Goal: Task Accomplishment & Management: Complete application form

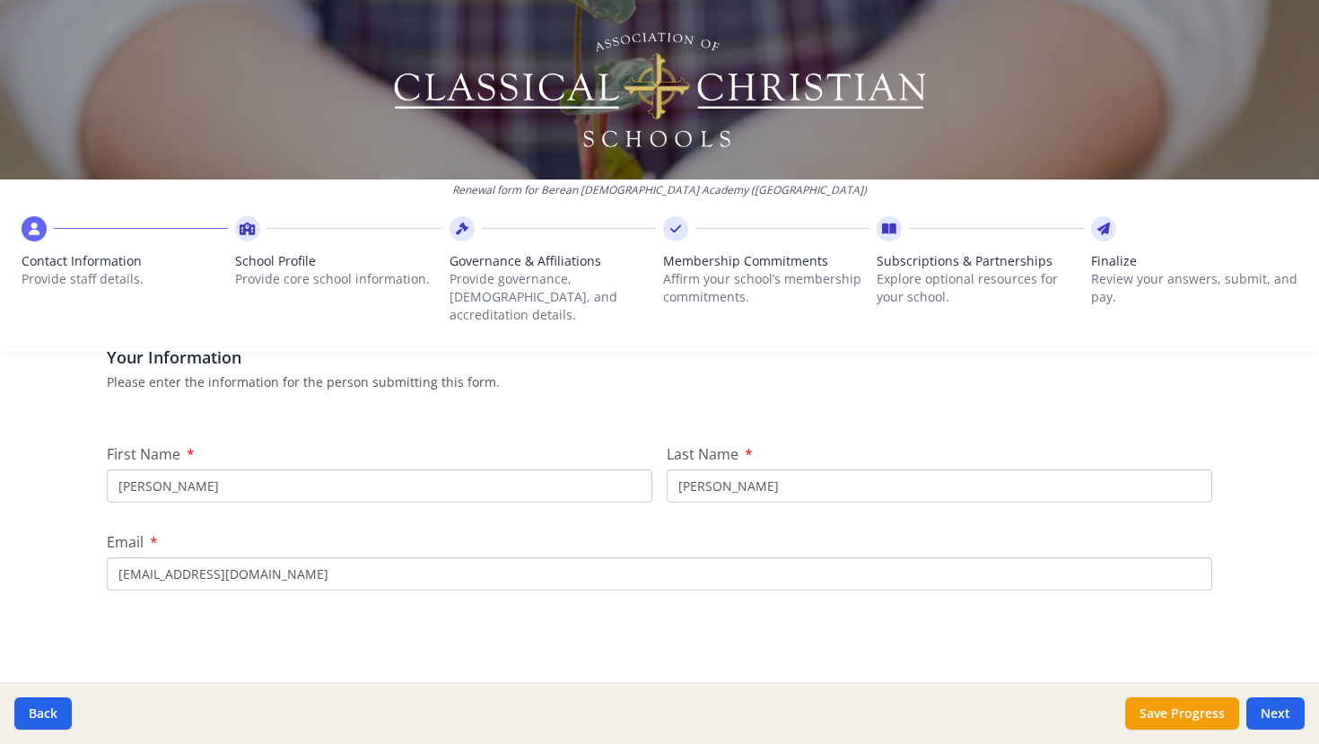
scroll to position [135, 0]
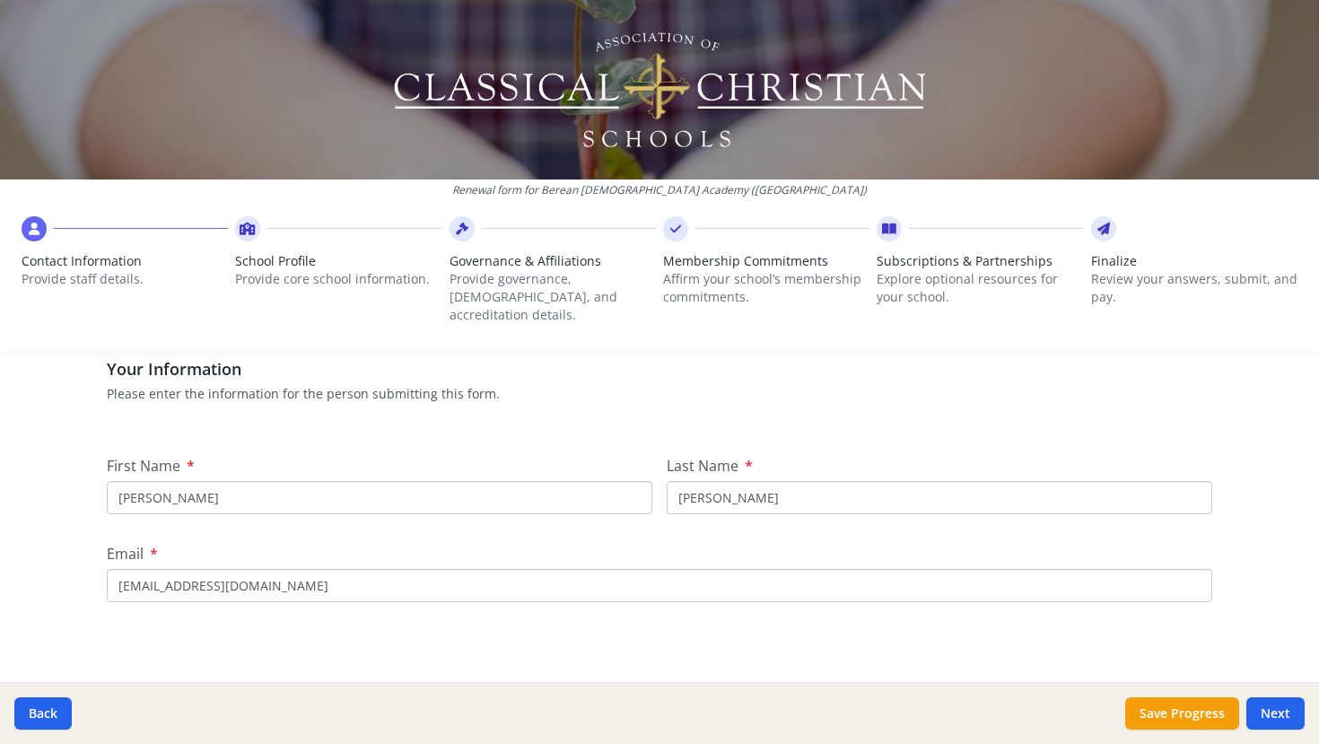
click at [211, 485] on input "[PERSON_NAME]" at bounding box center [380, 497] width 546 height 33
type input "[PERSON_NAME]"
type input "Head"
drag, startPoint x: 160, startPoint y: 568, endPoint x: 71, endPoint y: 566, distance: 88.9
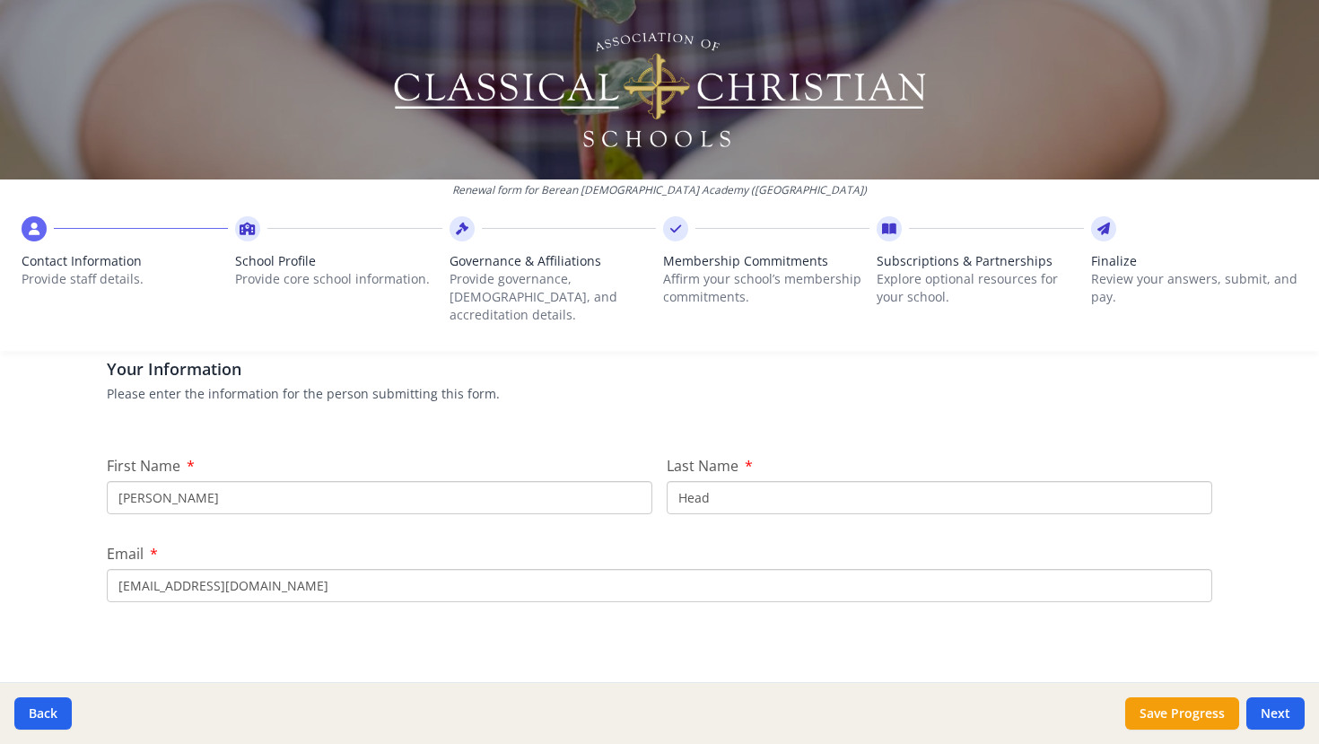
click at [71, 566] on div "Renewal form for [GEOGRAPHIC_DATA][DEMOGRAPHIC_DATA] ([GEOGRAPHIC_DATA]) Contac…" at bounding box center [659, 372] width 1319 height 744
type input "[EMAIL_ADDRESS][DOMAIN_NAME]"
click at [58, 527] on div "Renewal form for [GEOGRAPHIC_DATA][DEMOGRAPHIC_DATA] ([GEOGRAPHIC_DATA]) Contac…" at bounding box center [659, 372] width 1319 height 744
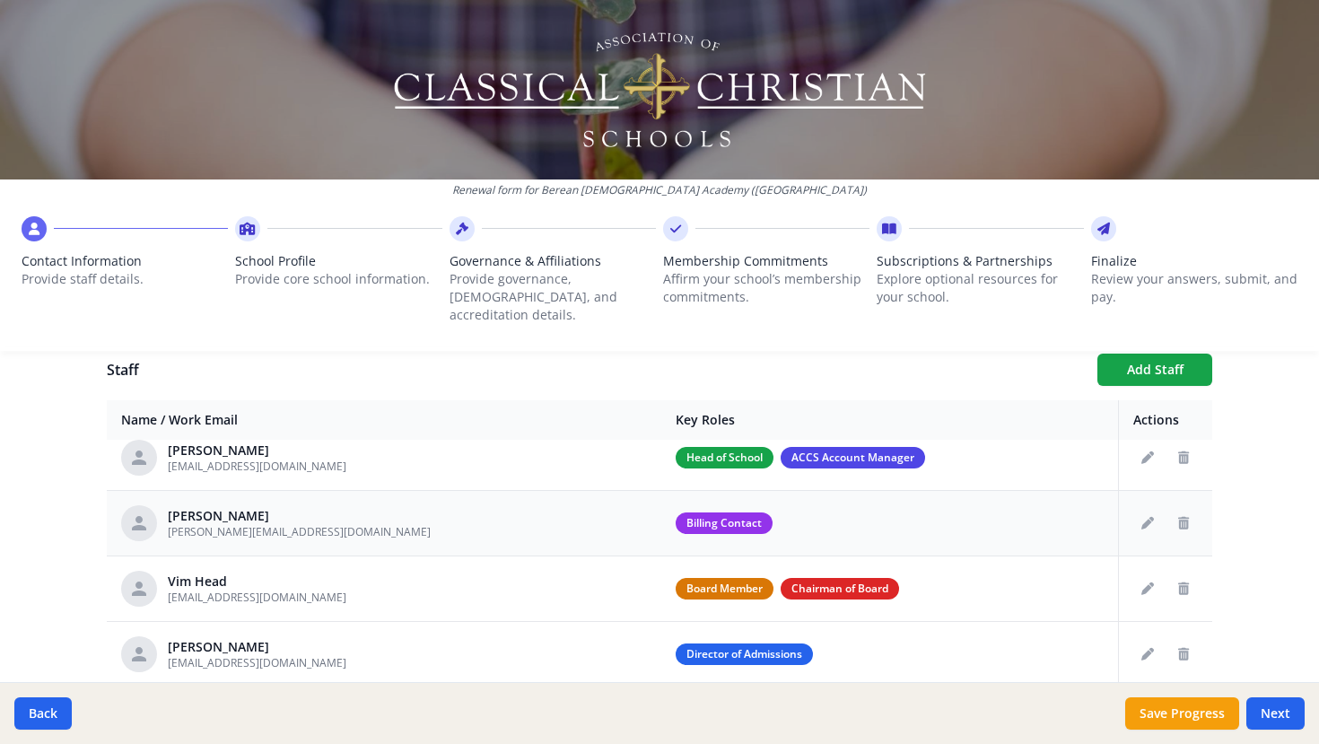
scroll to position [86, 0]
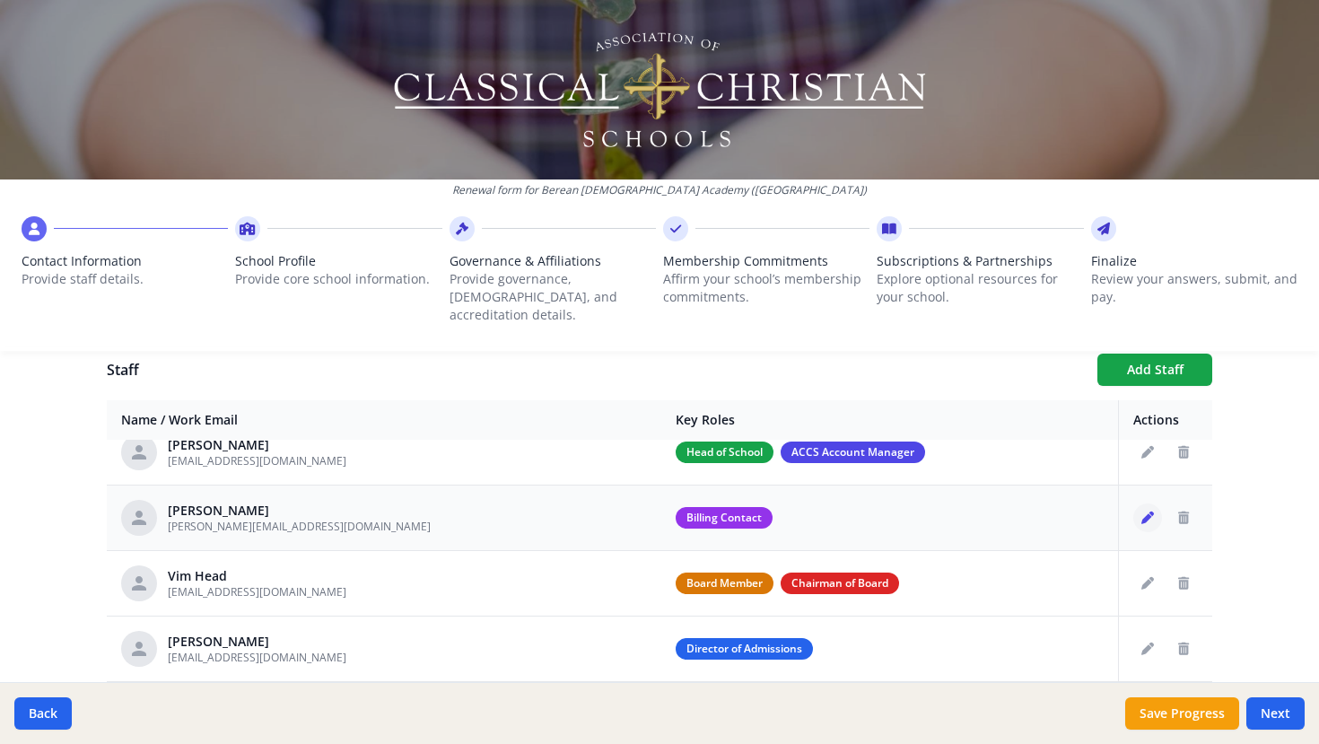
click at [1145, 512] on icon "Edit staff" at bounding box center [1148, 518] width 13 height 13
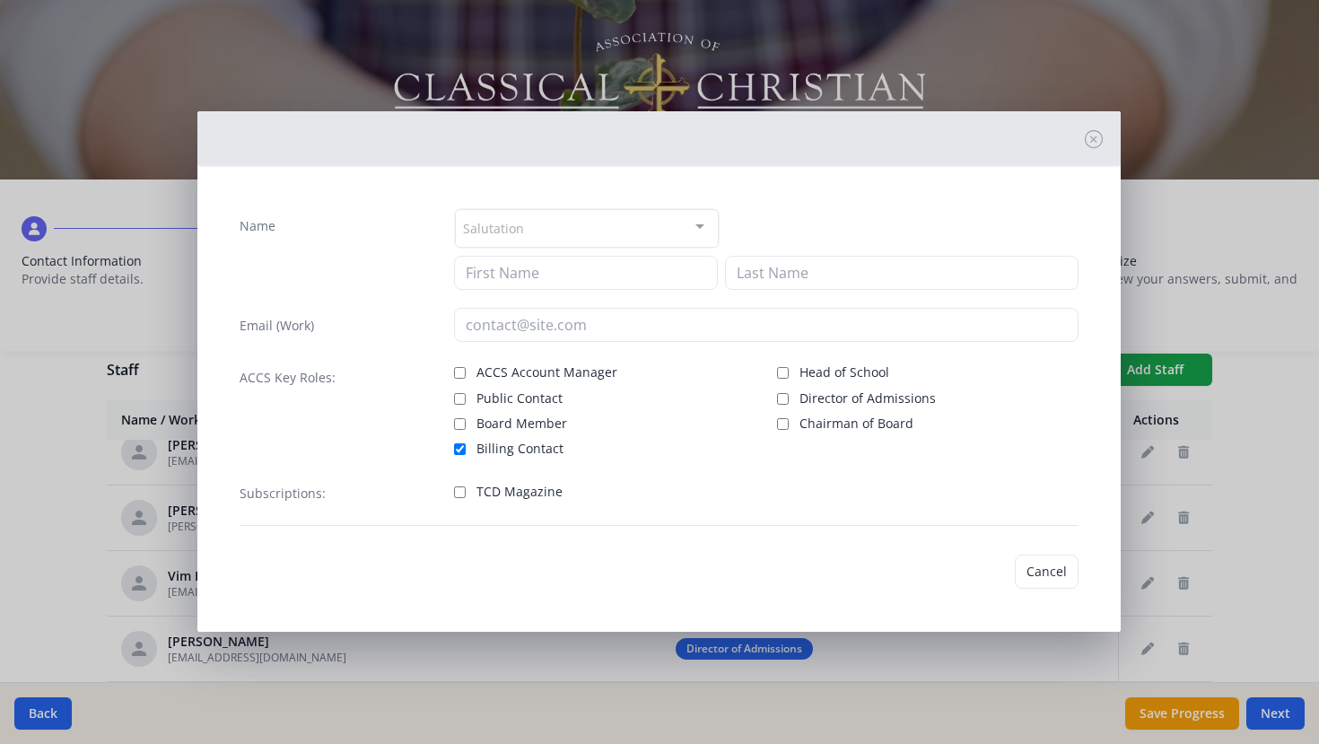
type input "[PERSON_NAME]"
type input "Head"
type input "[PERSON_NAME][EMAIL_ADDRESS][DOMAIN_NAME]"
checkbox input "true"
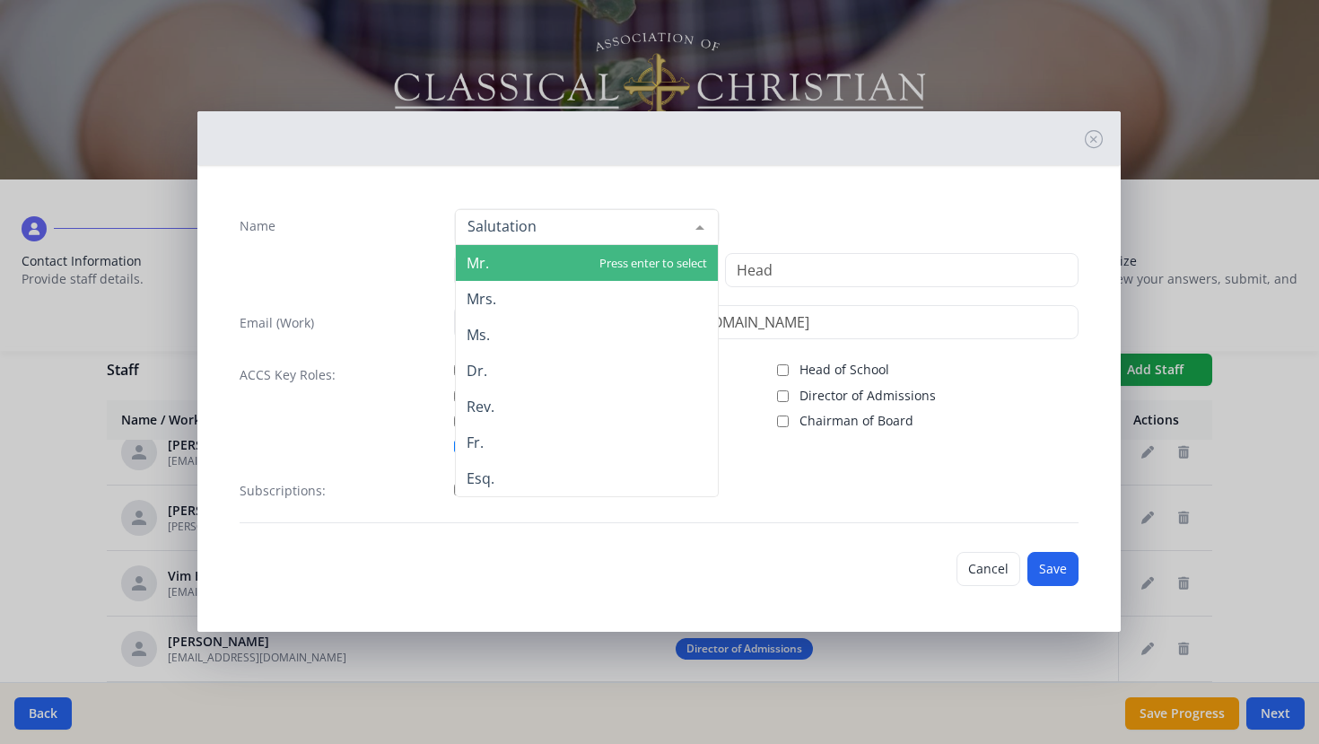
click at [680, 239] on div at bounding box center [587, 227] width 264 height 36
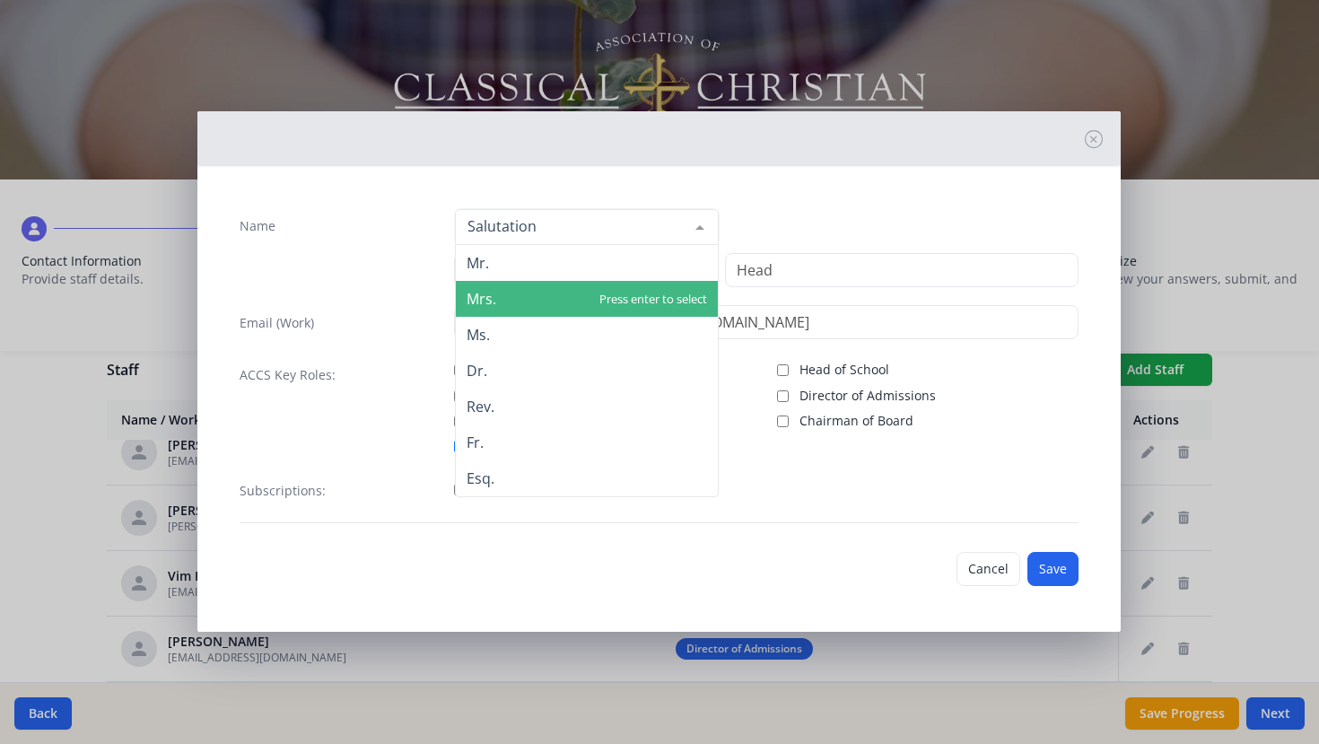
click at [654, 298] on span "Mrs." at bounding box center [587, 299] width 262 height 36
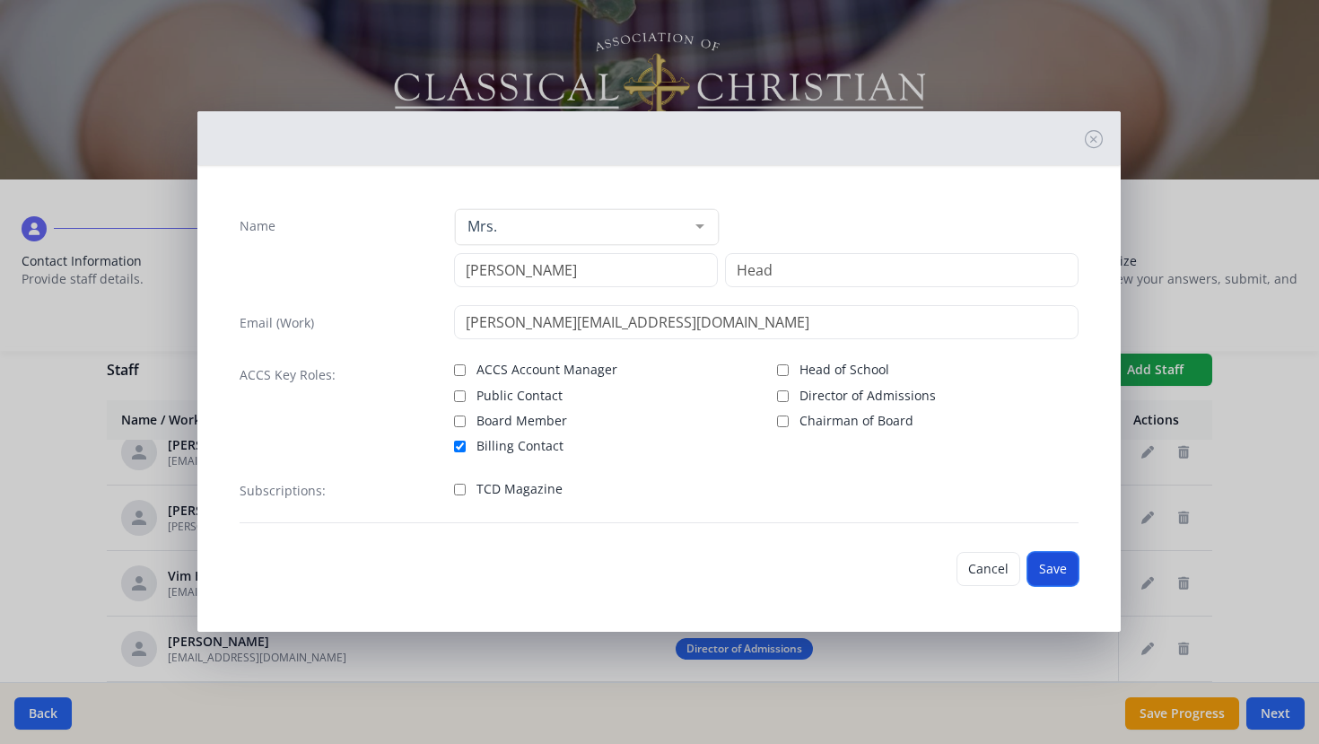
click at [1055, 572] on button "Save" at bounding box center [1053, 569] width 51 height 34
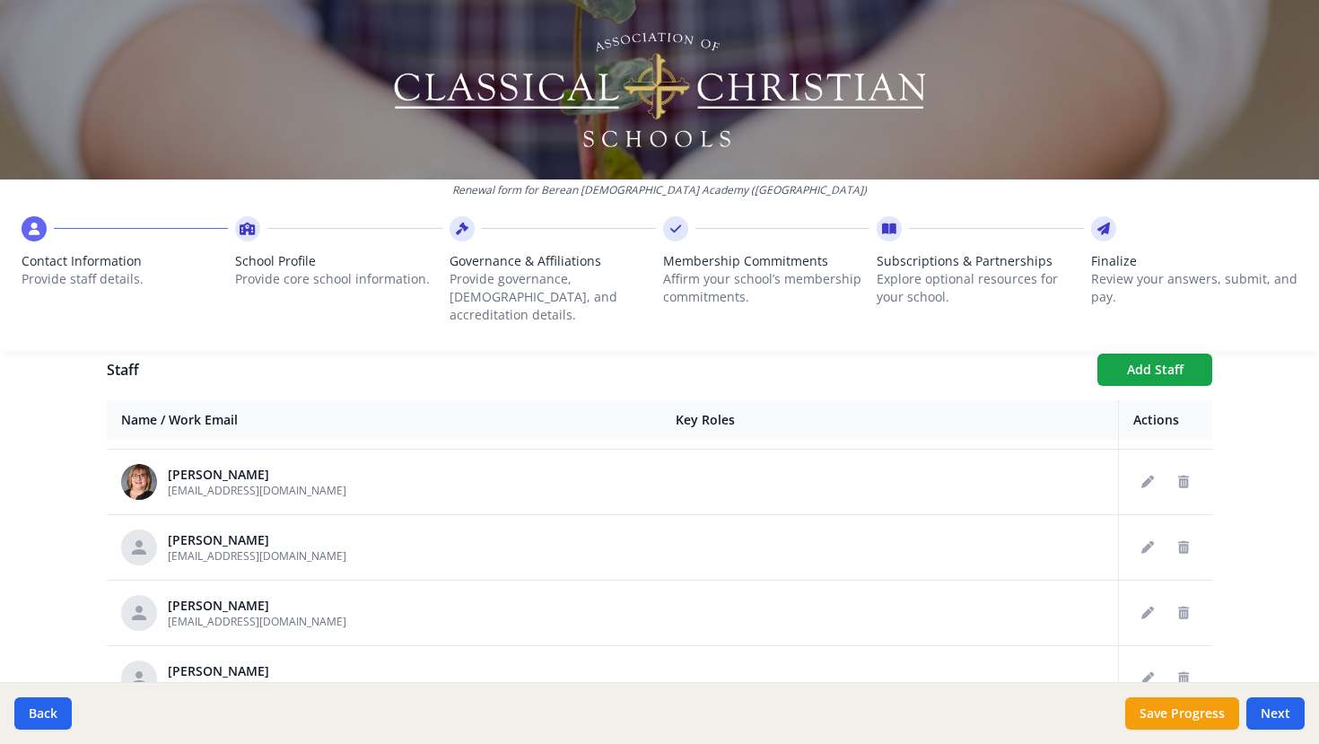
scroll to position [467, 0]
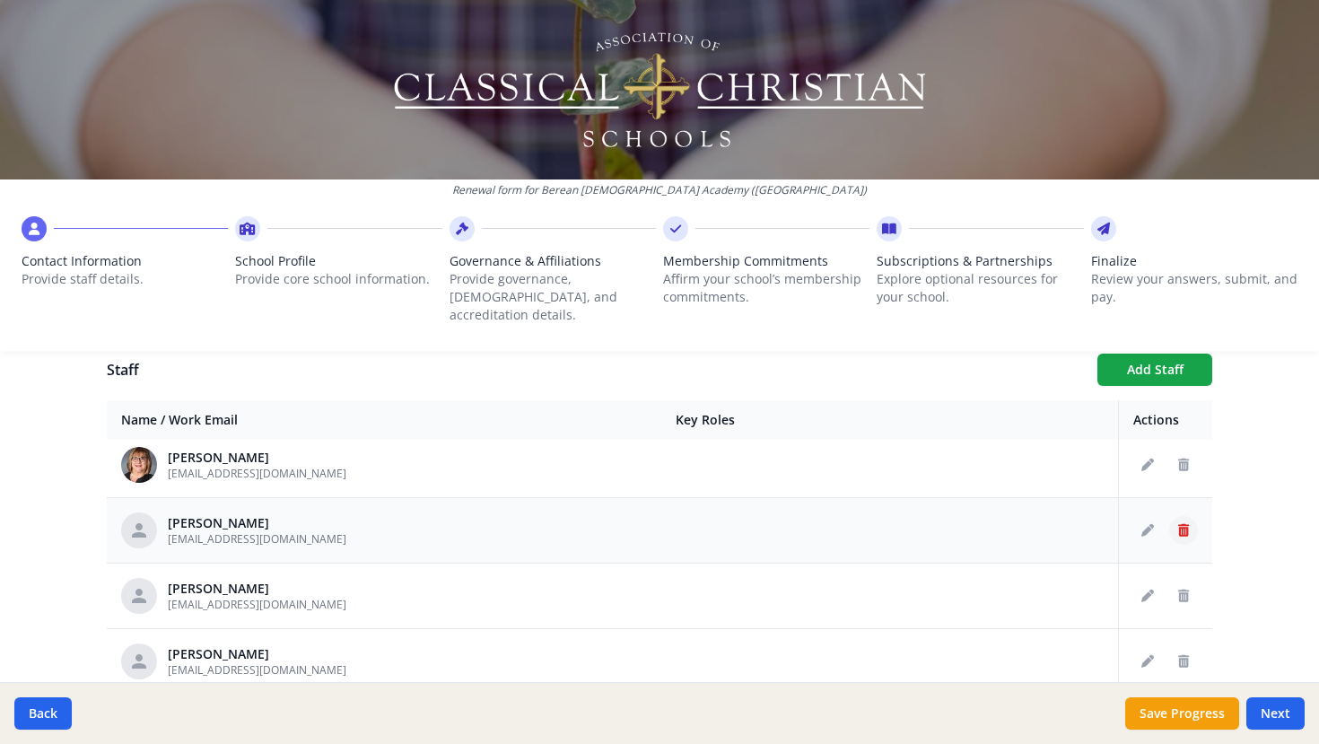
click at [1190, 516] on button "Delete staff" at bounding box center [1184, 530] width 29 height 29
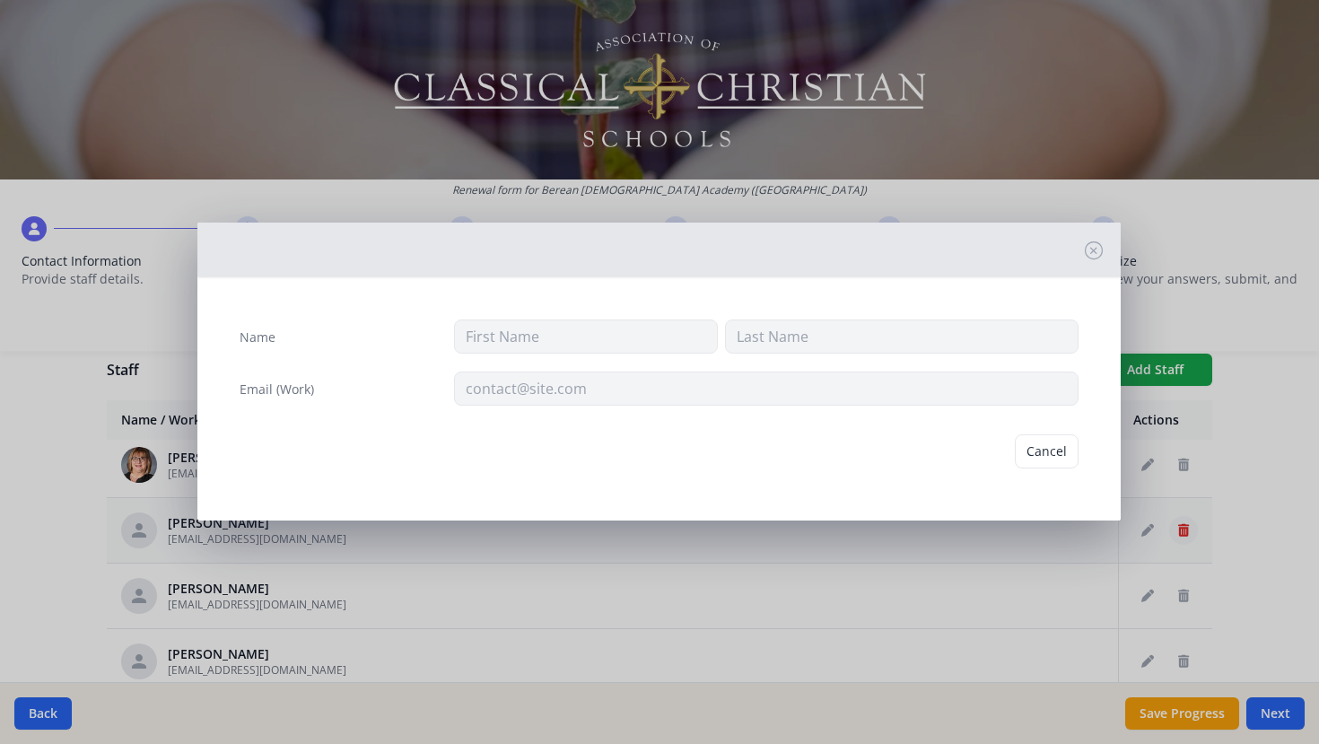
type input "Cara"
type input "[PERSON_NAME]"
type input "[EMAIL_ADDRESS][DOMAIN_NAME]"
click at [1034, 442] on button "Delete" at bounding box center [1048, 451] width 62 height 34
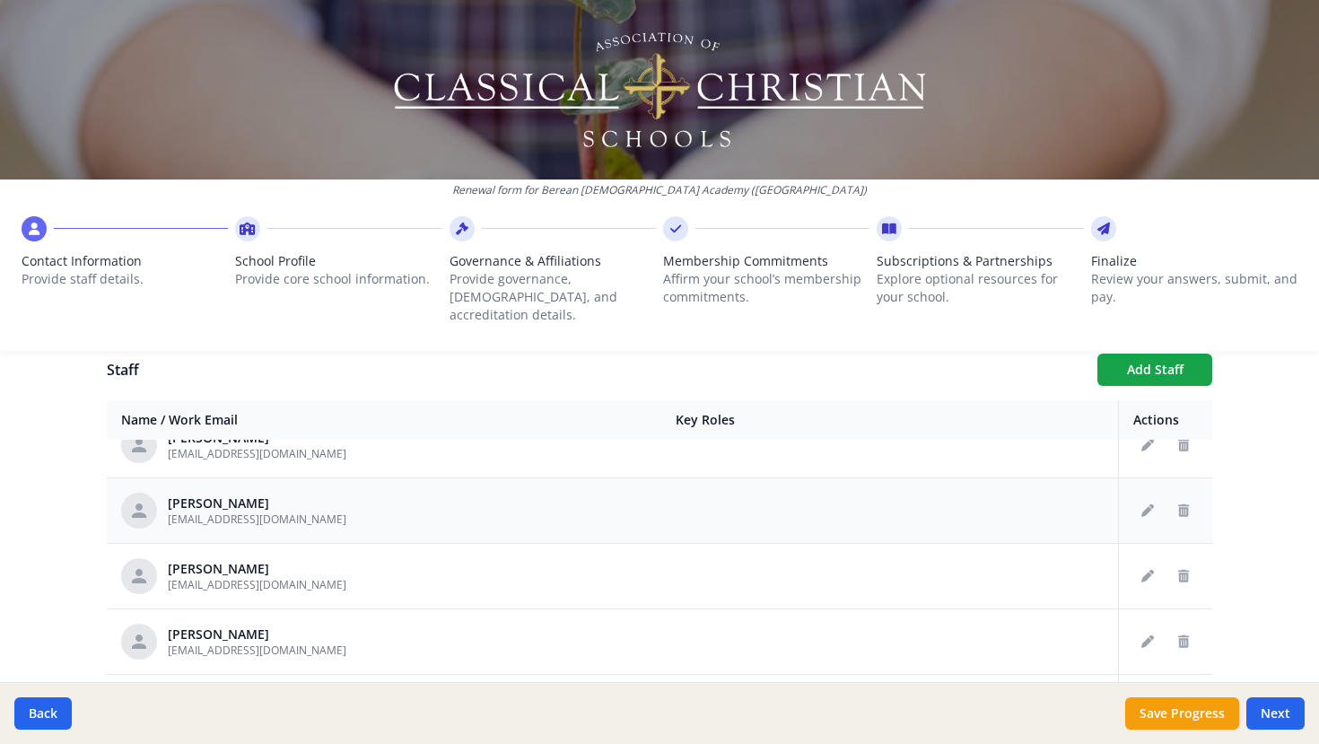
scroll to position [556, 0]
click at [1179, 565] on icon "Delete staff" at bounding box center [1184, 571] width 11 height 13
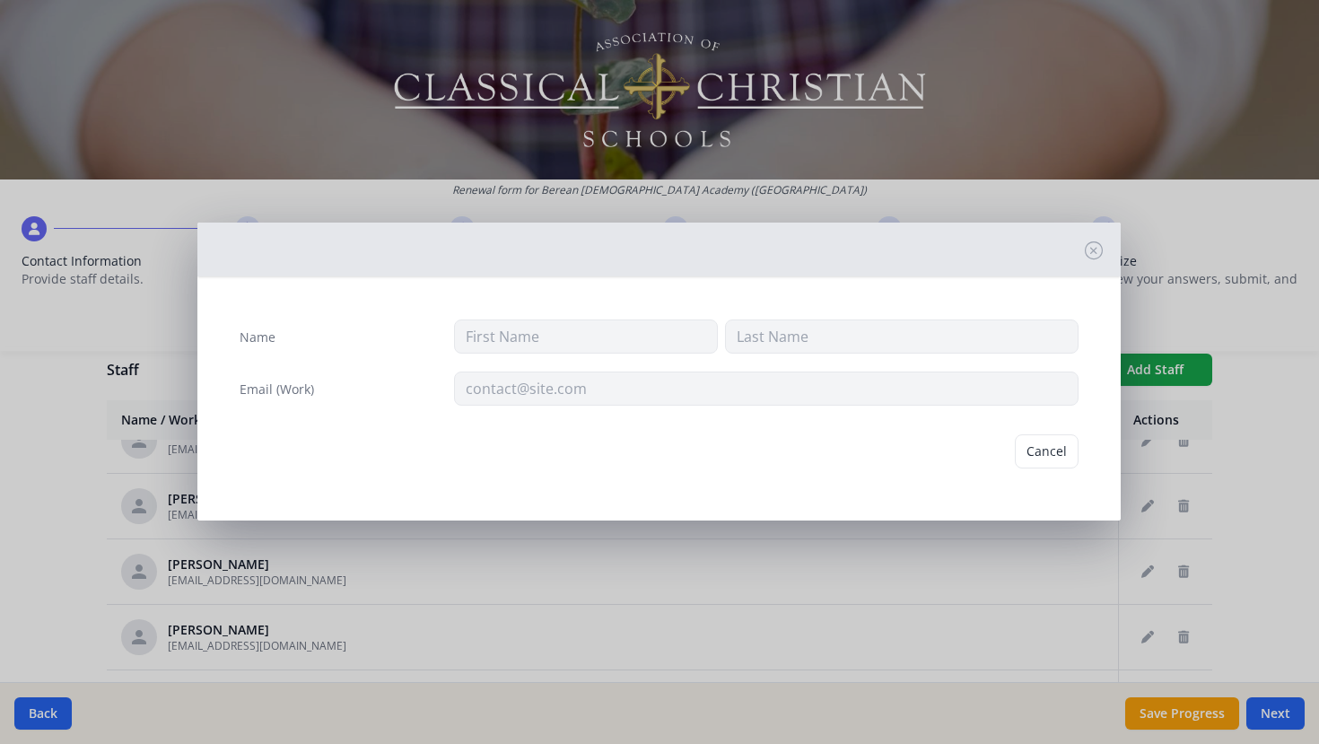
type input "[PERSON_NAME]"
type input "[EMAIL_ADDRESS][DOMAIN_NAME]"
click at [1048, 446] on button "Delete" at bounding box center [1048, 451] width 62 height 34
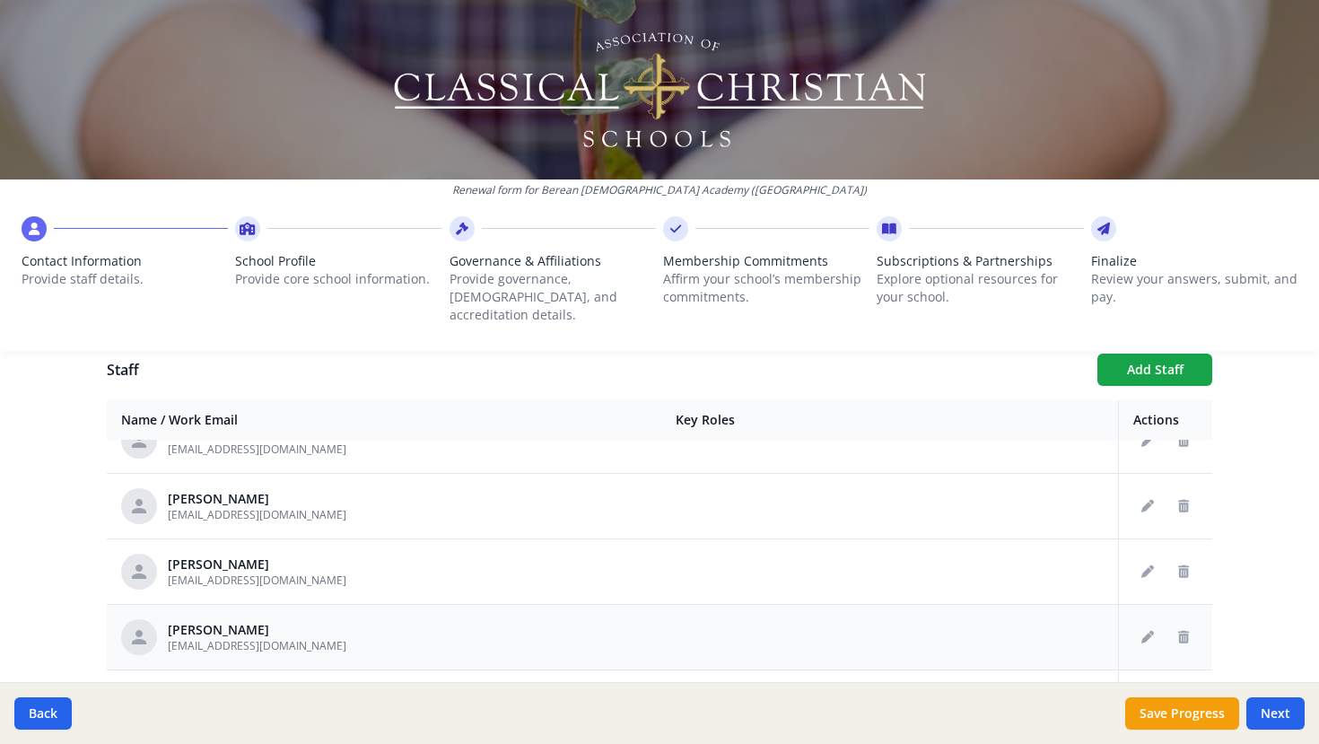
scroll to position [513, 0]
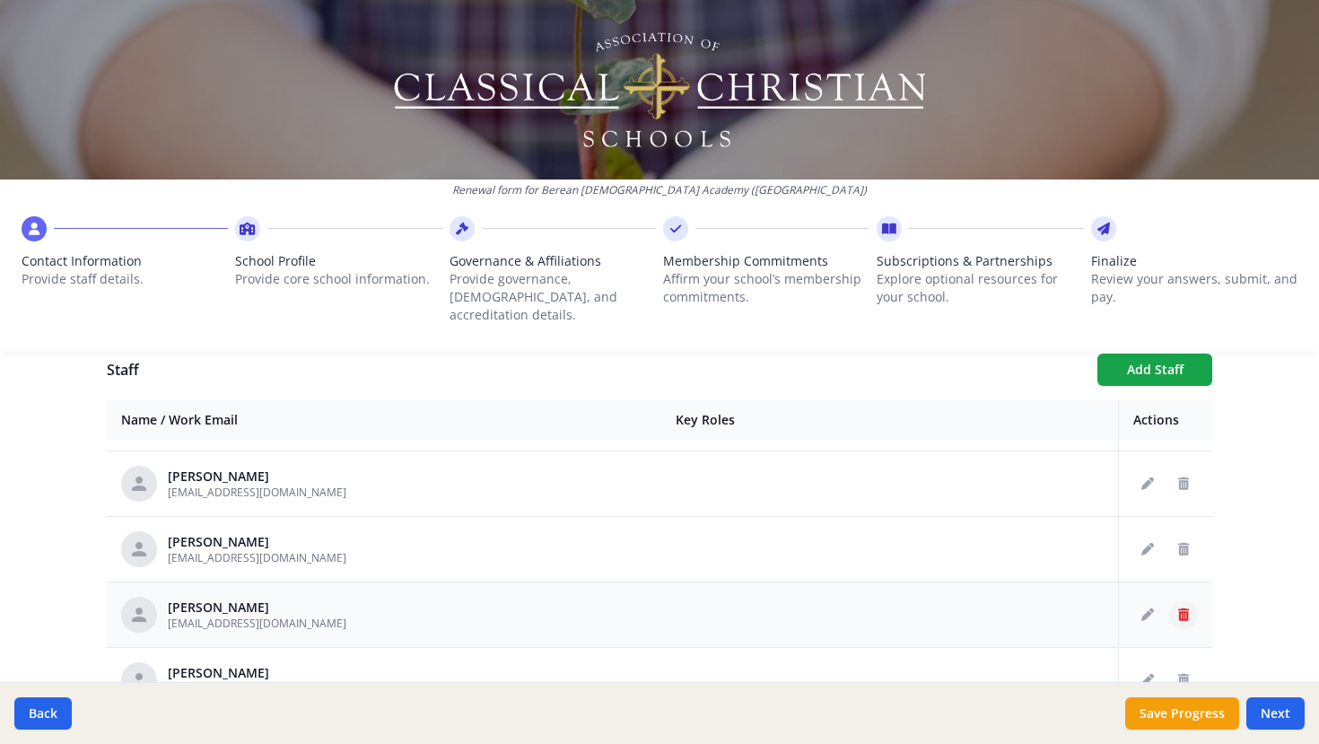
click at [1188, 609] on icon "Delete staff" at bounding box center [1184, 615] width 11 height 13
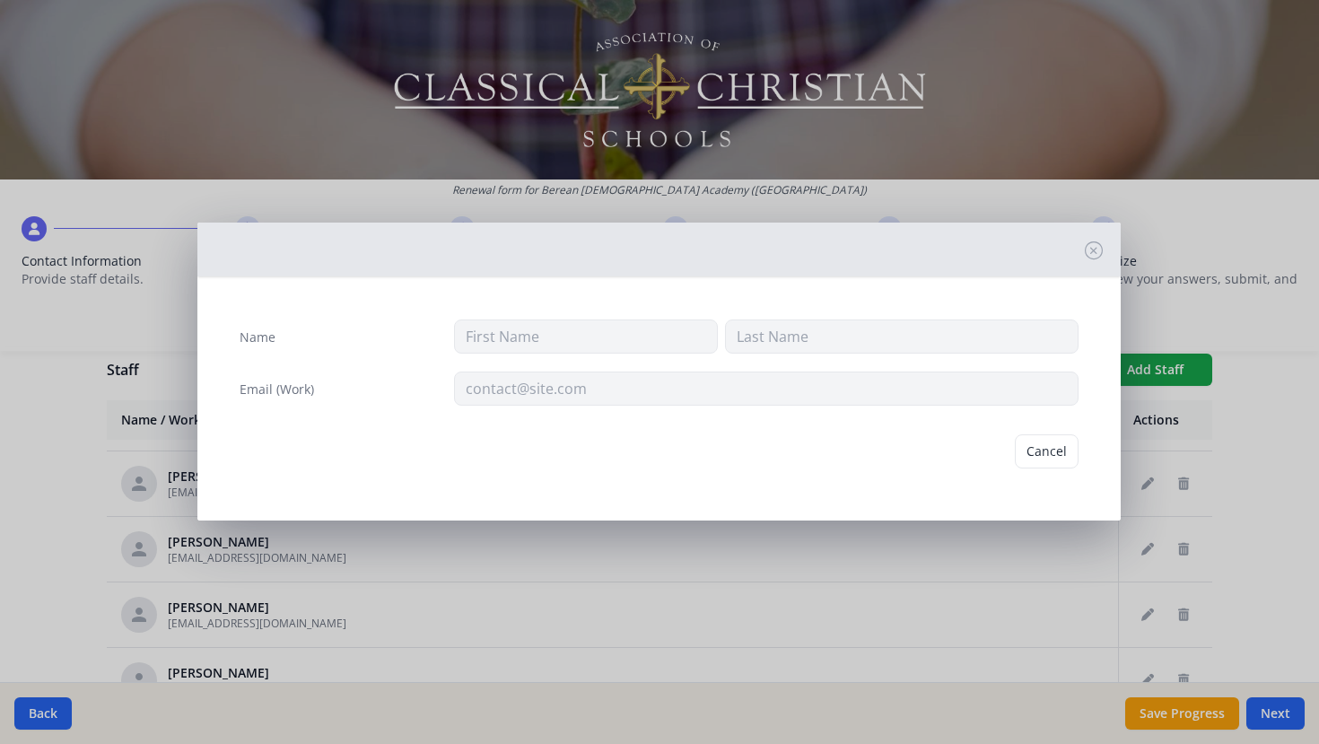
type input "[PERSON_NAME]"
type input "[EMAIL_ADDRESS][DOMAIN_NAME]"
click at [1056, 448] on button "Delete" at bounding box center [1048, 451] width 62 height 34
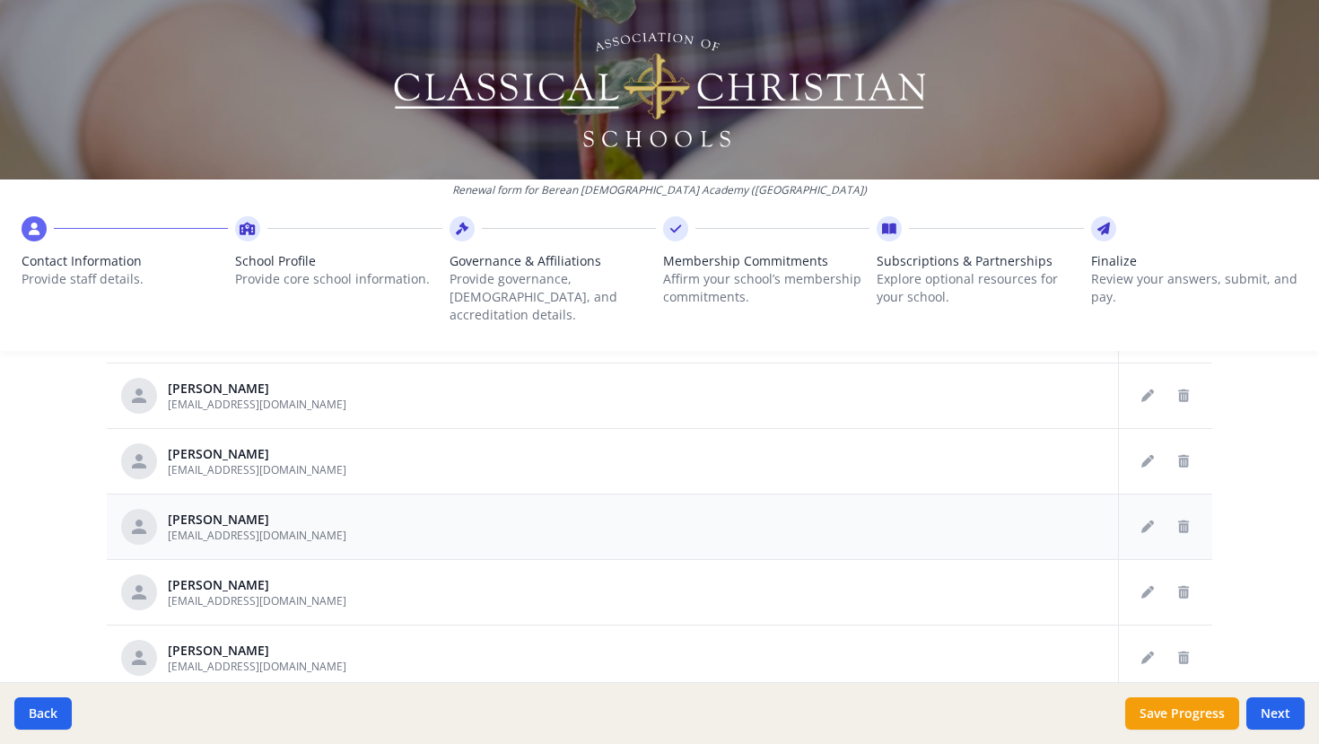
scroll to position [948, 0]
click at [1181, 517] on icon "Delete staff" at bounding box center [1184, 523] width 11 height 13
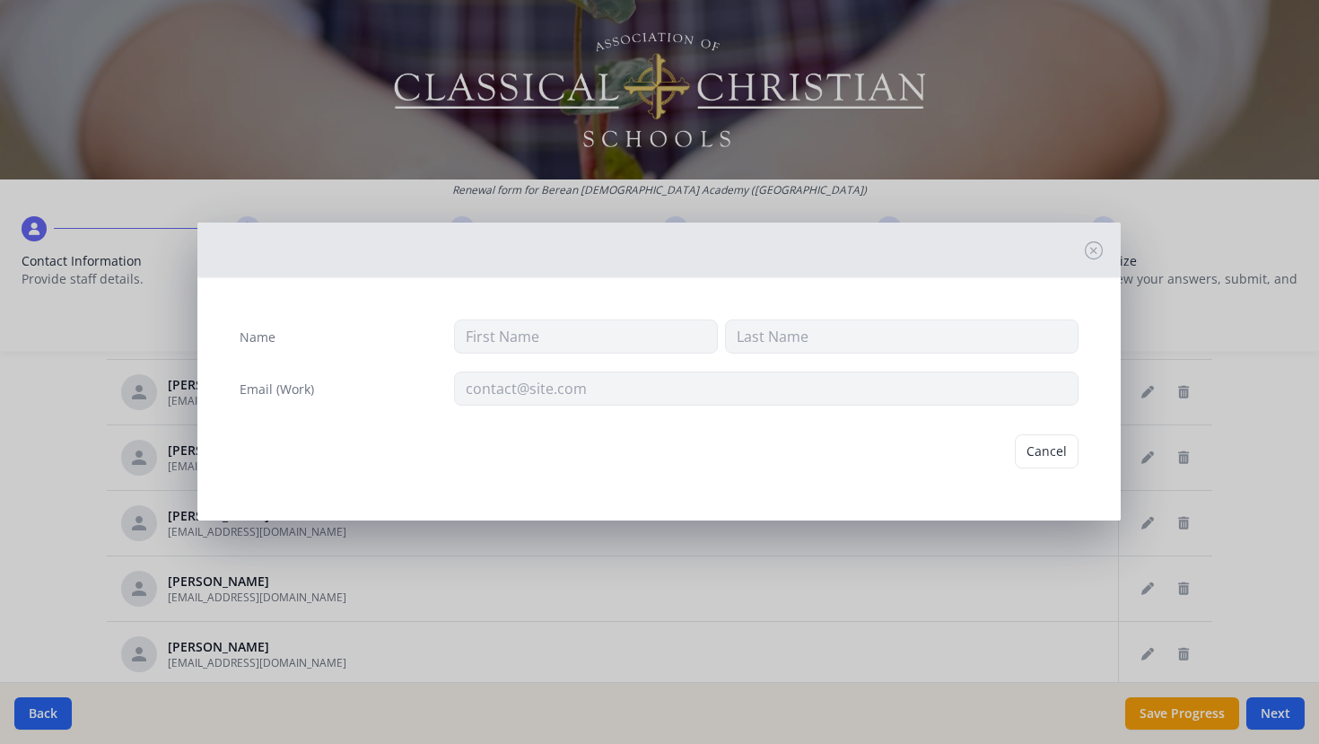
type input "[PERSON_NAME]"
type input "[EMAIL_ADDRESS][DOMAIN_NAME]"
click at [1034, 440] on button "Delete" at bounding box center [1048, 451] width 62 height 34
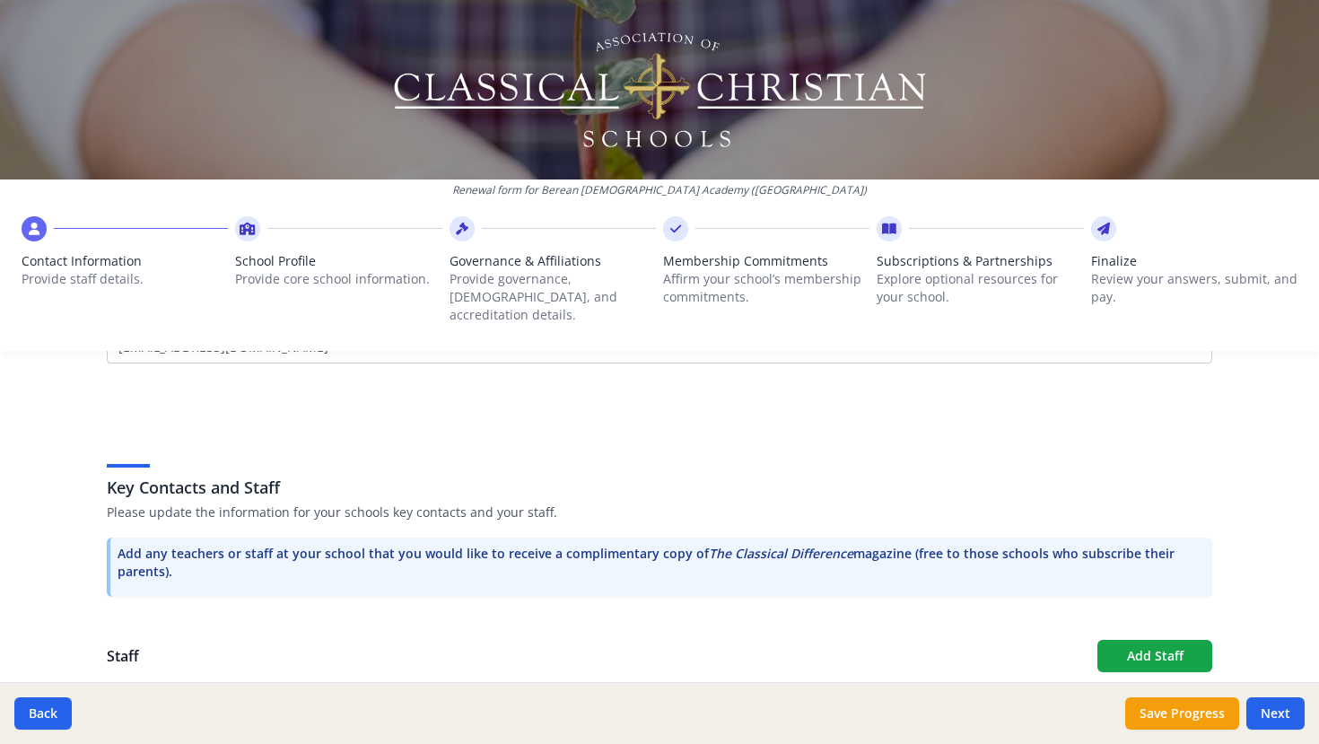
scroll to position [372, 0]
click at [1148, 641] on button "Add Staff" at bounding box center [1155, 657] width 115 height 32
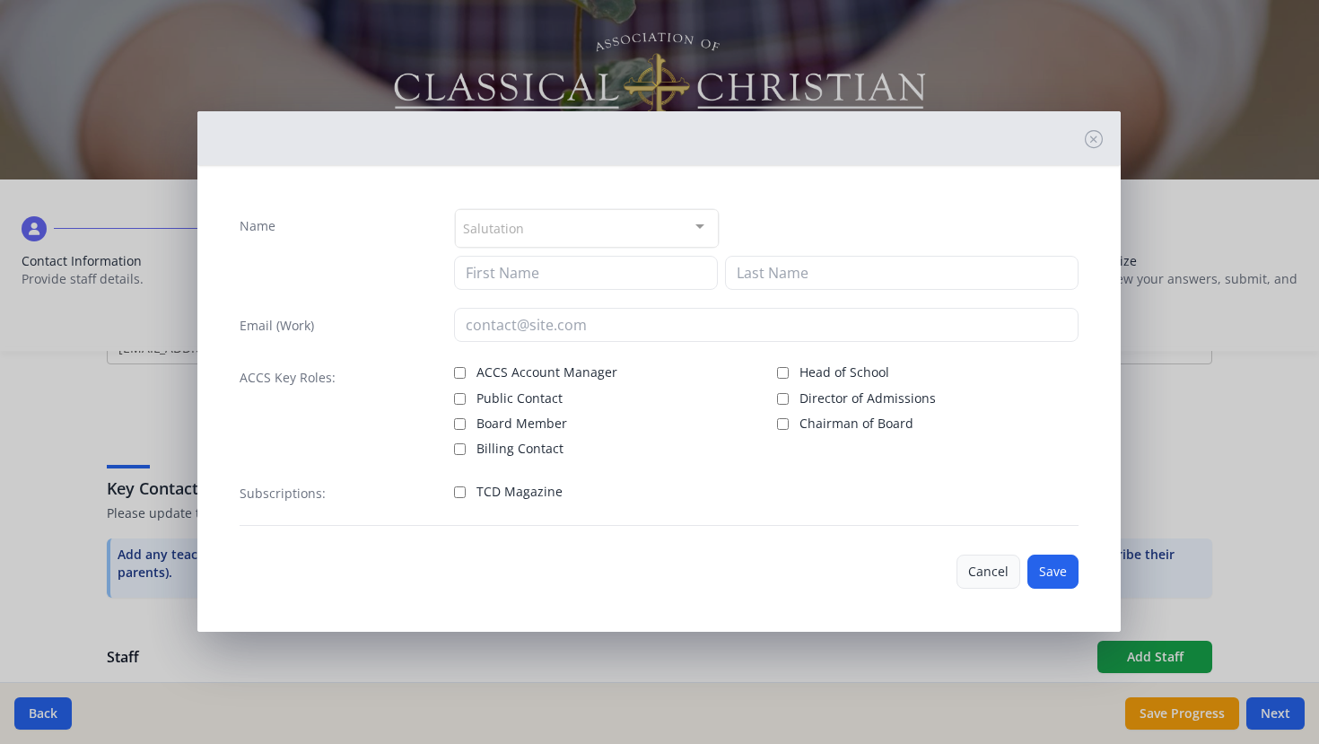
click at [971, 574] on button "Cancel" at bounding box center [989, 572] width 64 height 34
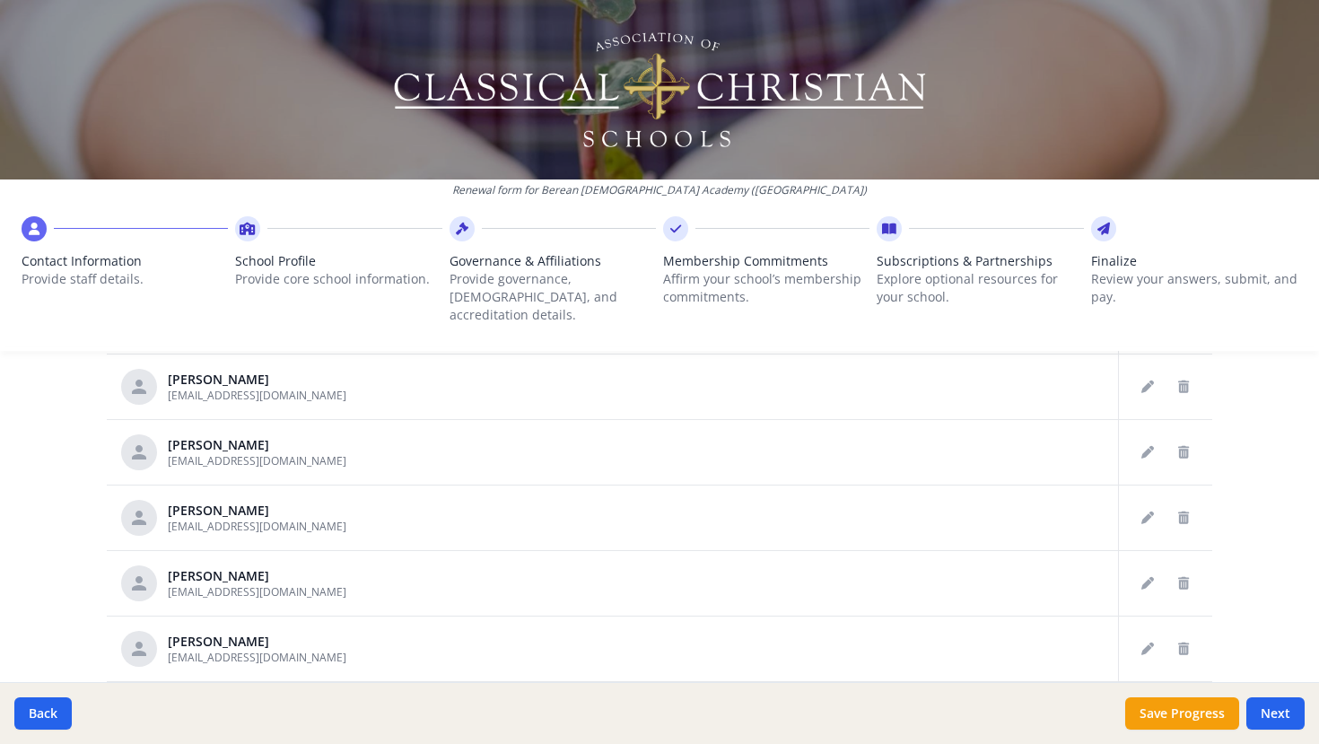
scroll to position [1009, 0]
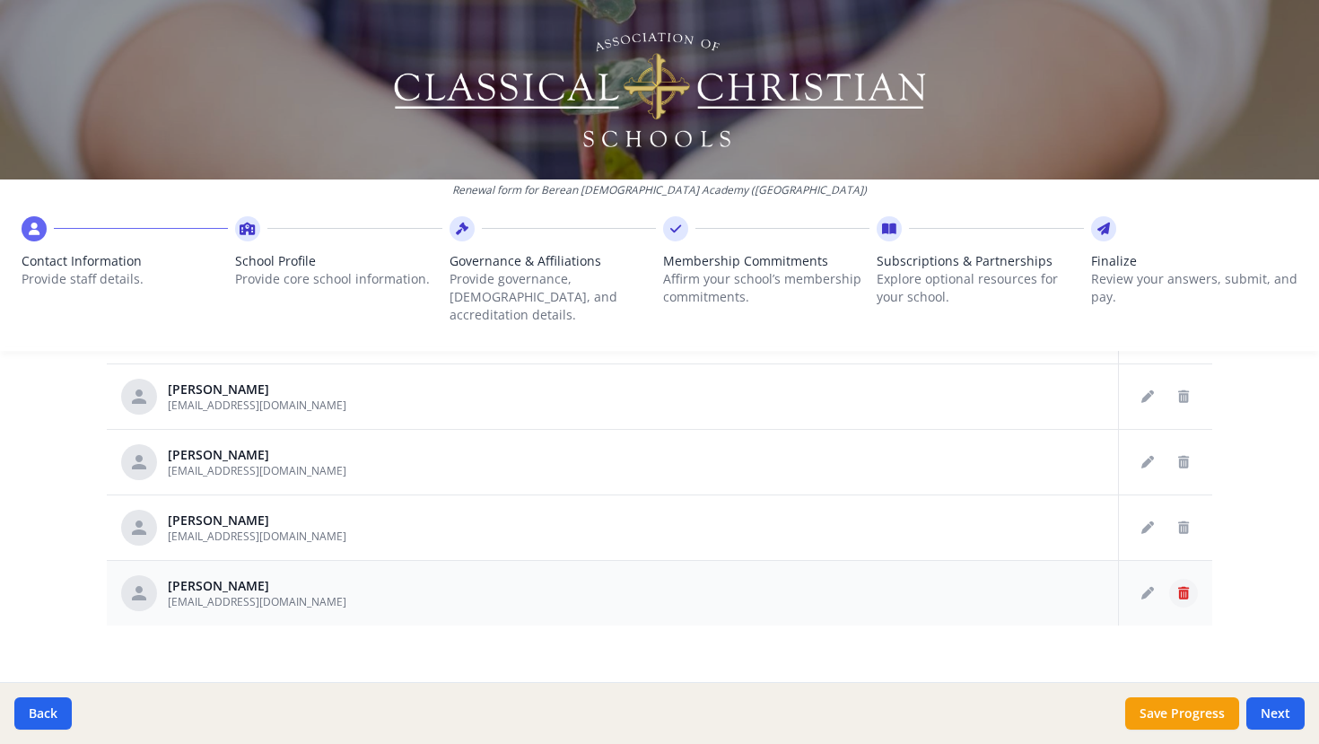
click at [1189, 579] on button "Delete staff" at bounding box center [1184, 593] width 29 height 29
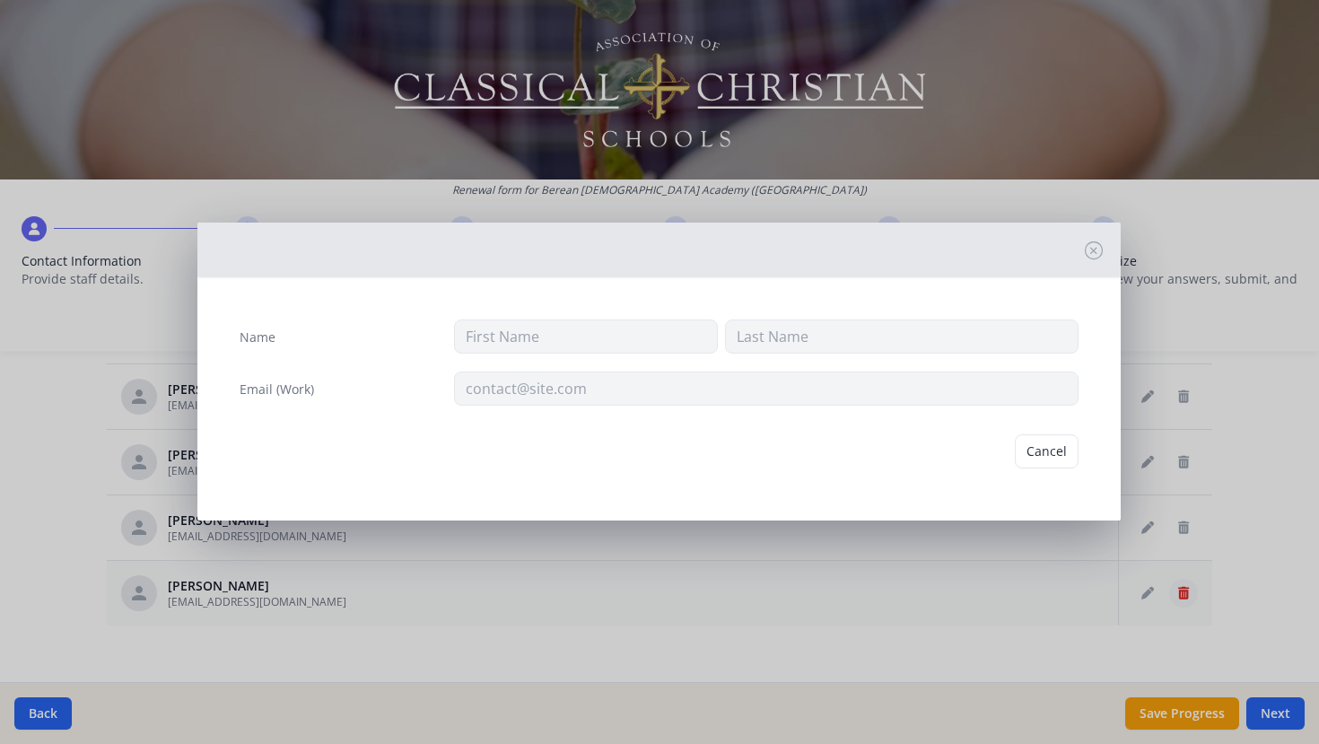
type input "[PERSON_NAME]"
type input "Weider"
type input "[EMAIL_ADDRESS][DOMAIN_NAME]"
click at [1046, 448] on button "Delete" at bounding box center [1048, 451] width 62 height 34
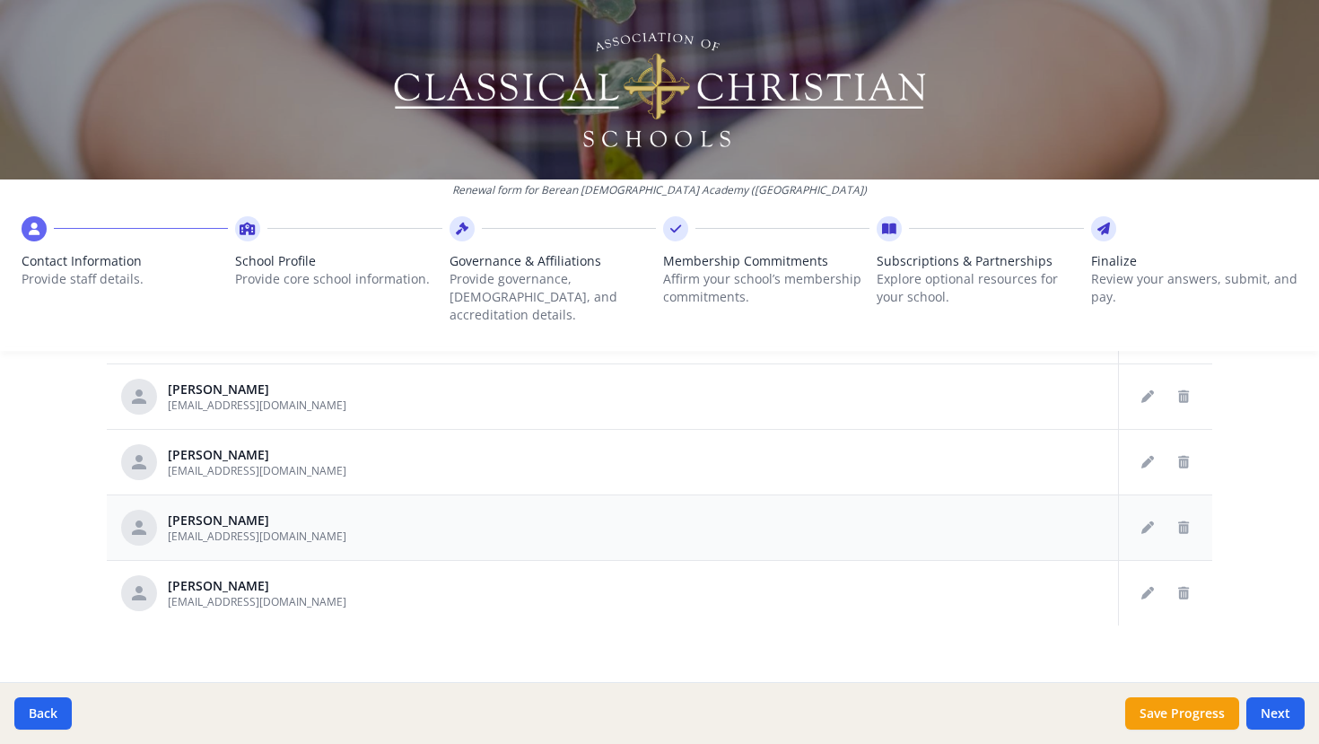
scroll to position [317, 0]
click at [1266, 709] on button "Next" at bounding box center [1276, 713] width 58 height 32
type input "[PHONE_NUMBER]"
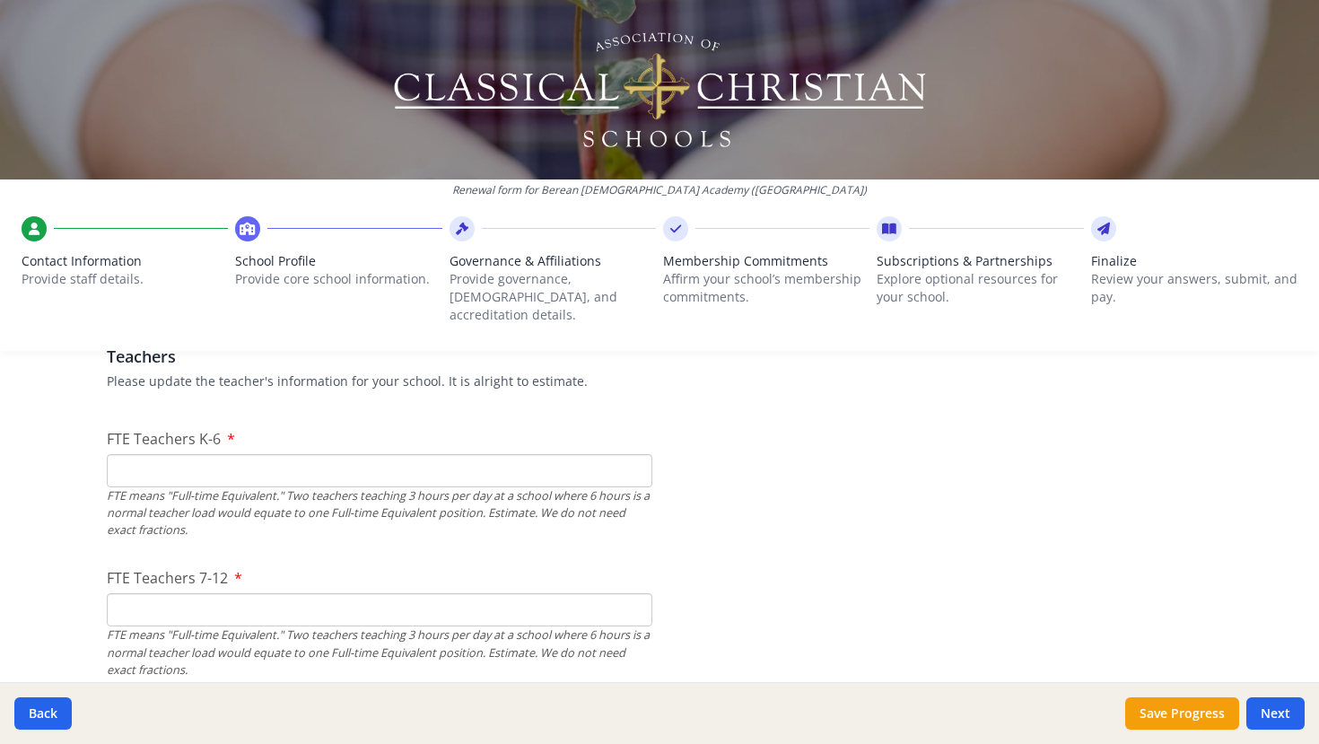
scroll to position [1089, 0]
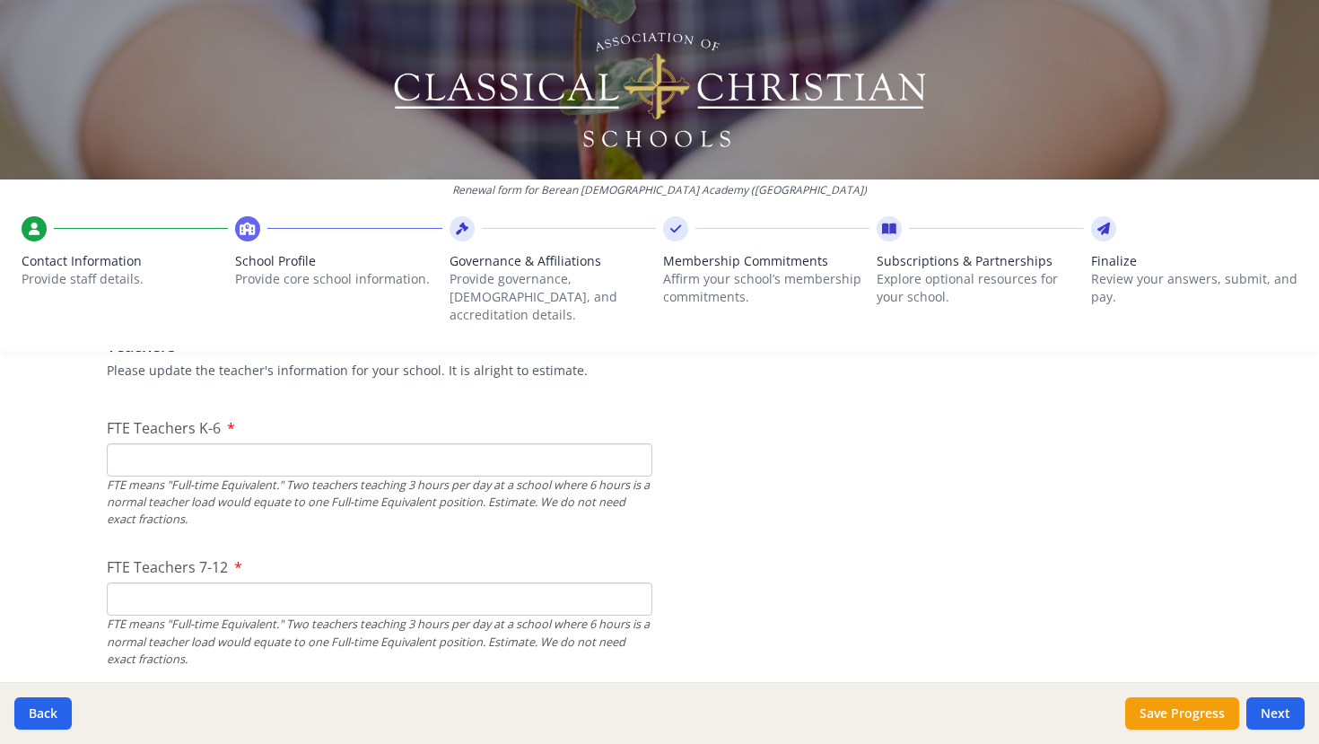
click at [284, 443] on input "FTE Teachers K-6" at bounding box center [380, 459] width 546 height 33
type input "21"
click at [256, 583] on input "FTE Teachers 7-12" at bounding box center [380, 599] width 546 height 33
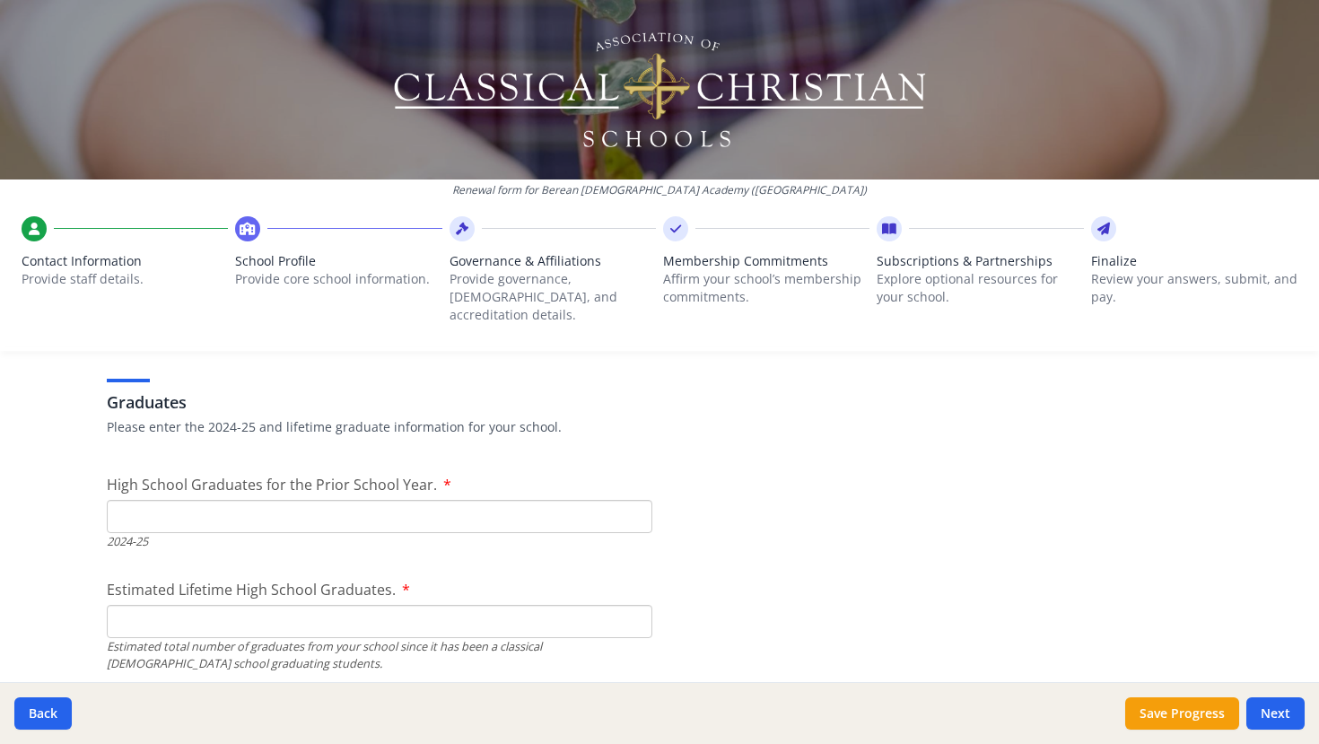
scroll to position [2547, 0]
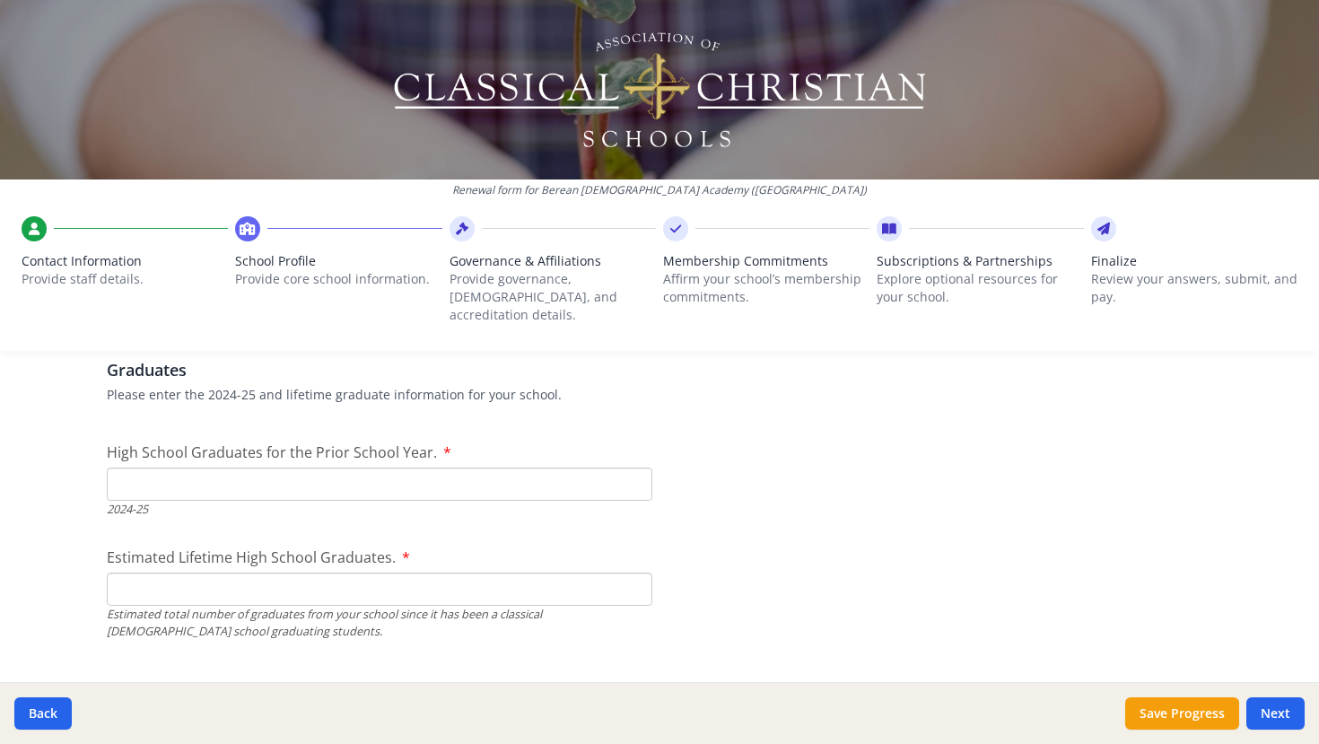
type input "9"
click at [353, 470] on input "High School Graduates for the Prior School Year." at bounding box center [380, 484] width 546 height 33
type input "3"
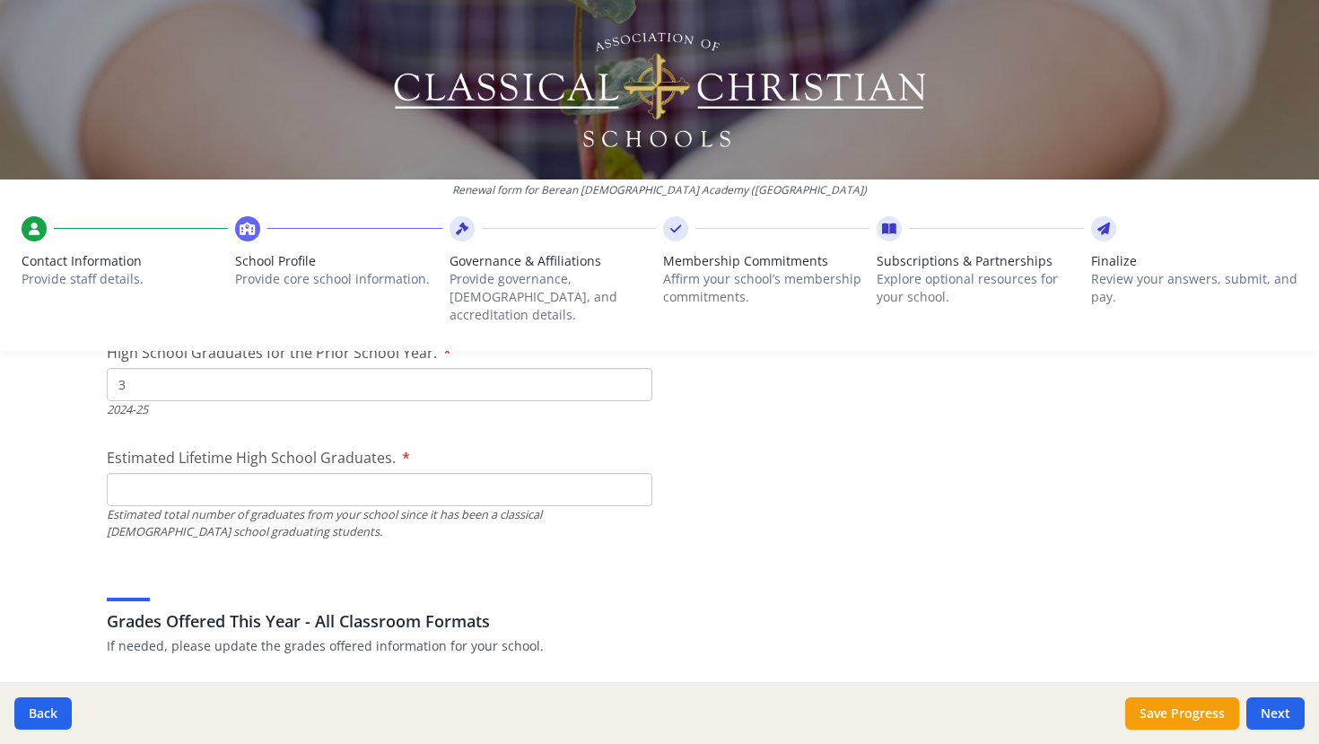
scroll to position [2649, 0]
click at [338, 478] on input "Estimated Lifetime High School Graduates." at bounding box center [380, 487] width 546 height 33
type input "3"
click at [548, 567] on div "Grades Offered This Year - All Classroom Formats If needed, please update the g…" at bounding box center [660, 610] width 1106 height 86
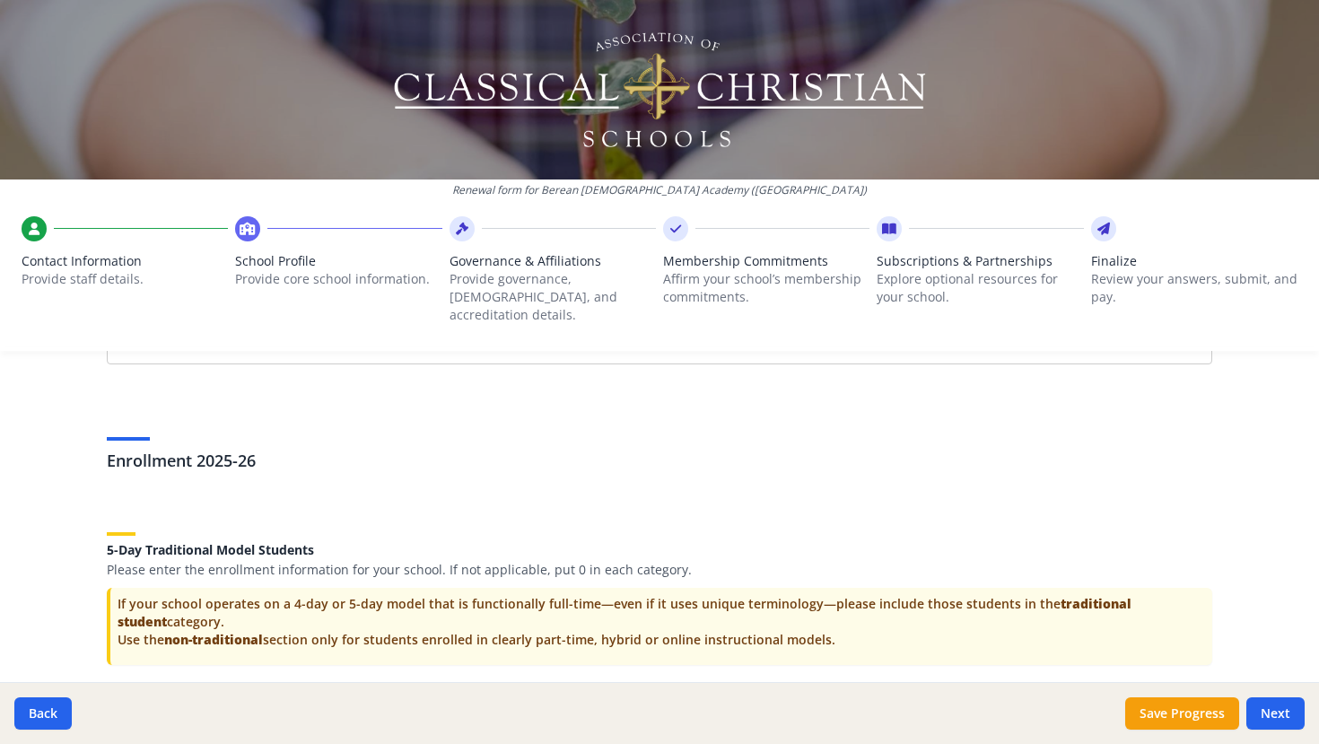
scroll to position [3732, 0]
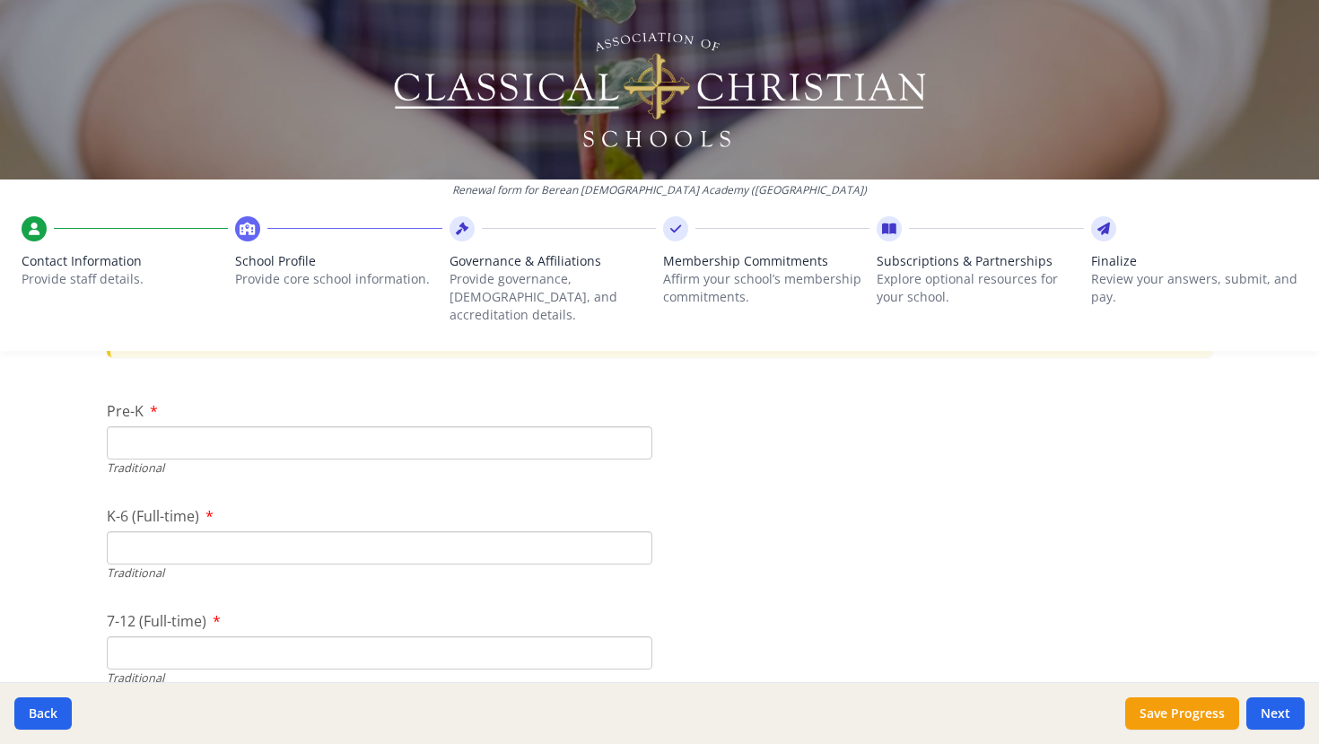
click at [260, 427] on input "Pre-K" at bounding box center [380, 442] width 546 height 33
type input "0"
click at [258, 531] on input "K-6 (Full-time)" at bounding box center [380, 547] width 546 height 33
type input "240"
click at [233, 636] on input "7-12 (Full-time)" at bounding box center [380, 652] width 546 height 33
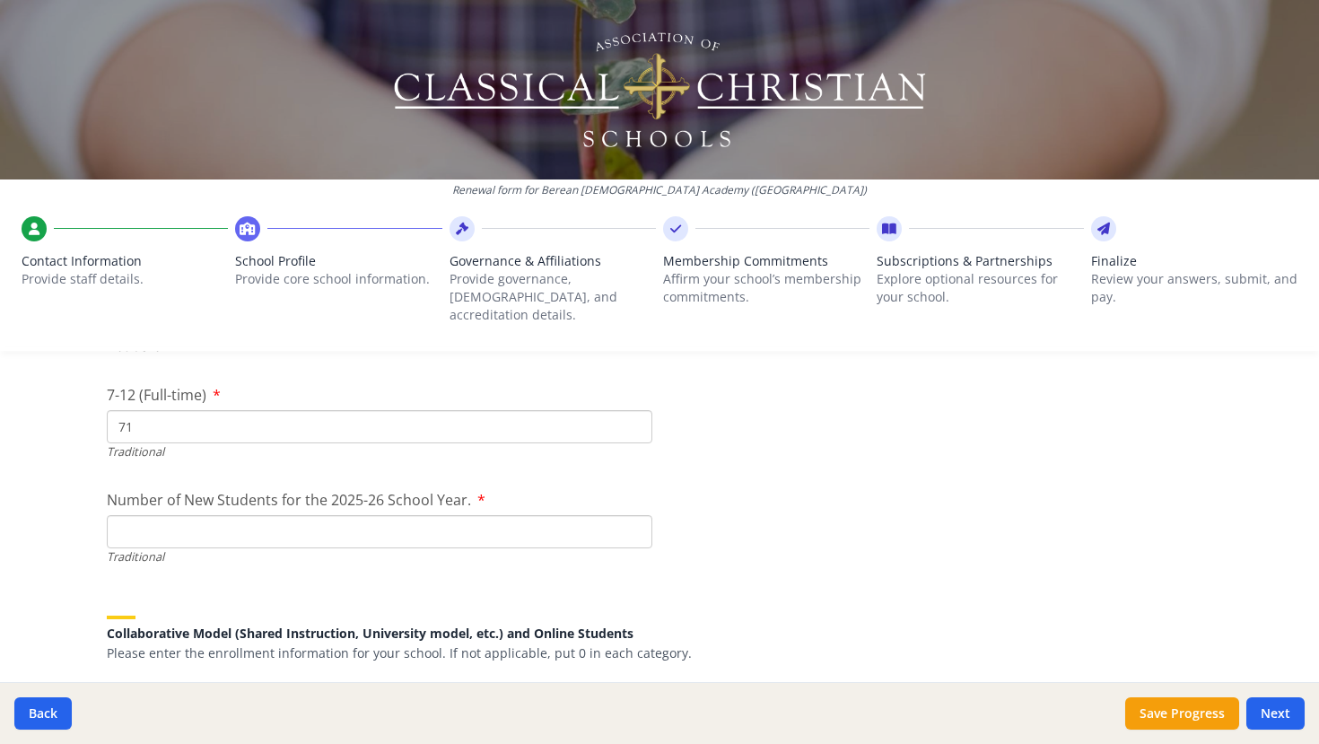
scroll to position [3959, 0]
click at [371, 517] on input "Number of New Students for the 2025-26 School Year." at bounding box center [380, 530] width 546 height 33
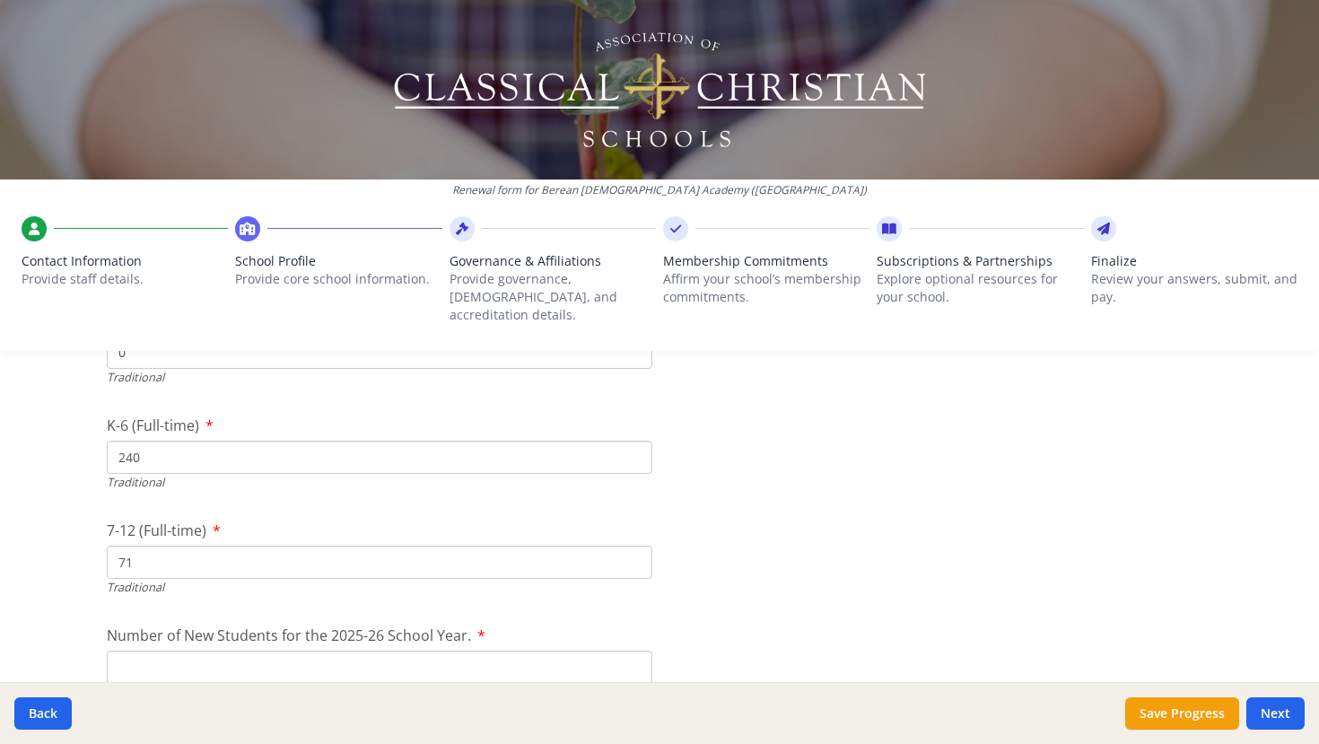
scroll to position [3835, 0]
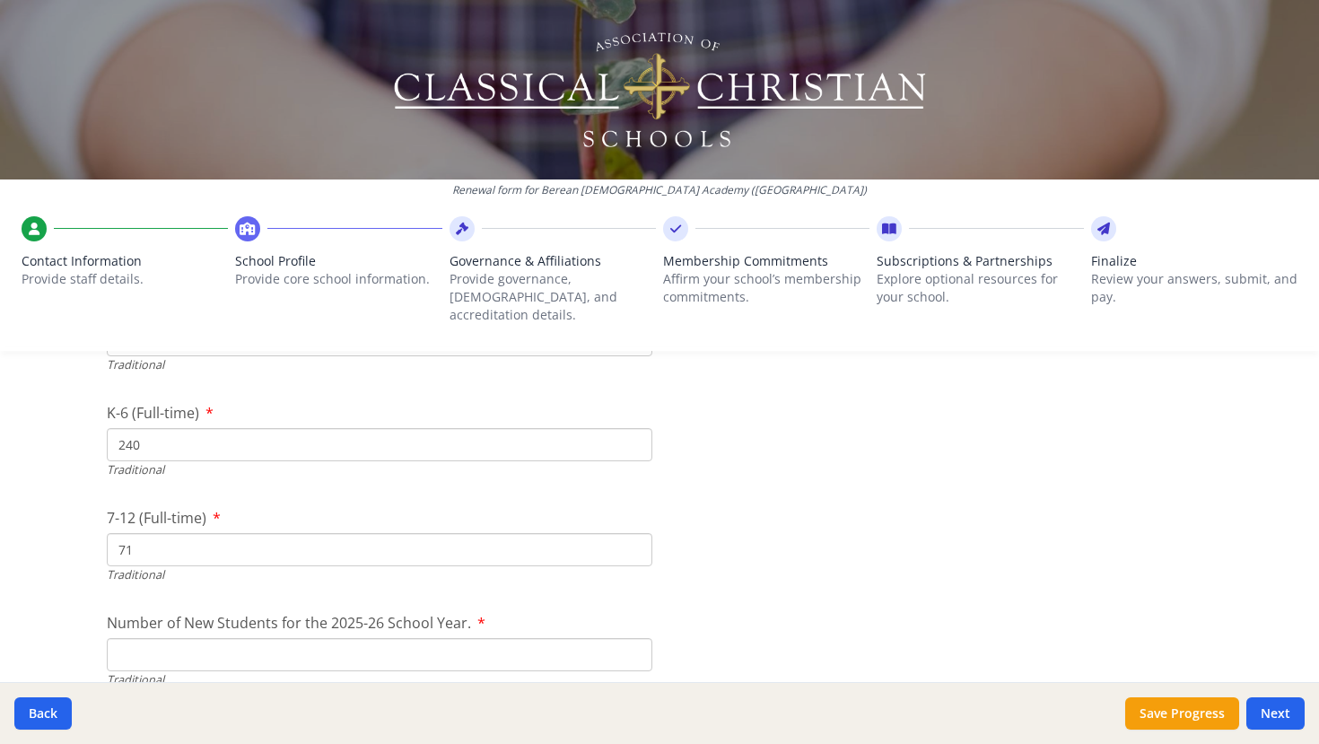
click at [249, 533] on input "71" at bounding box center [380, 549] width 546 height 33
type input "72"
click at [207, 638] on input "Number of New Students for the 2025-26 School Year." at bounding box center [380, 654] width 546 height 33
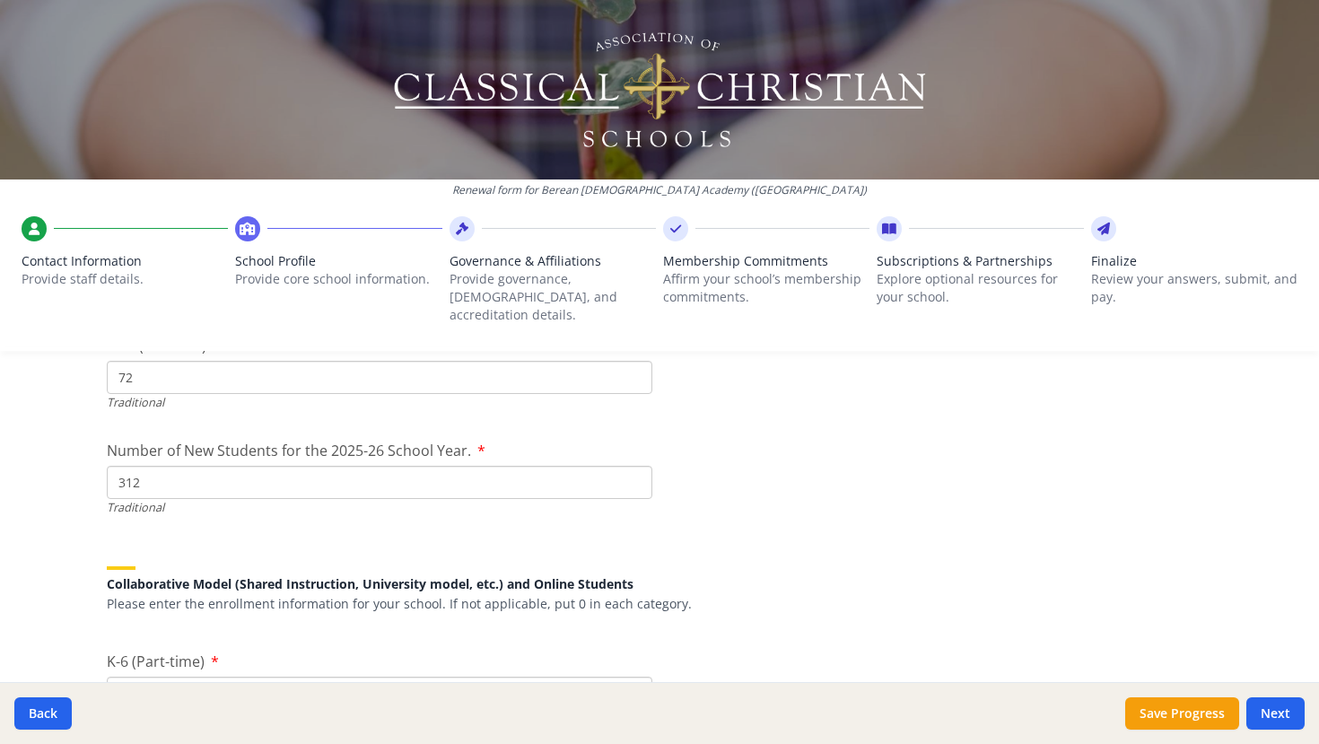
scroll to position [4202, 0]
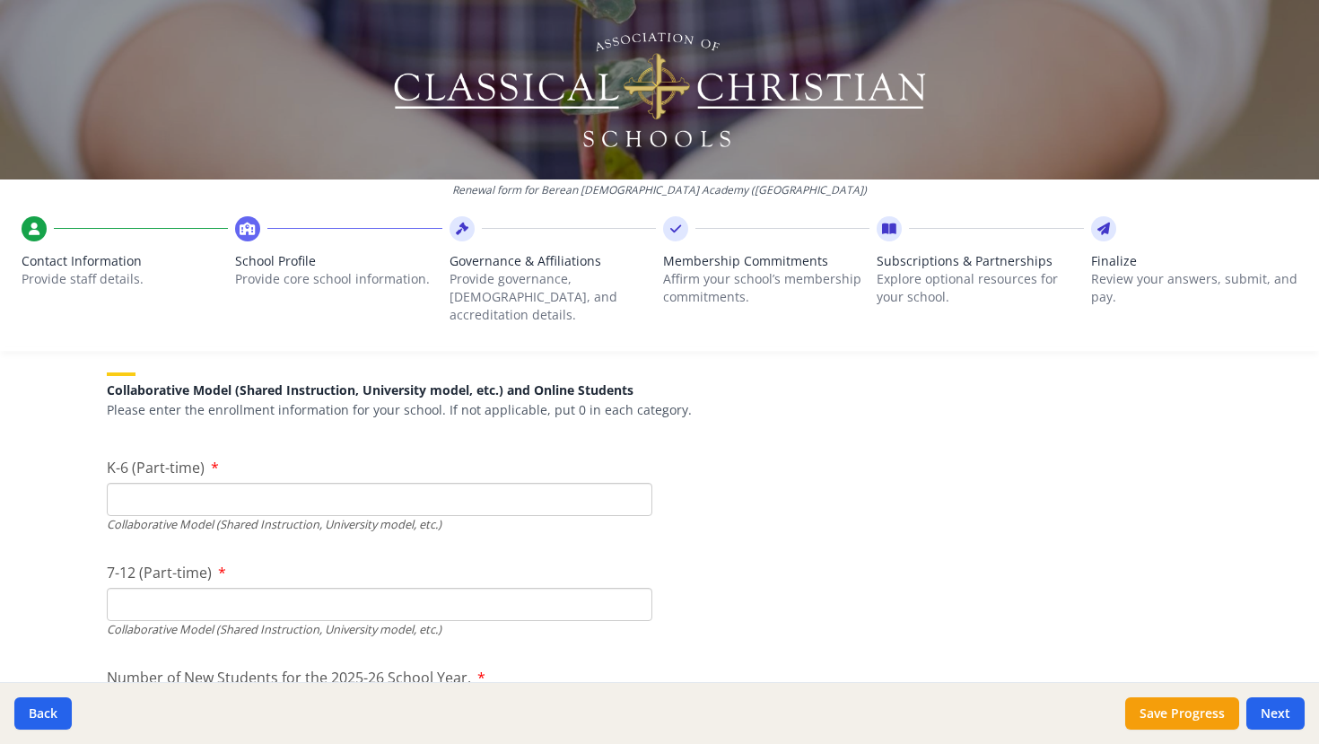
type input "312"
click at [570, 486] on input "K-6 (Part-time)" at bounding box center [380, 499] width 546 height 33
type input "0"
click at [492, 592] on input "7-12 (Part-time)" at bounding box center [380, 604] width 546 height 33
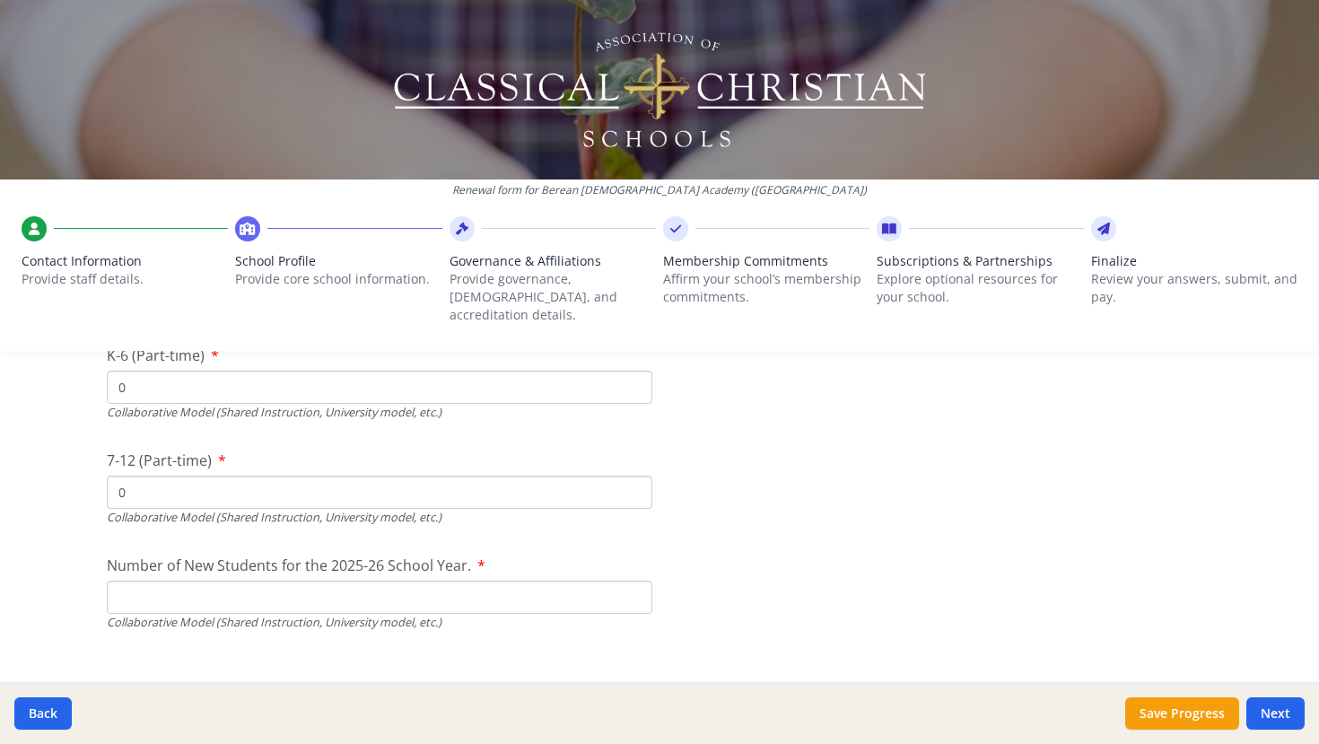
scroll to position [4403, 0]
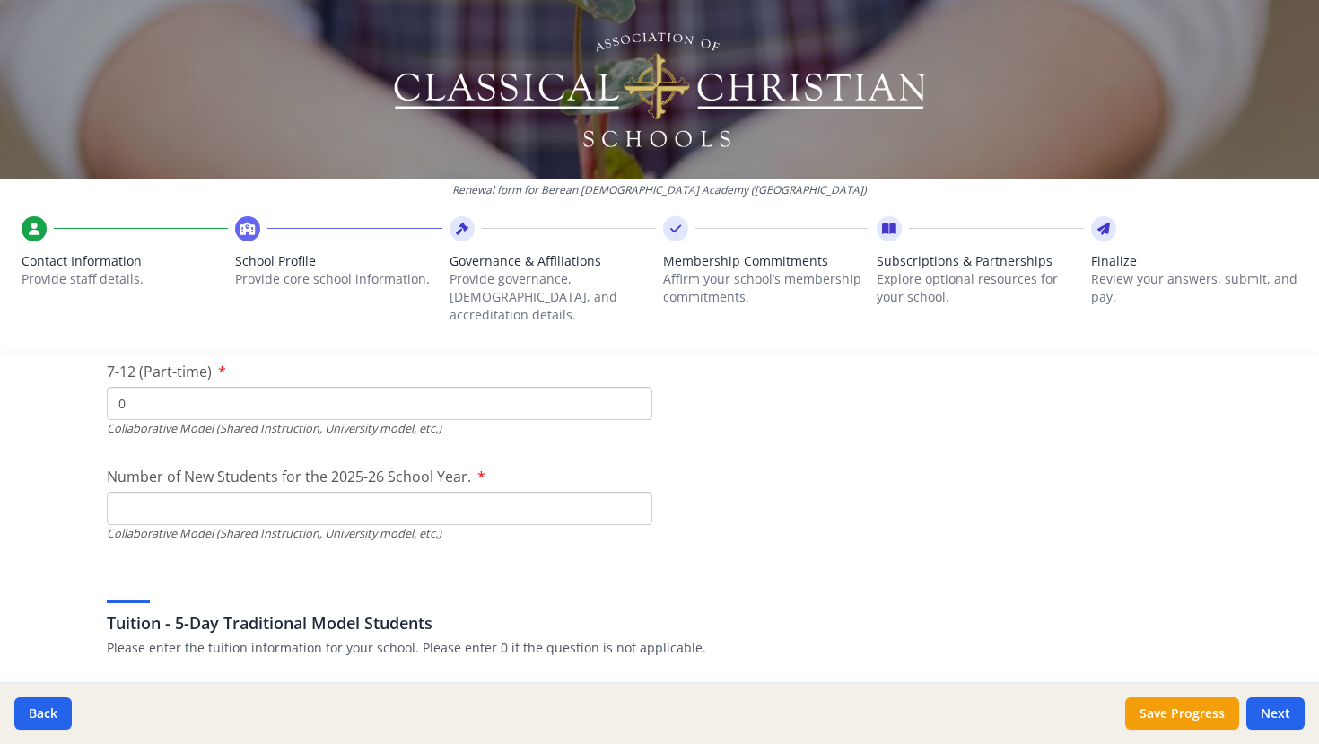
type input "0"
click at [488, 492] on input "Number of New Students for the 2025-26 School Year." at bounding box center [380, 508] width 546 height 33
type input "0"
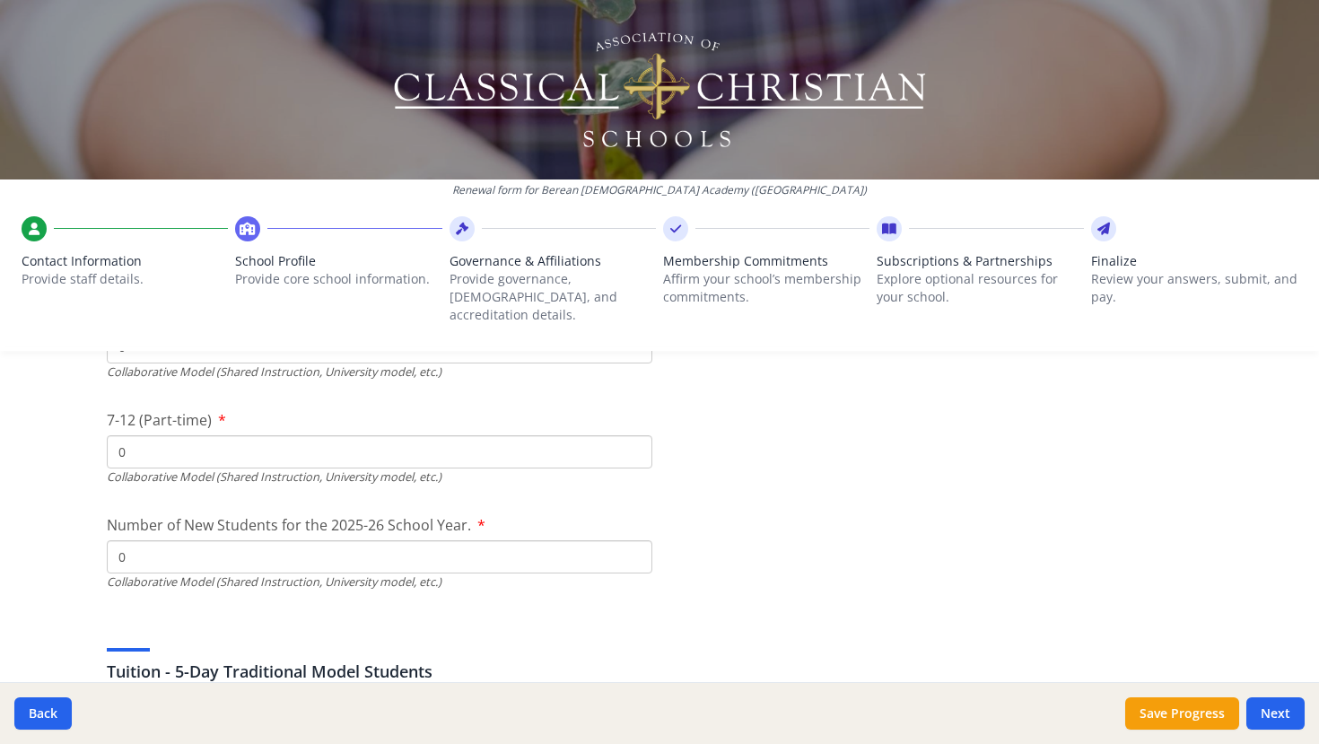
scroll to position [4381, 0]
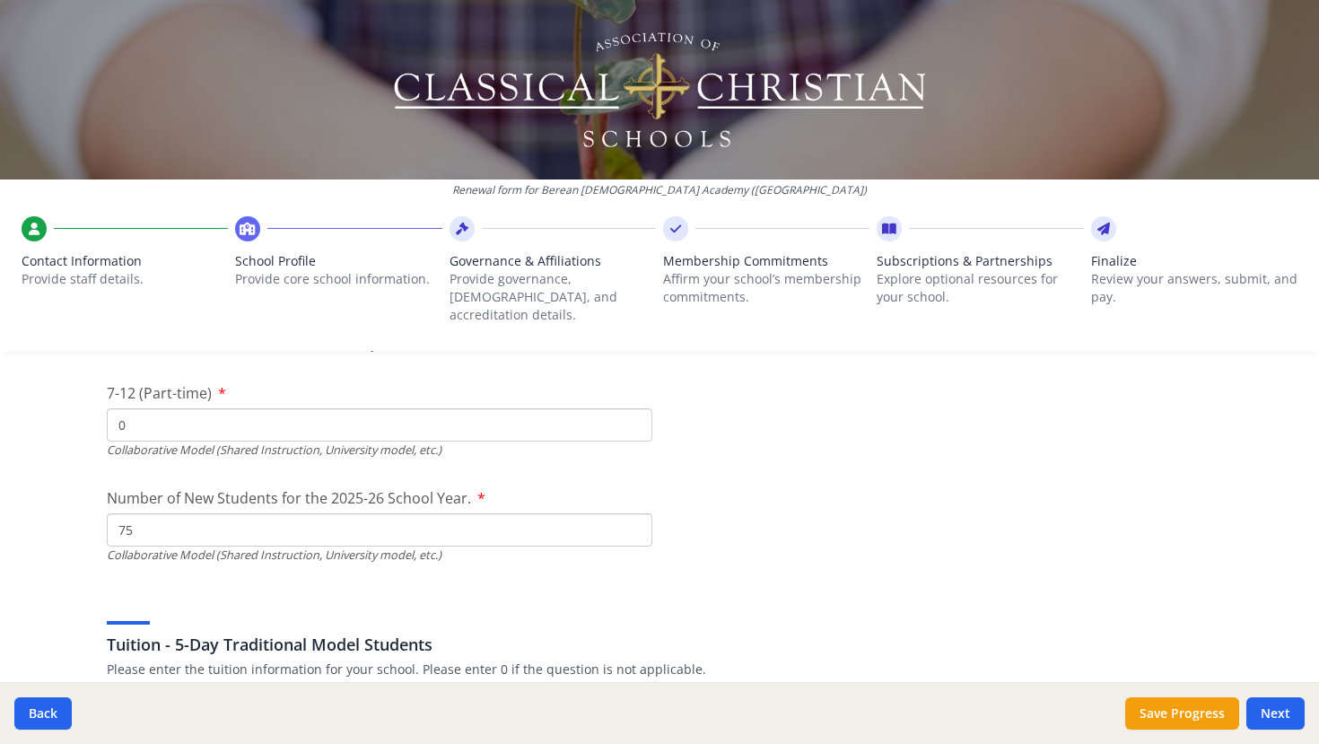
type input "75"
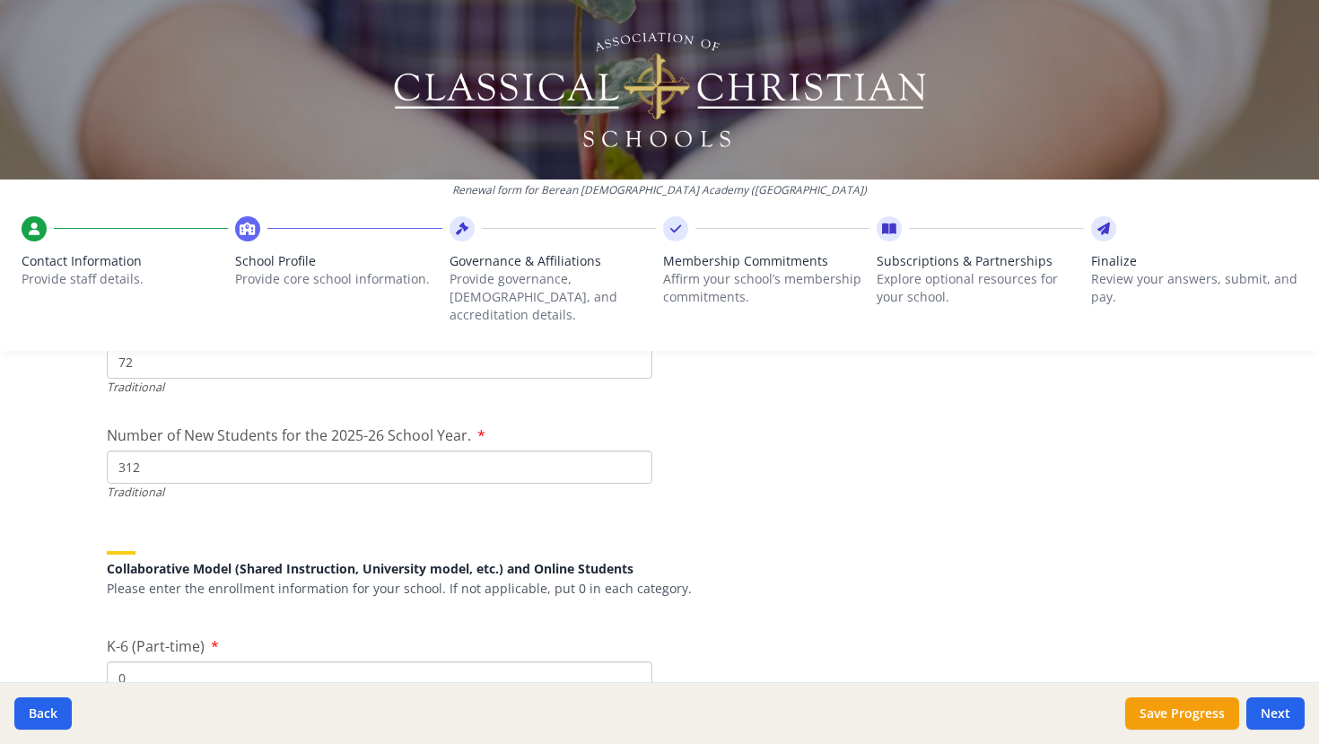
scroll to position [3979, 0]
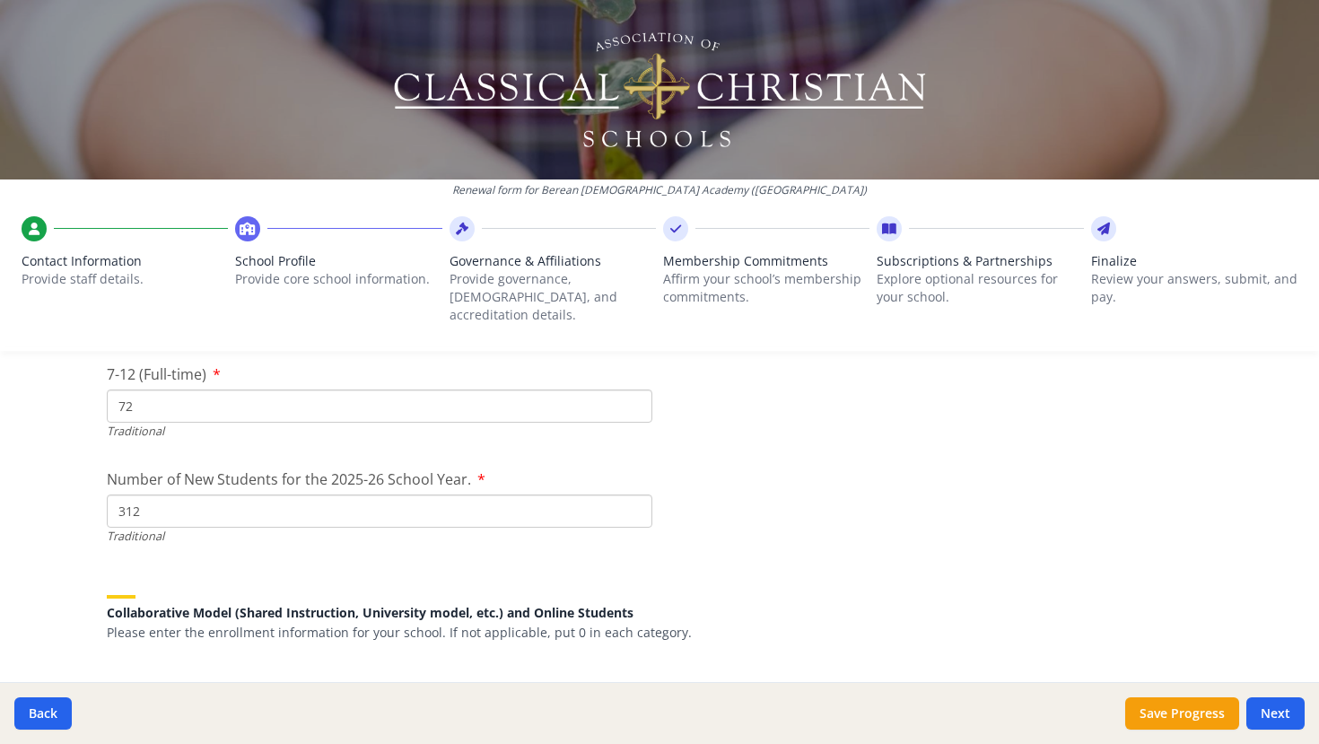
click at [314, 495] on input "312" at bounding box center [380, 511] width 546 height 33
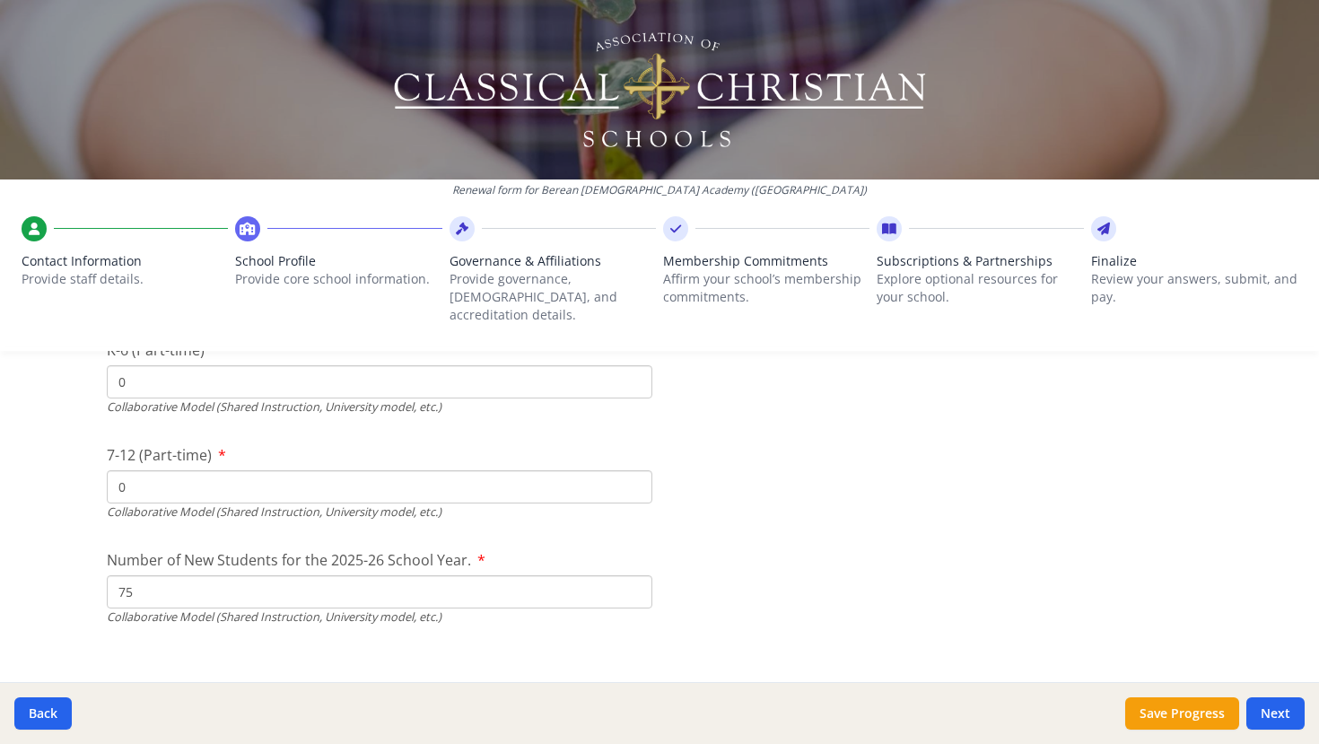
type input "75"
click at [233, 575] on input "75" at bounding box center [380, 591] width 546 height 33
type input "7"
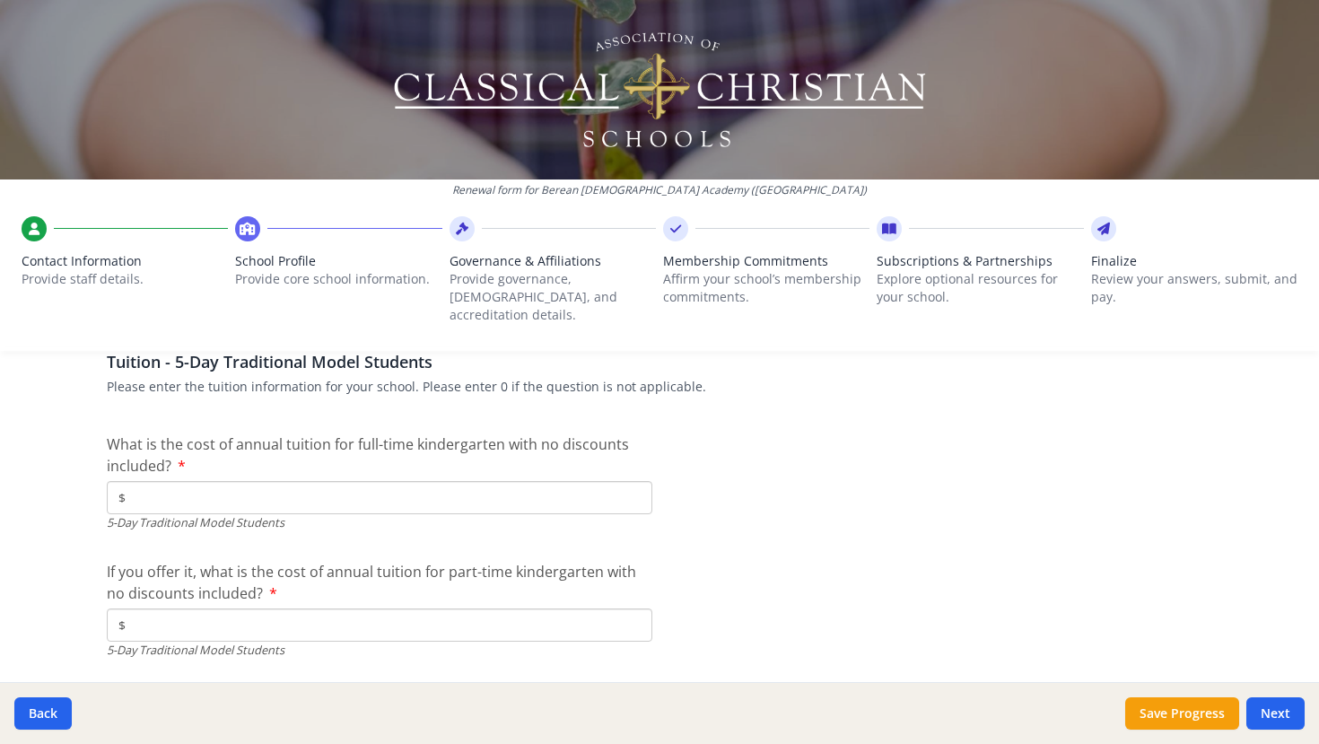
scroll to position [4667, 0]
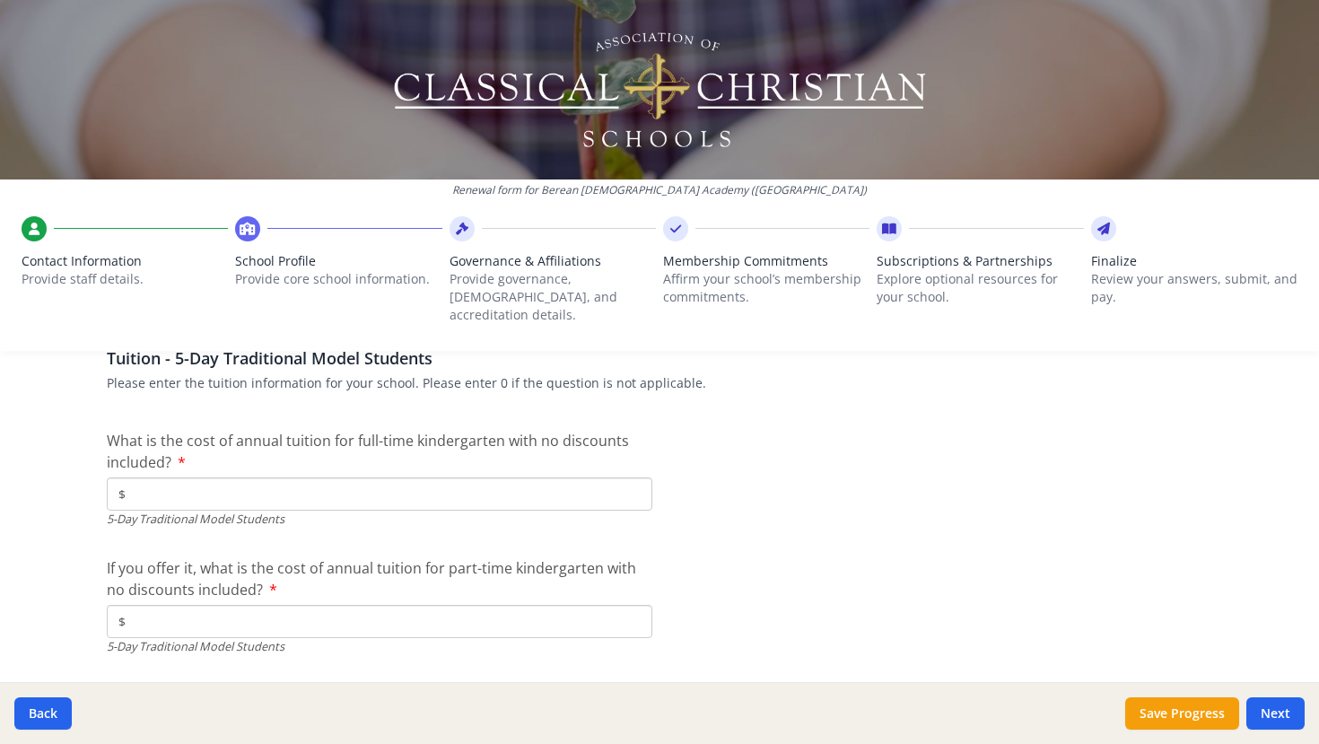
type input "0"
click at [227, 478] on input "$" at bounding box center [380, 494] width 546 height 33
click at [179, 609] on input "$" at bounding box center [380, 621] width 546 height 33
click at [142, 478] on input "$8 800" at bounding box center [380, 494] width 546 height 33
click at [180, 605] on input "$" at bounding box center [380, 621] width 546 height 33
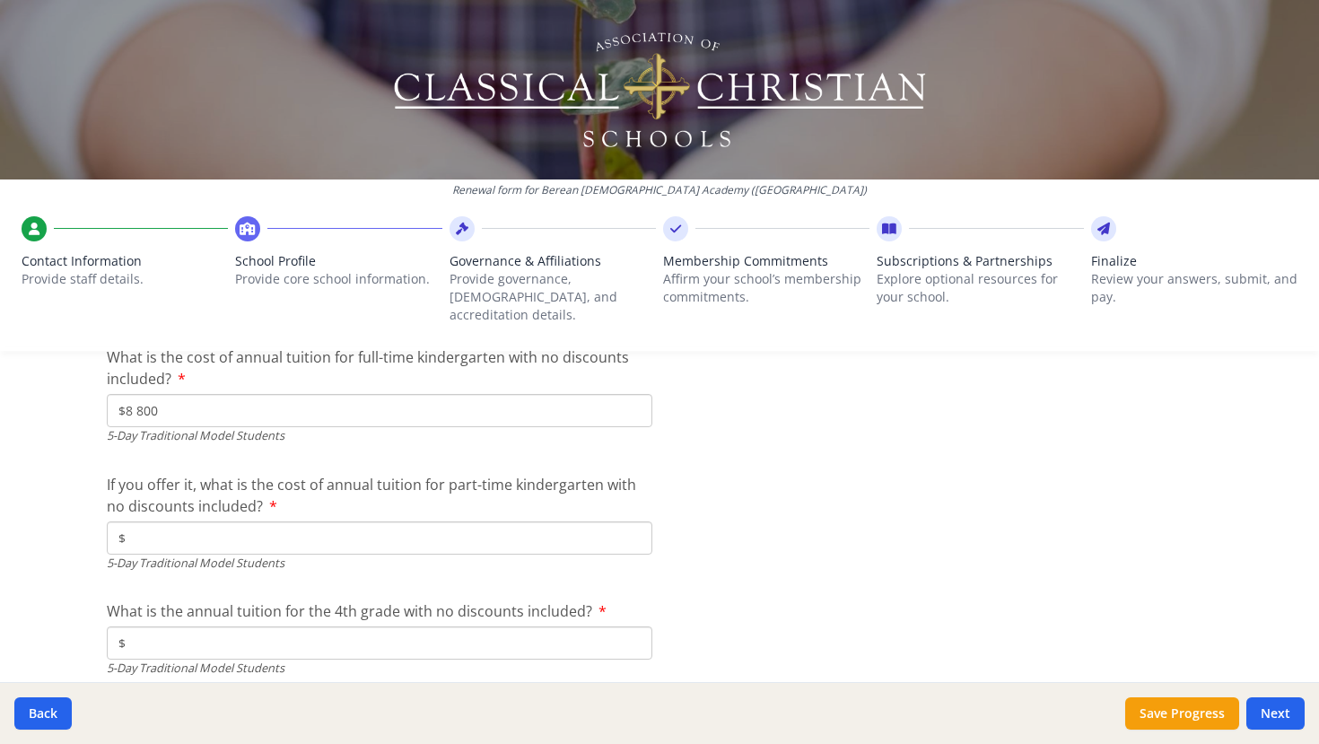
scroll to position [4728, 0]
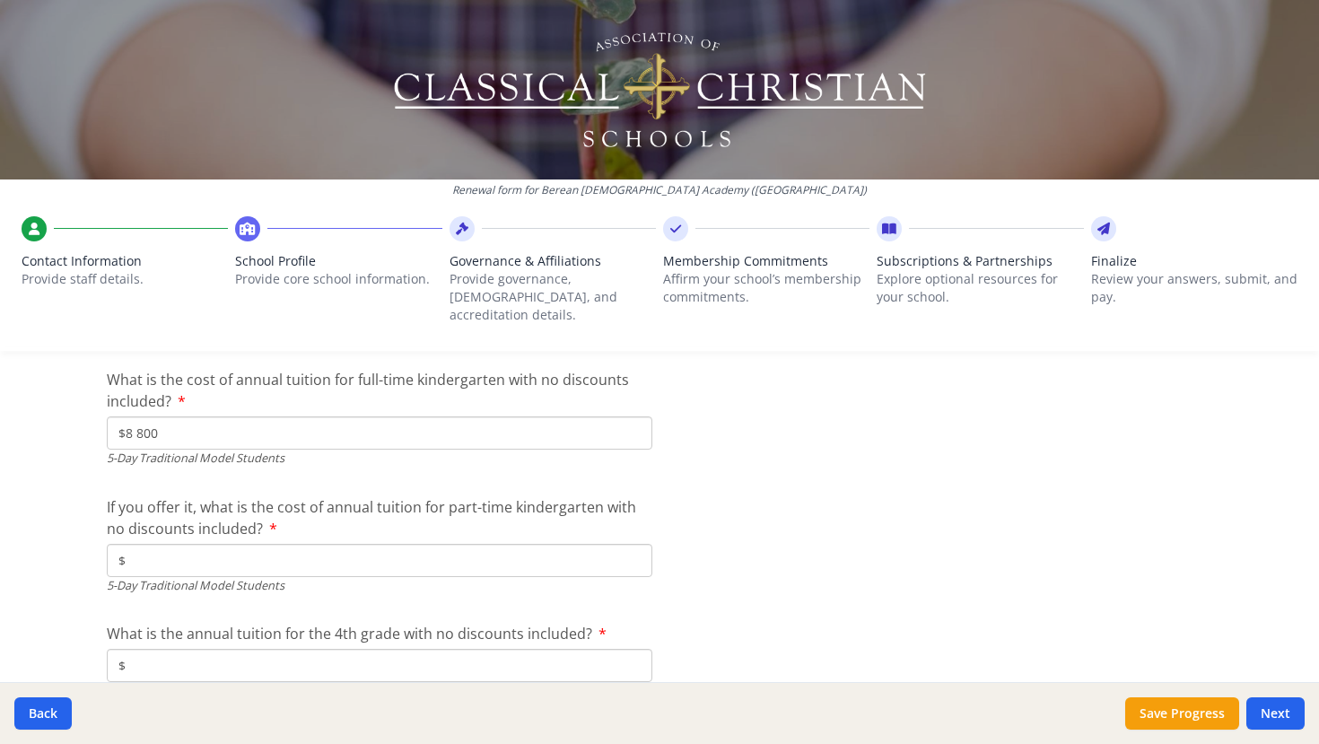
click at [240, 416] on input "$8 800" at bounding box center [380, 432] width 546 height 33
type input "$0"
click at [223, 548] on input "$" at bounding box center [380, 560] width 546 height 33
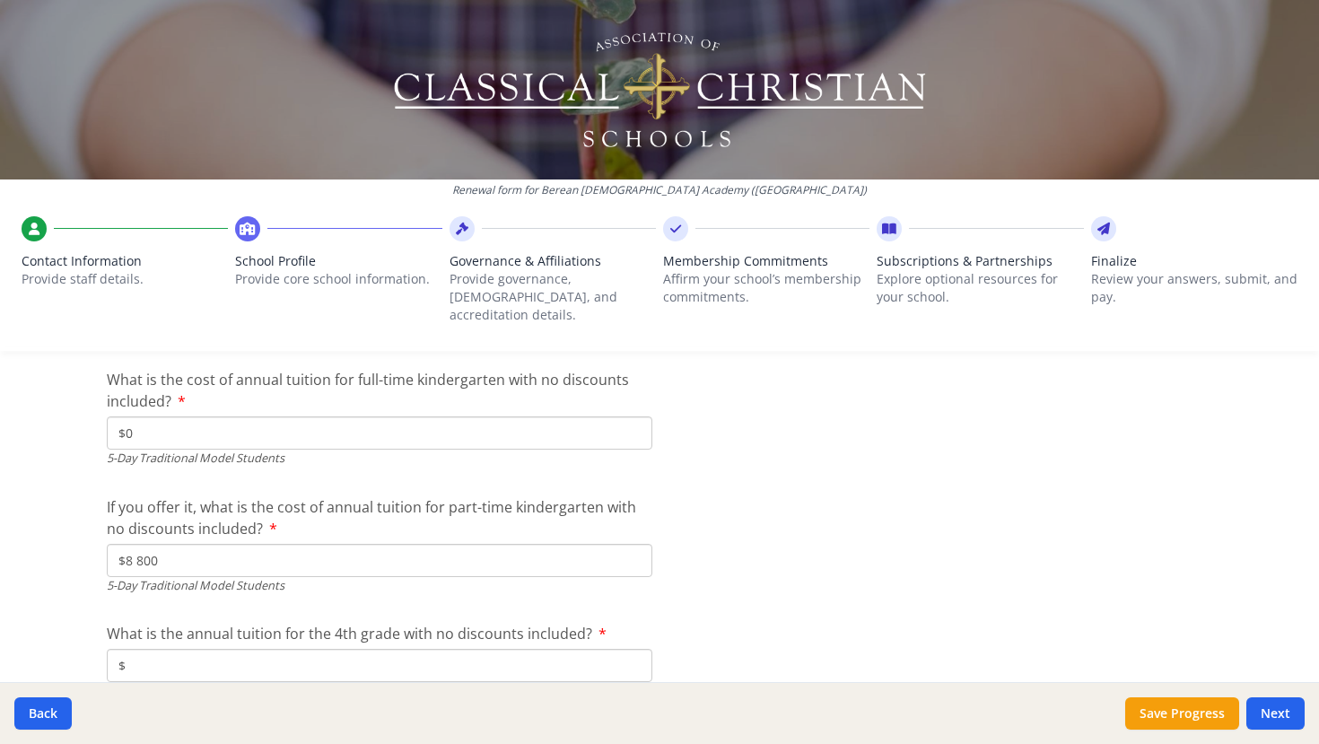
type input "$8 800"
click at [275, 649] on input "$" at bounding box center [380, 665] width 546 height 33
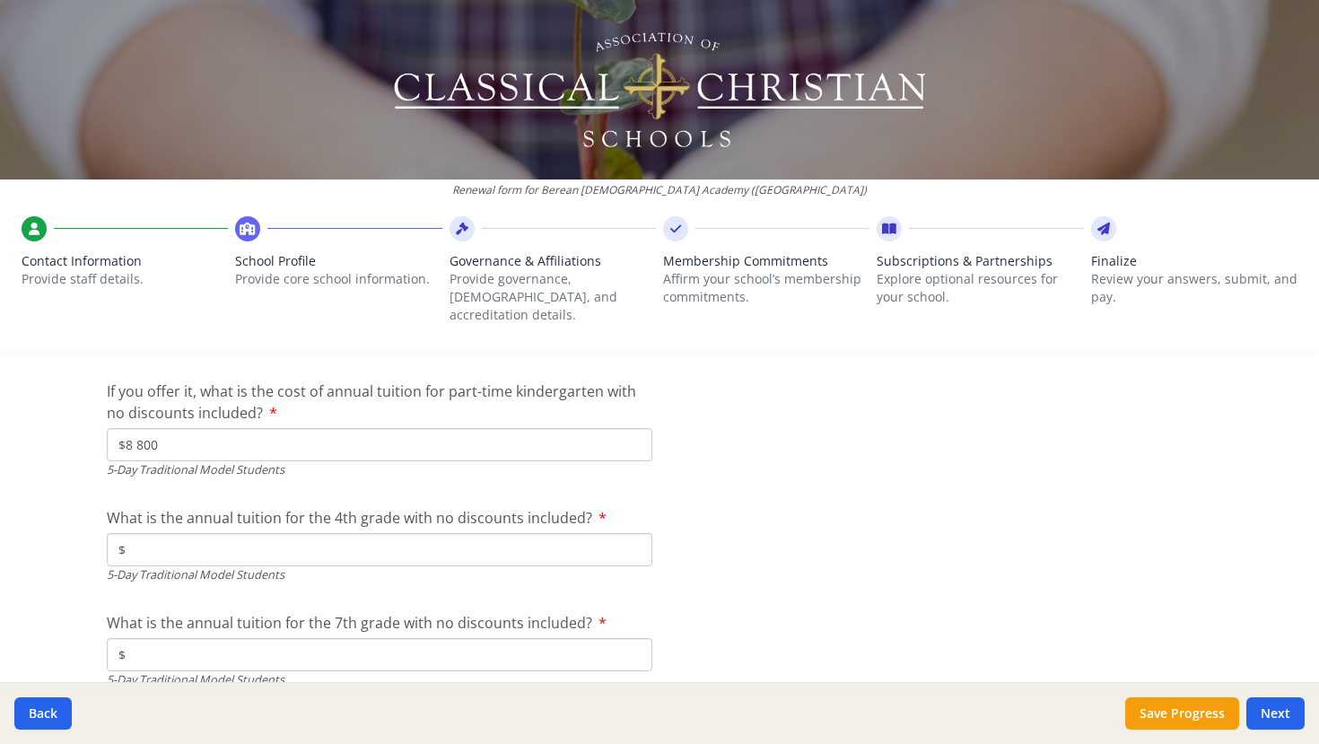
scroll to position [4851, 0]
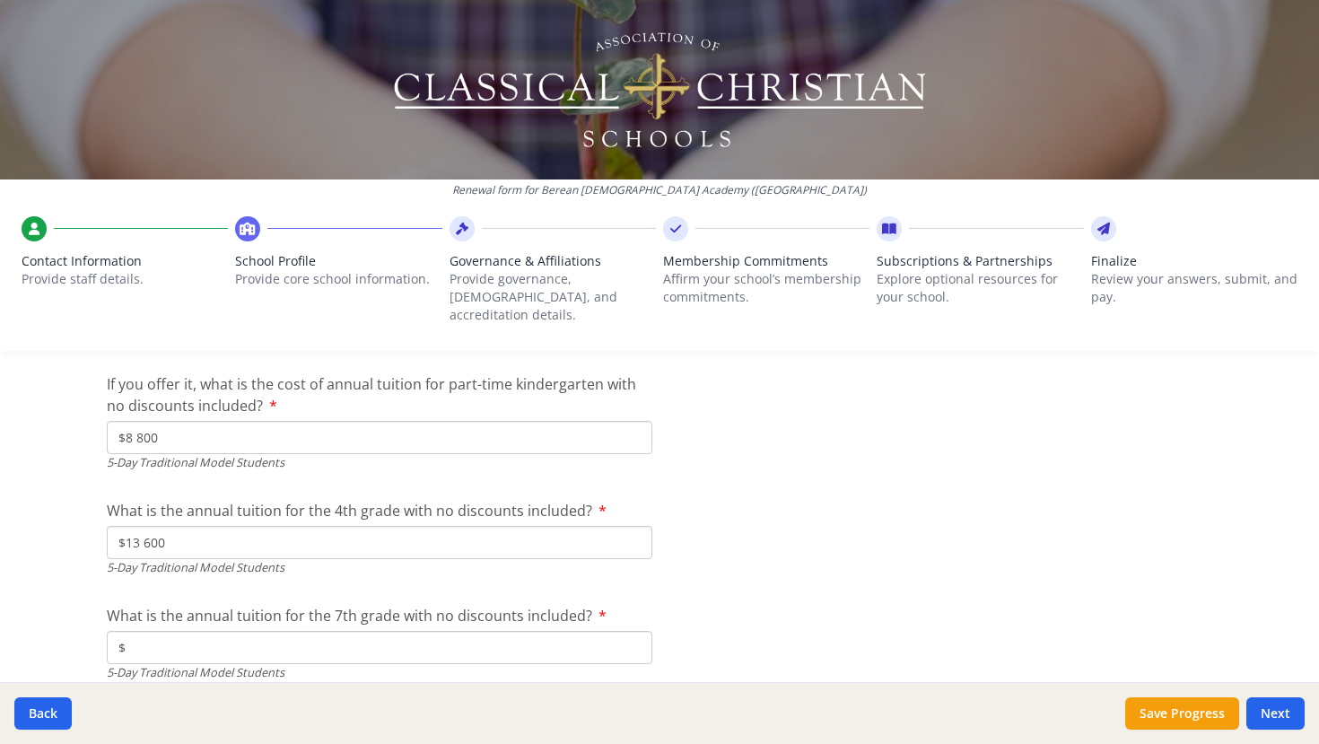
type input "$13 600"
click at [211, 634] on input "$" at bounding box center [380, 647] width 546 height 33
type input "$13 700"
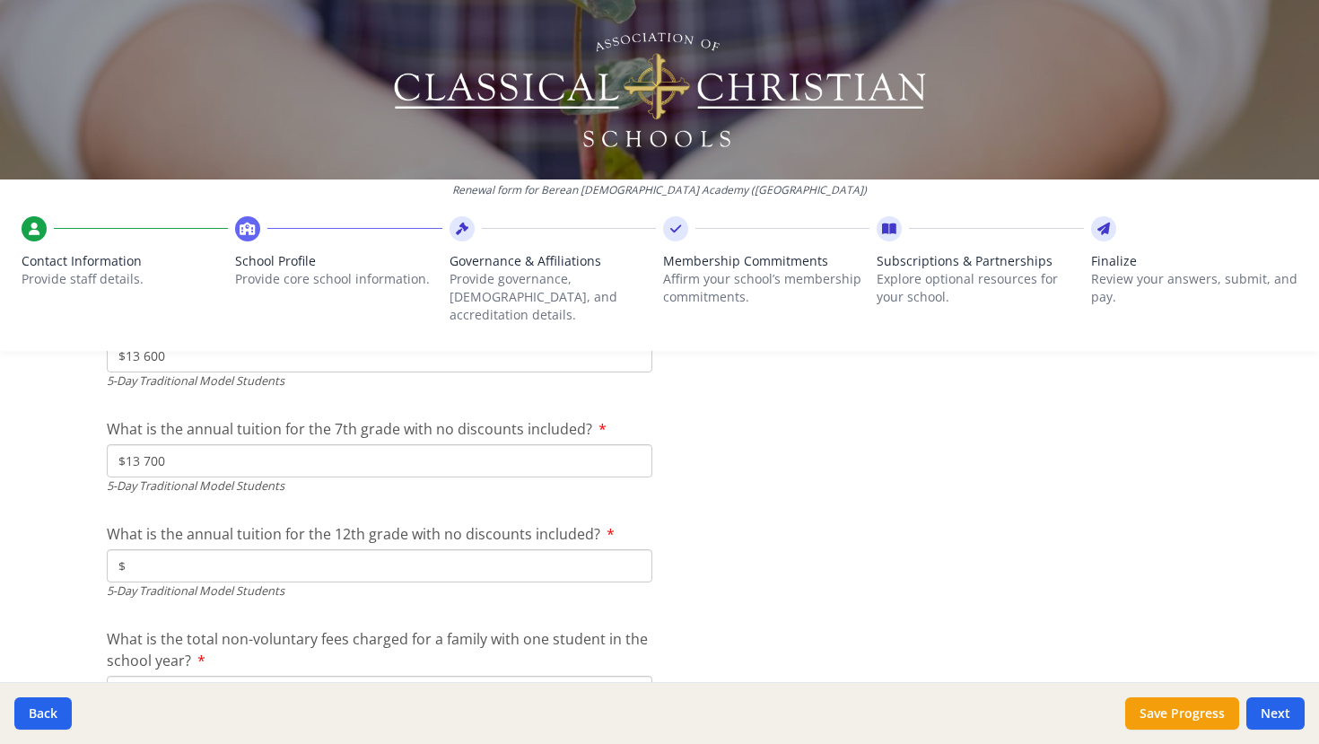
scroll to position [5055, 0]
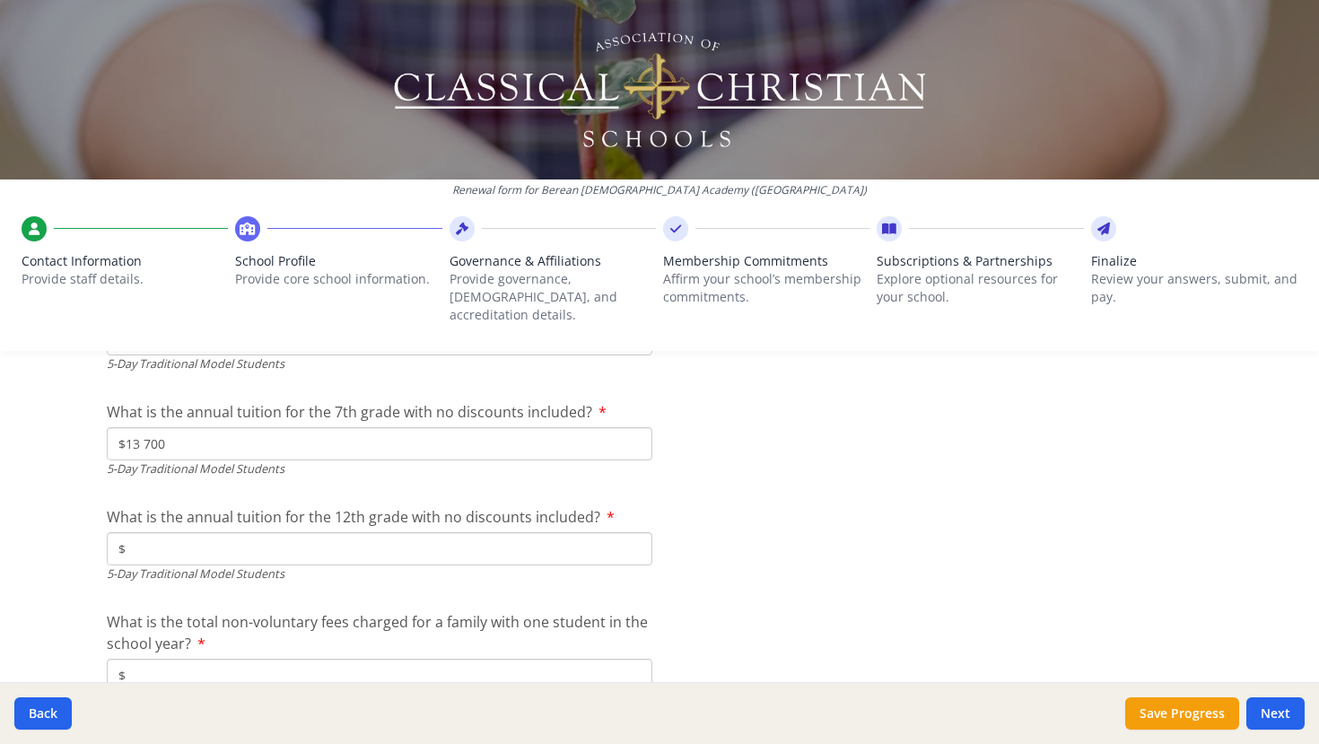
click at [268, 532] on input "$" at bounding box center [380, 548] width 546 height 33
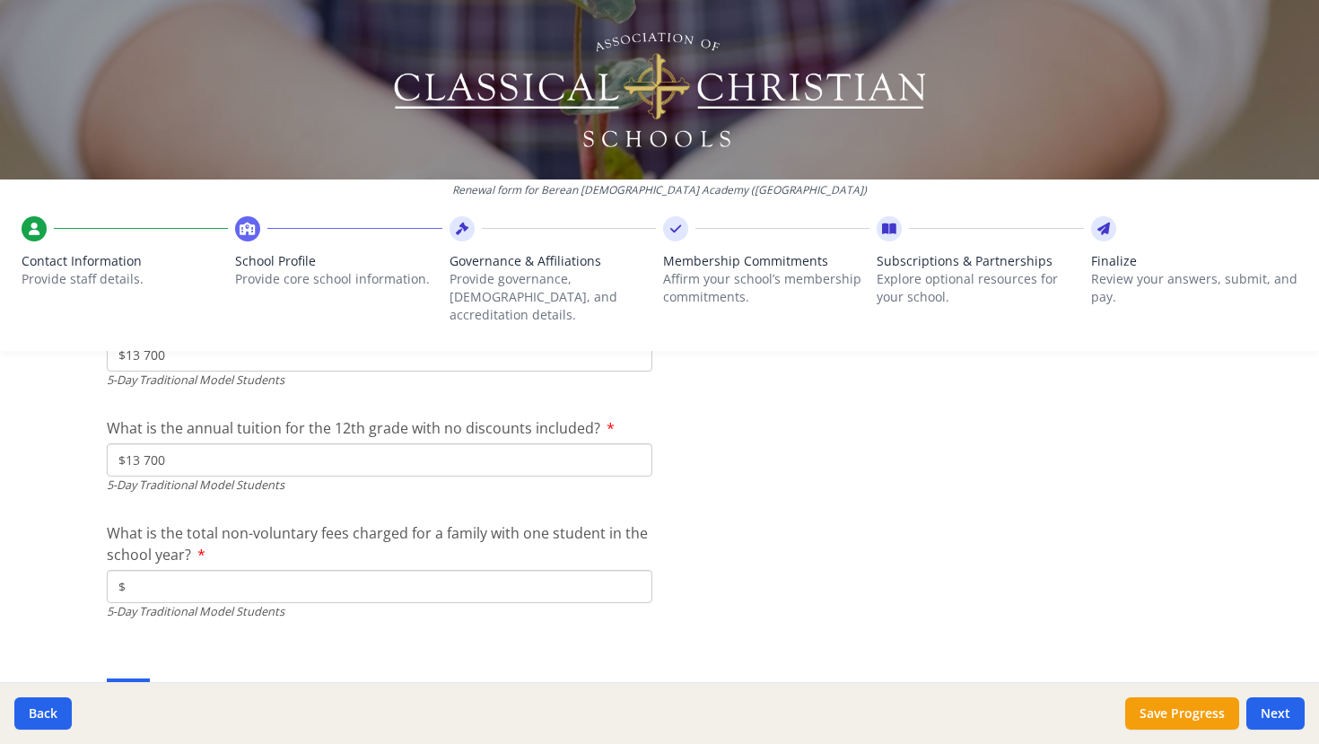
scroll to position [5153, 0]
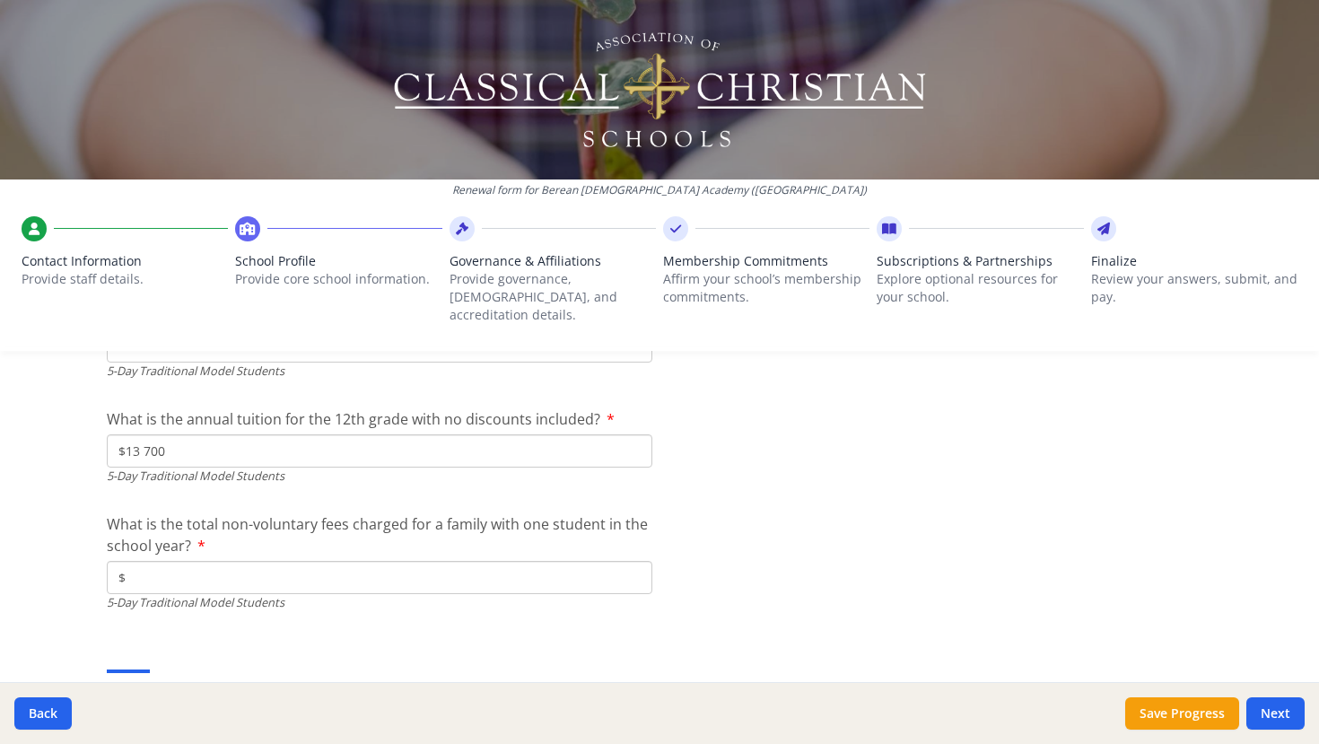
type input "$13 700"
click at [359, 566] on input "$" at bounding box center [380, 577] width 546 height 33
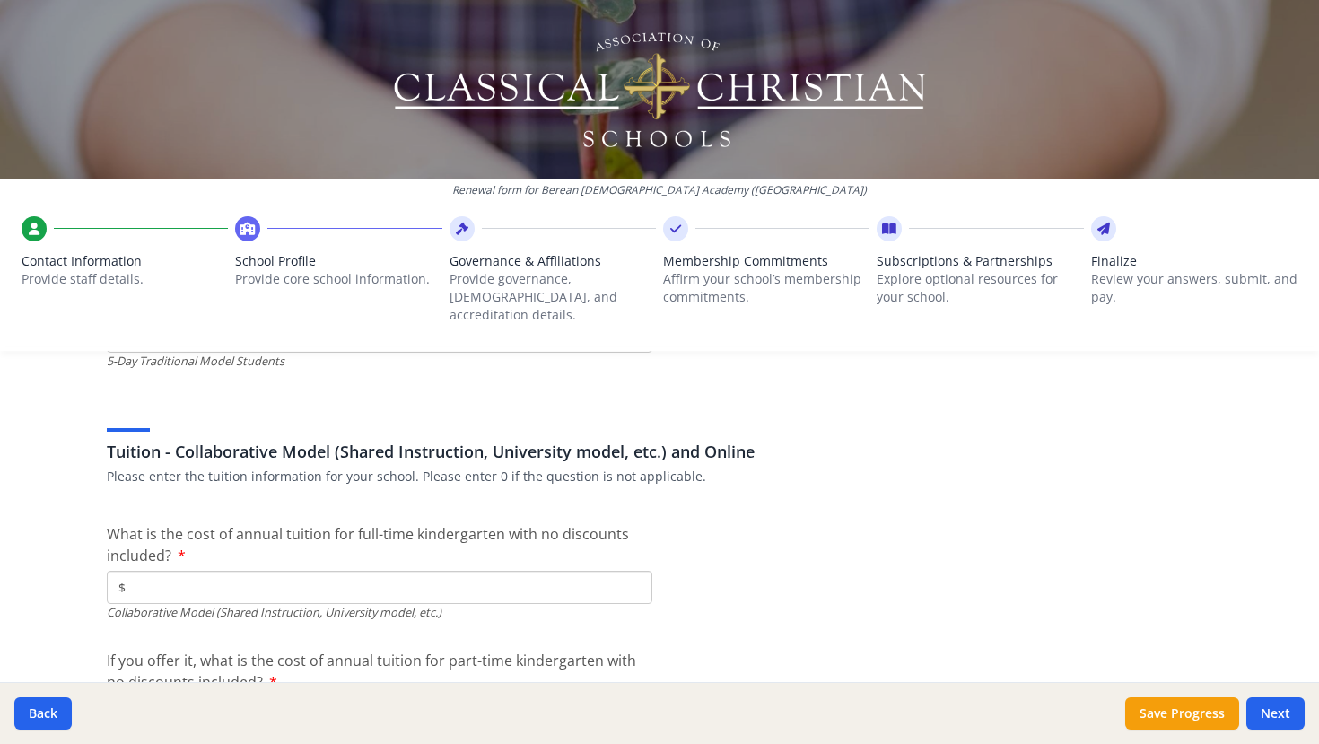
scroll to position [5425, 0]
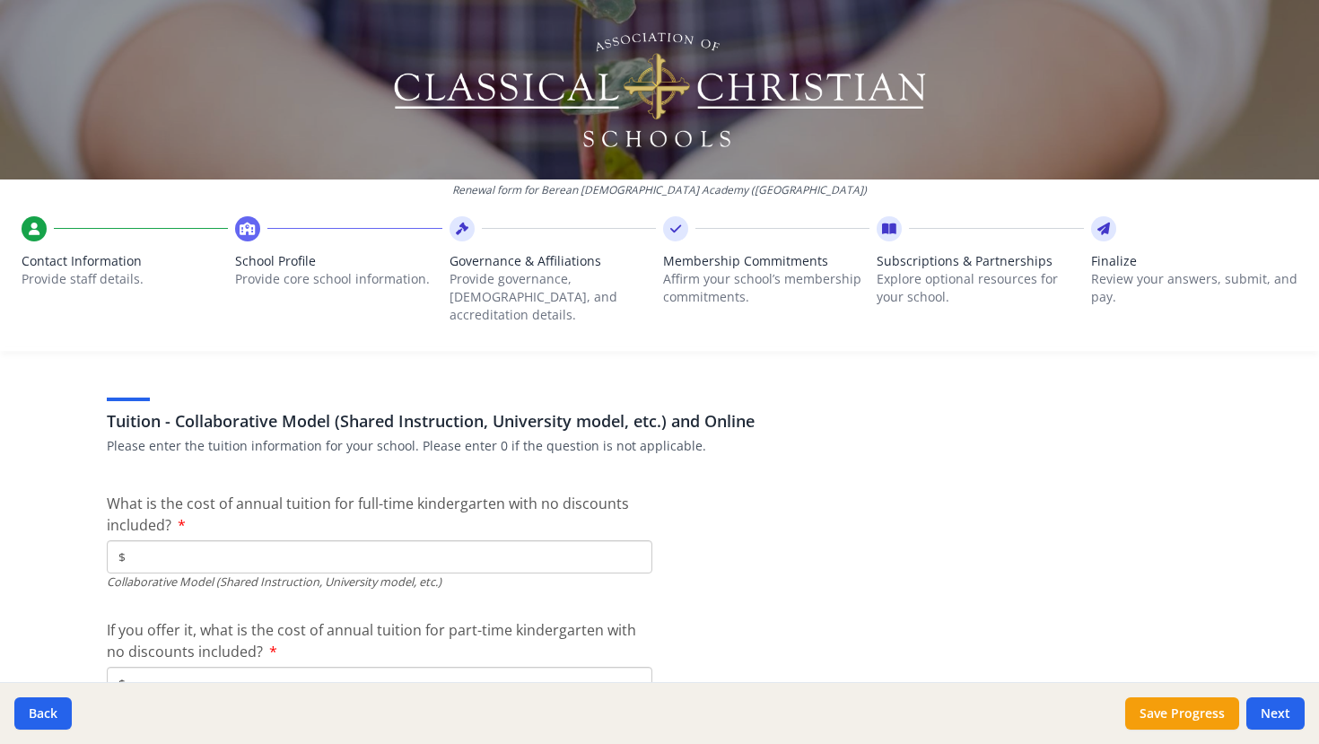
type input "$50"
click at [322, 547] on input "$" at bounding box center [380, 556] width 546 height 33
type input "$0"
click at [259, 667] on input "$" at bounding box center [380, 683] width 546 height 33
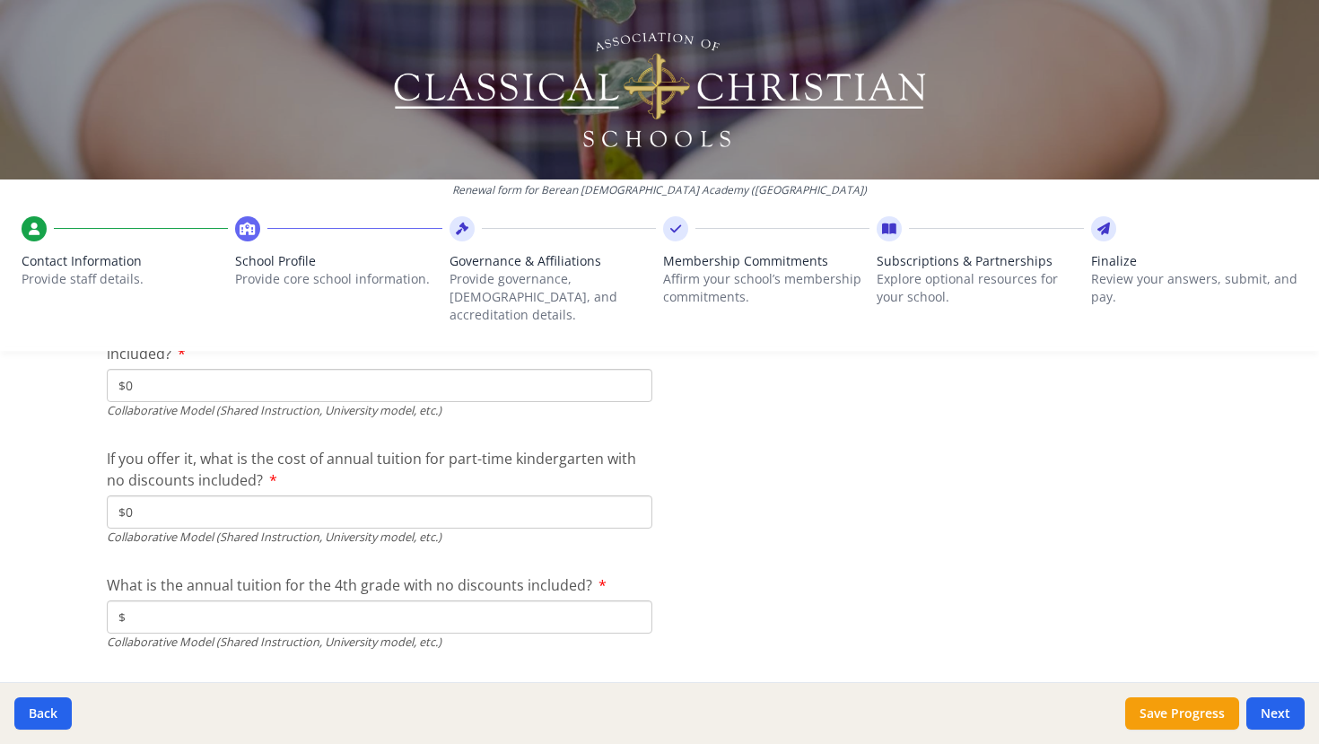
scroll to position [5639, 0]
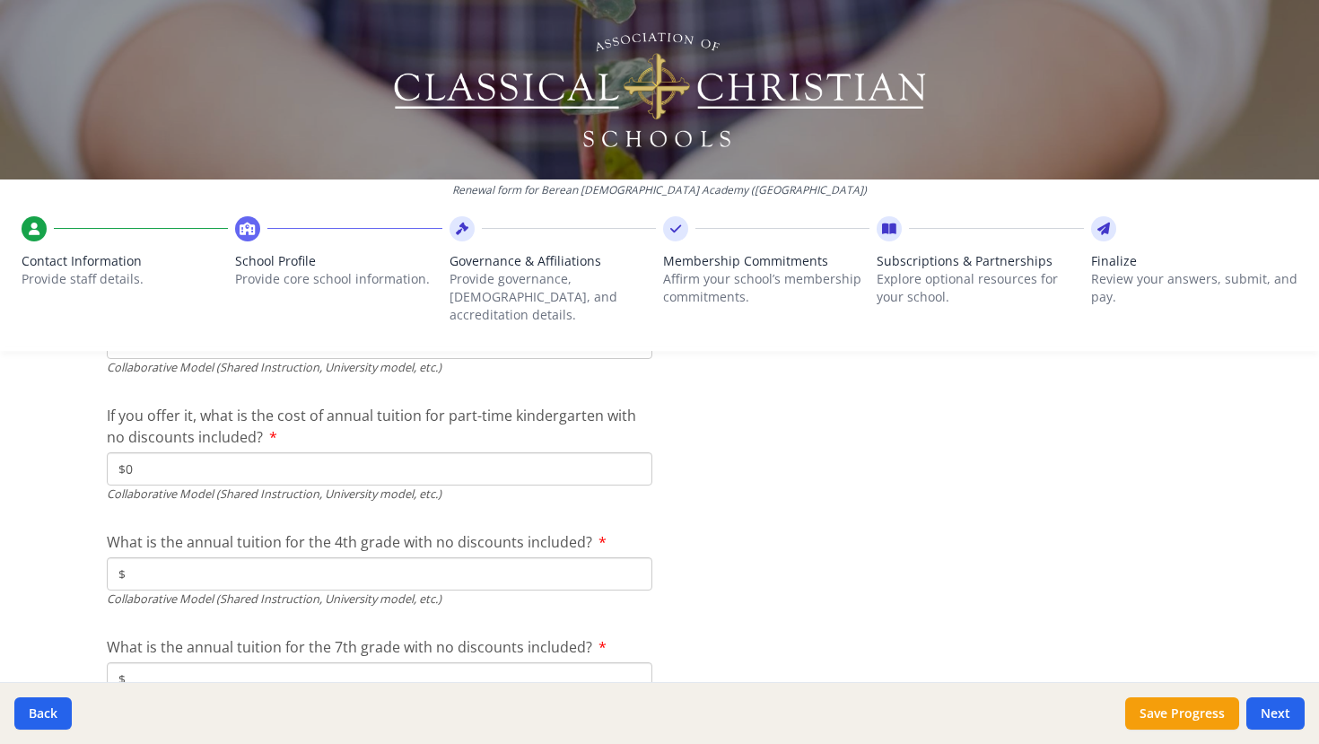
type input "$0"
click at [236, 557] on input "$" at bounding box center [380, 573] width 546 height 33
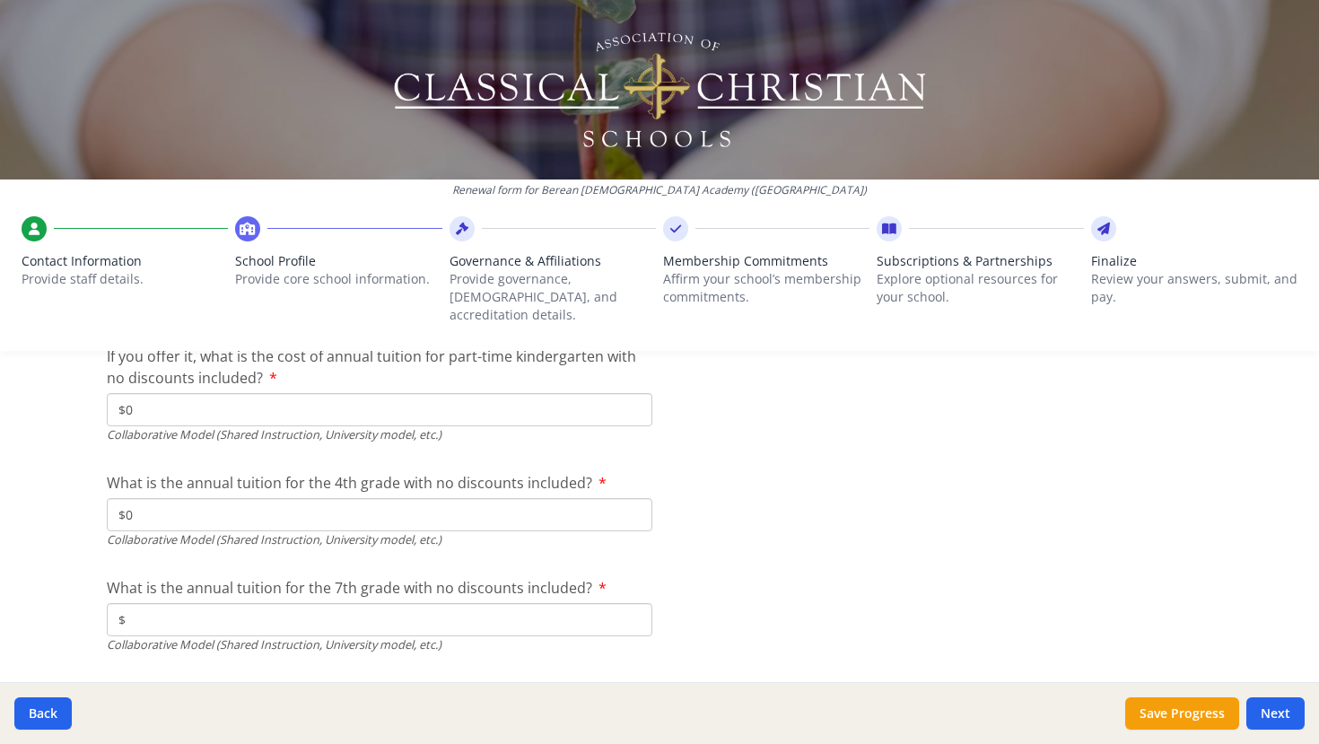
type input "$0"
click at [239, 603] on input "$" at bounding box center [380, 619] width 546 height 33
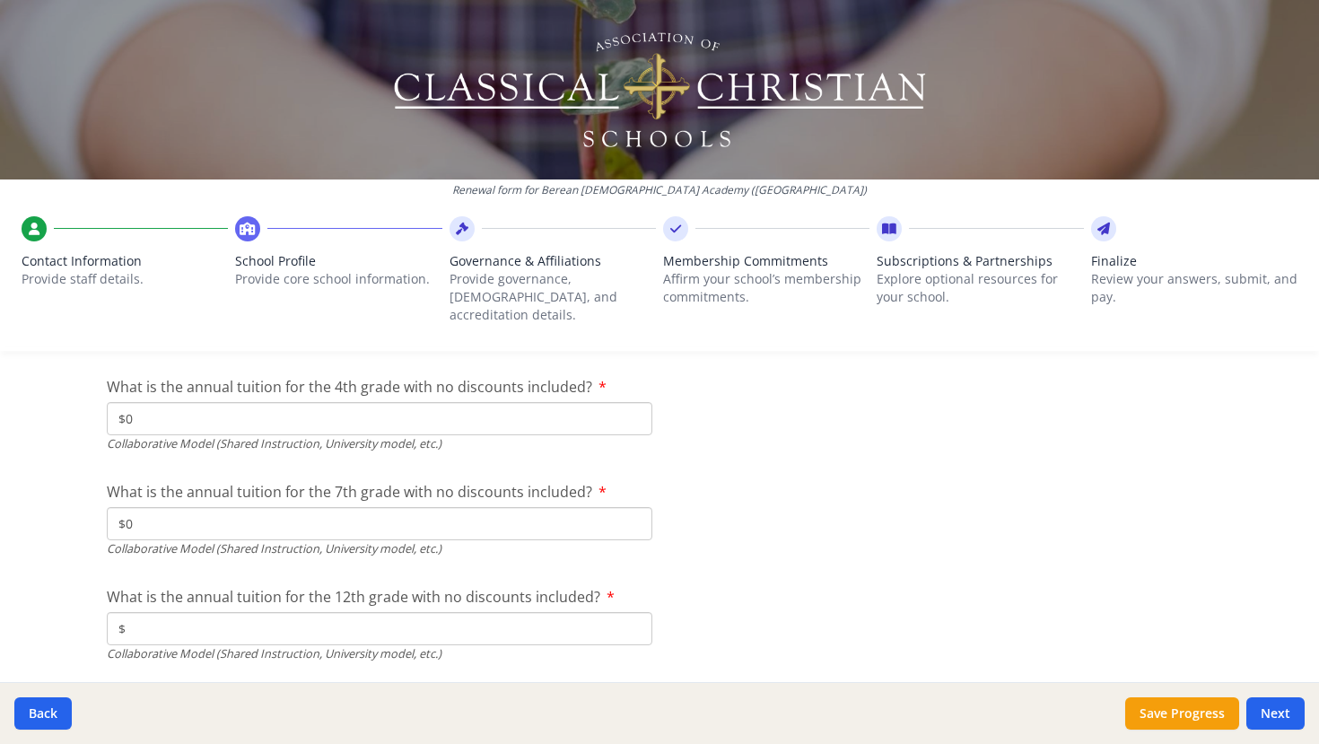
scroll to position [5958, 0]
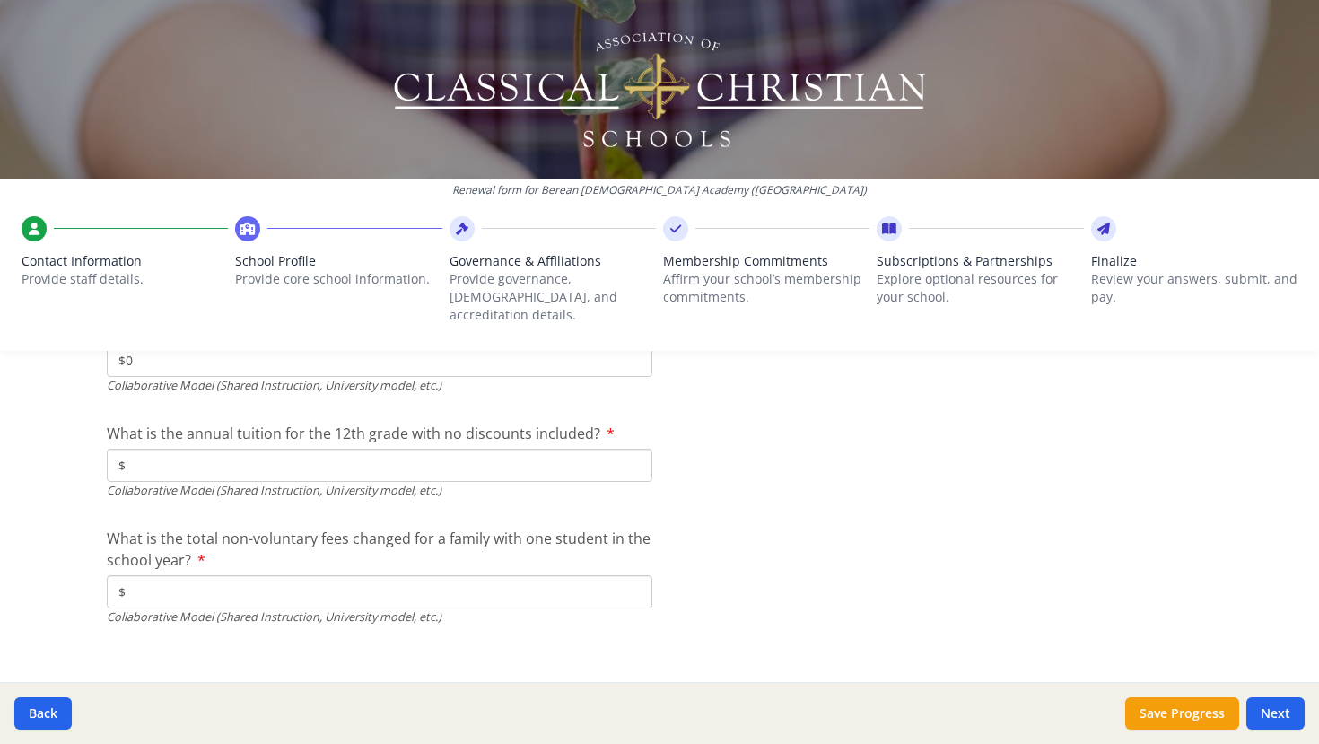
type input "$0"
click at [232, 456] on input "$" at bounding box center [380, 465] width 546 height 33
type input "$0"
click at [217, 578] on input "$" at bounding box center [380, 591] width 546 height 33
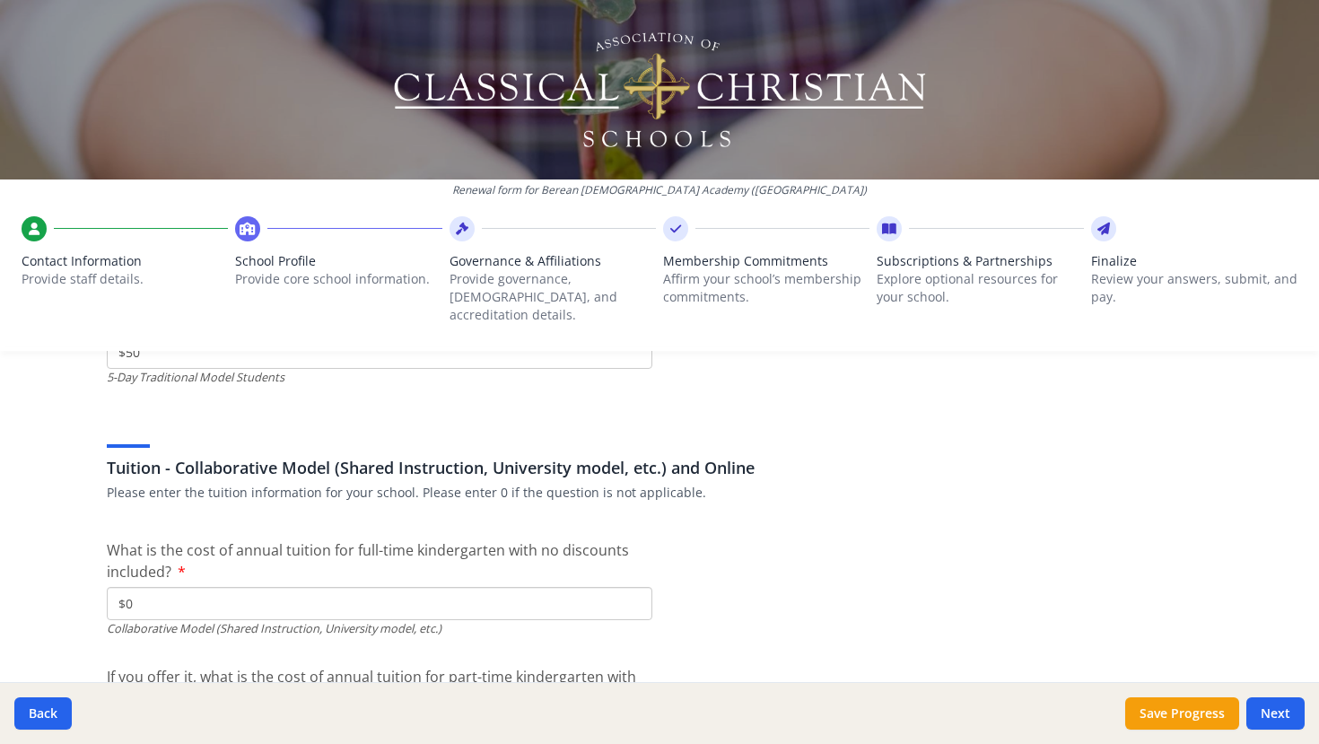
scroll to position [5287, 0]
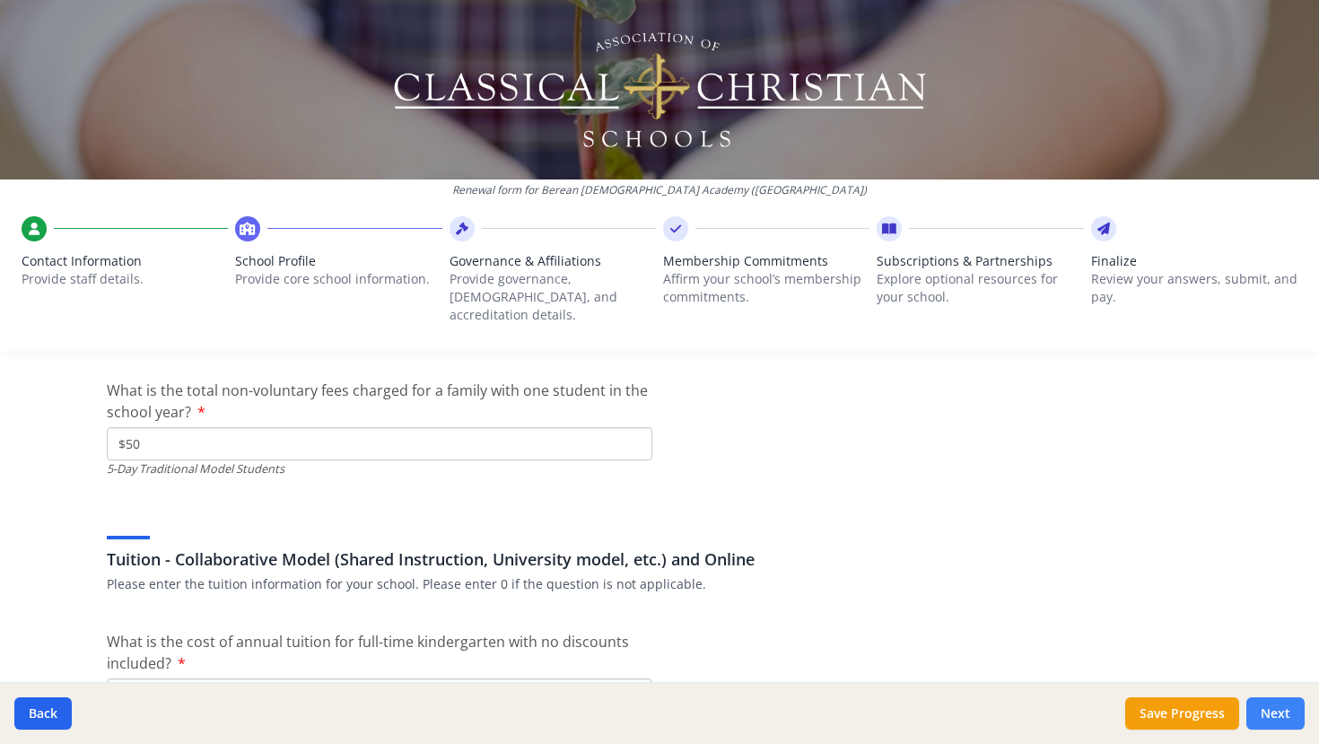
type input "$0"
click at [1283, 709] on button "Next" at bounding box center [1276, 713] width 58 height 32
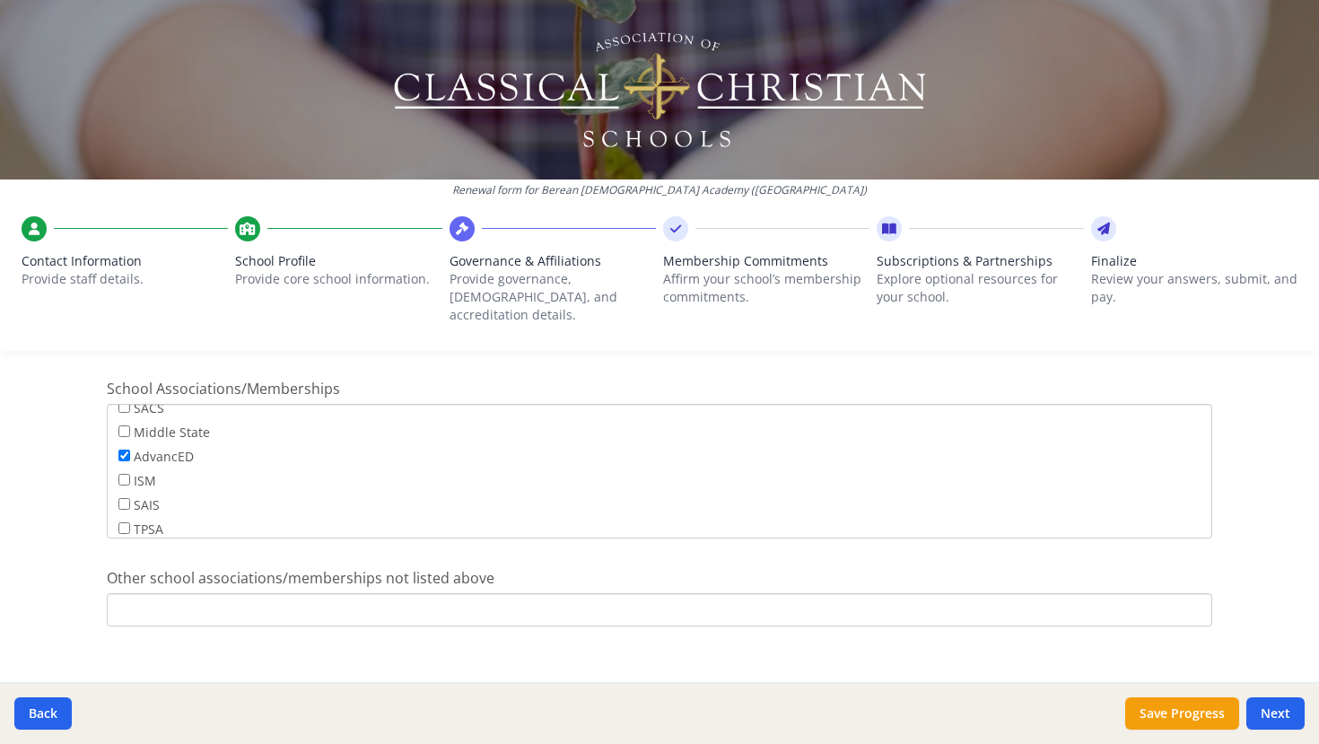
scroll to position [139, 0]
click at [125, 469] on input "ISM" at bounding box center [124, 475] width 12 height 12
checkbox input "true"
click at [1284, 712] on button "Next" at bounding box center [1276, 713] width 58 height 32
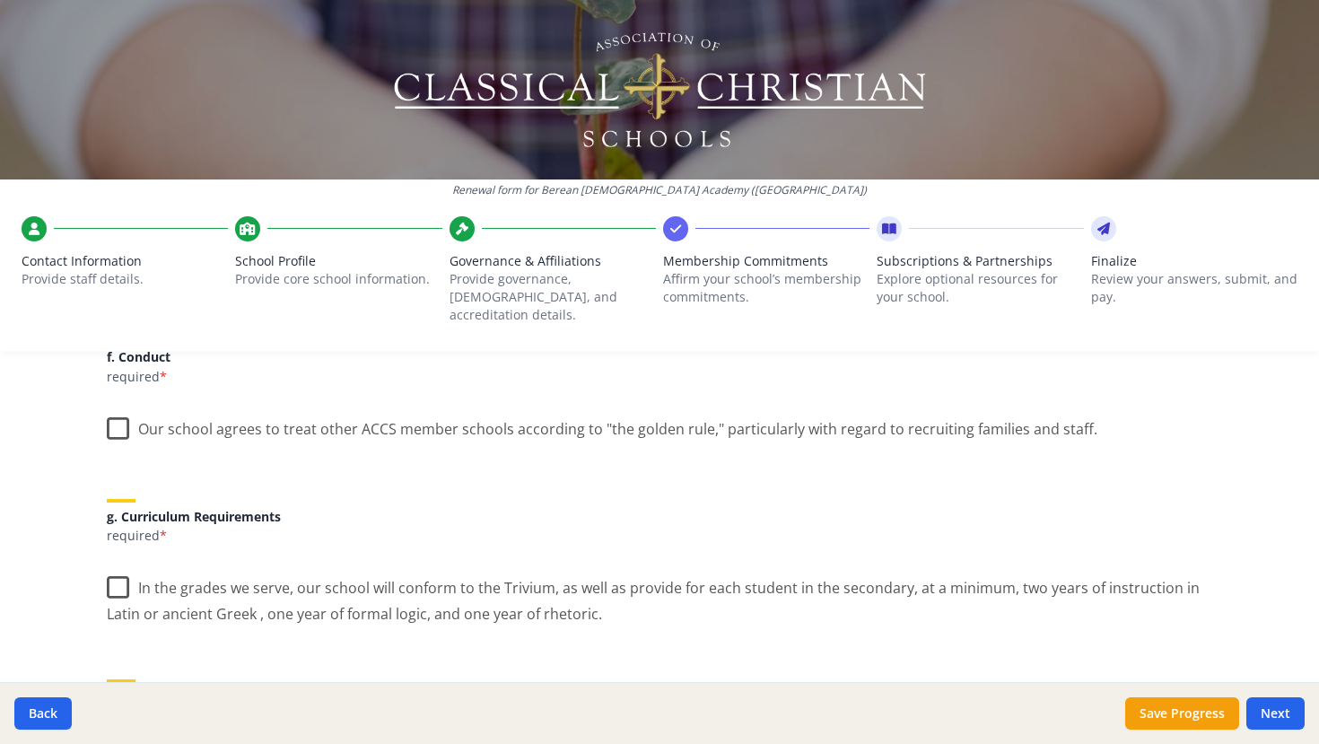
scroll to position [1213, 0]
click at [114, 407] on label "Our school agrees to treat other ACCS member schools according to "the golden r…" at bounding box center [602, 422] width 991 height 39
click at [0, 0] on input "Our school agrees to treat other ACCS member schools according to "the golden r…" at bounding box center [0, 0] width 0 height 0
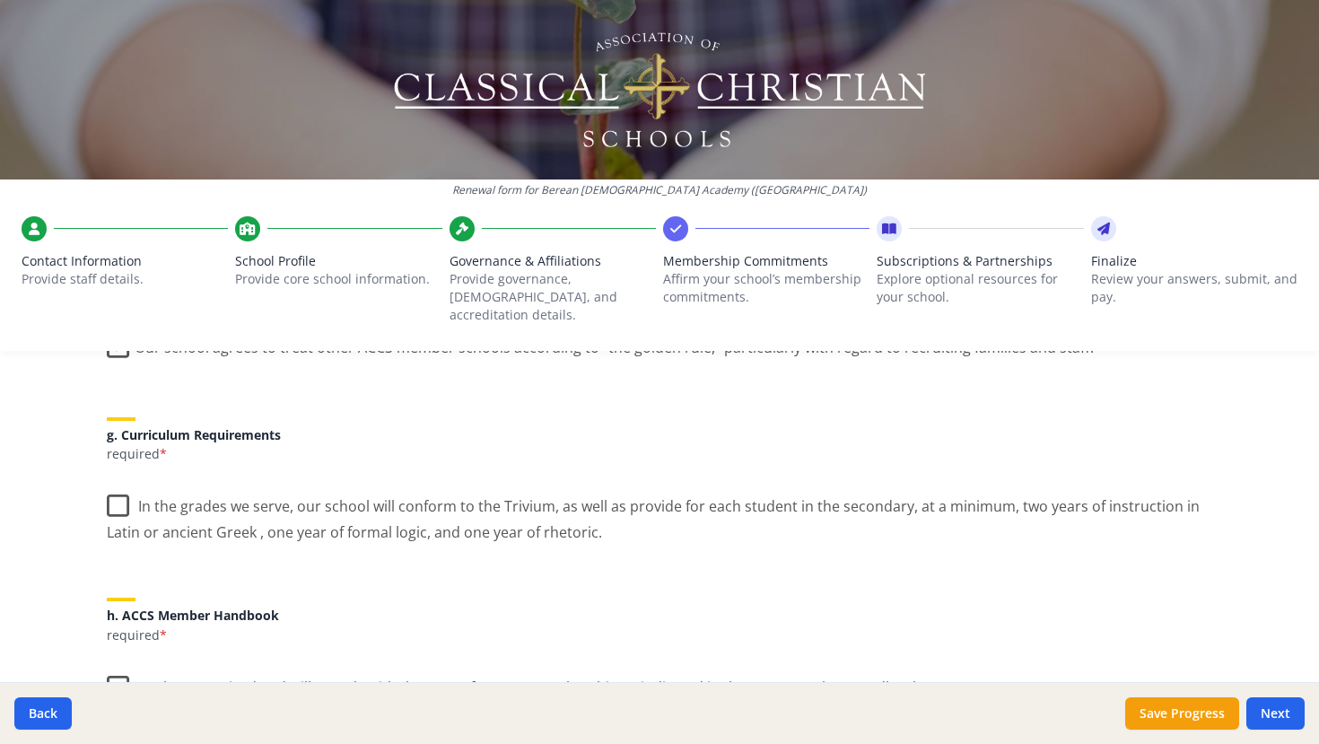
scroll to position [1300, 0]
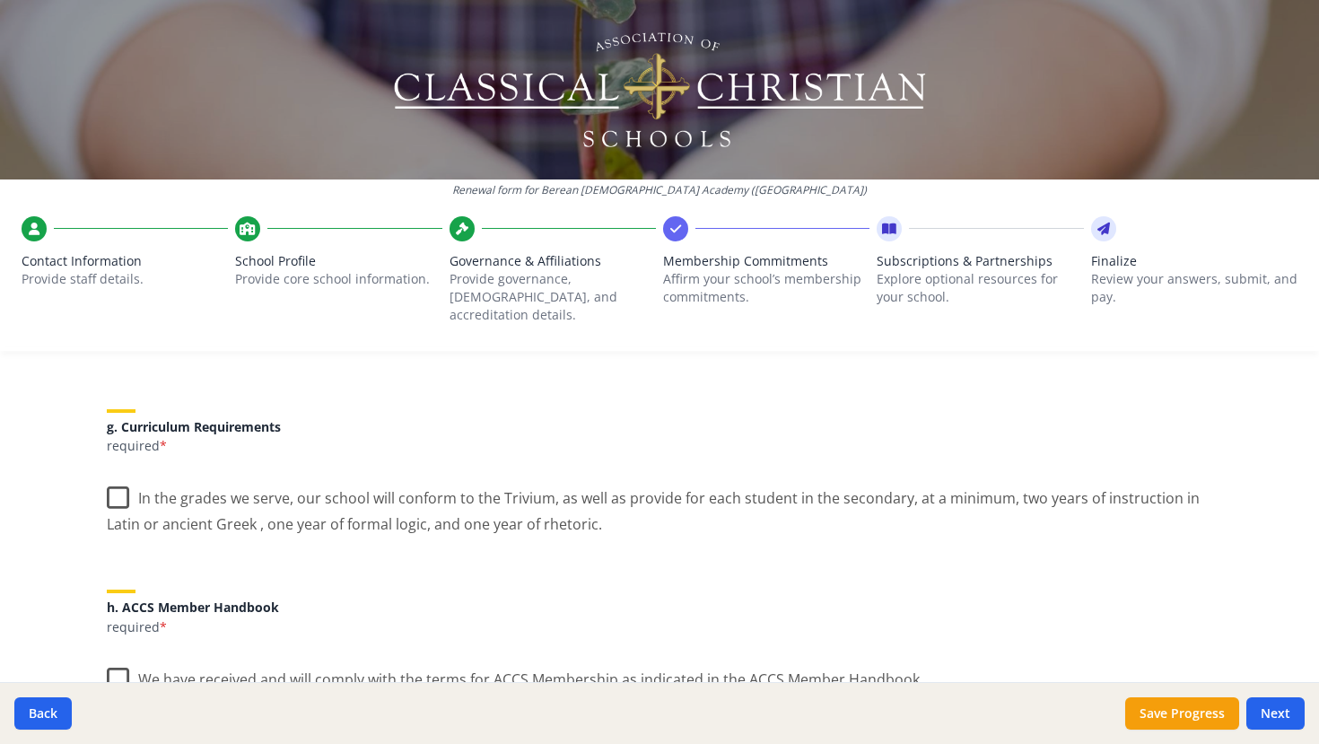
click at [121, 475] on label "In the grades we serve, our school will conform to the Trivium, as well as prov…" at bounding box center [660, 505] width 1106 height 60
click at [0, 0] on input "In the grades we serve, our school will conform to the Trivium, as well as prov…" at bounding box center [0, 0] width 0 height 0
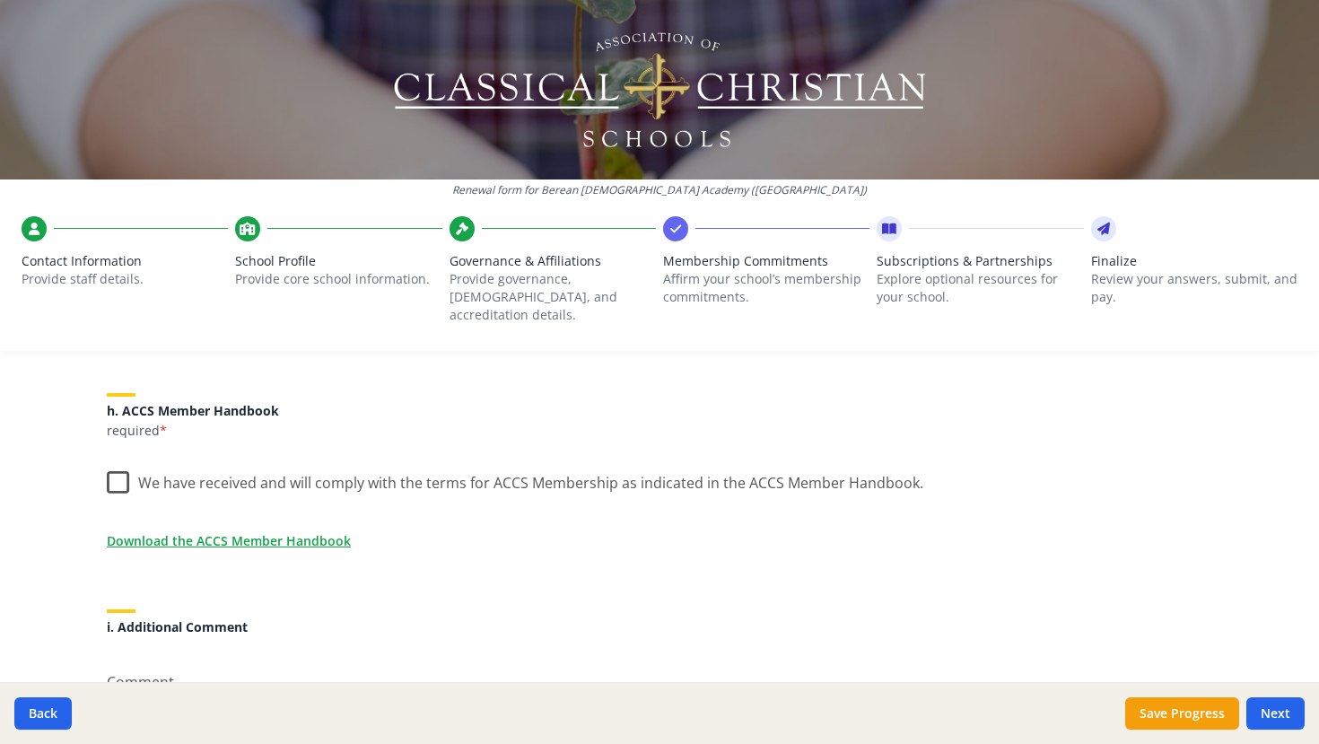
scroll to position [1503, 0]
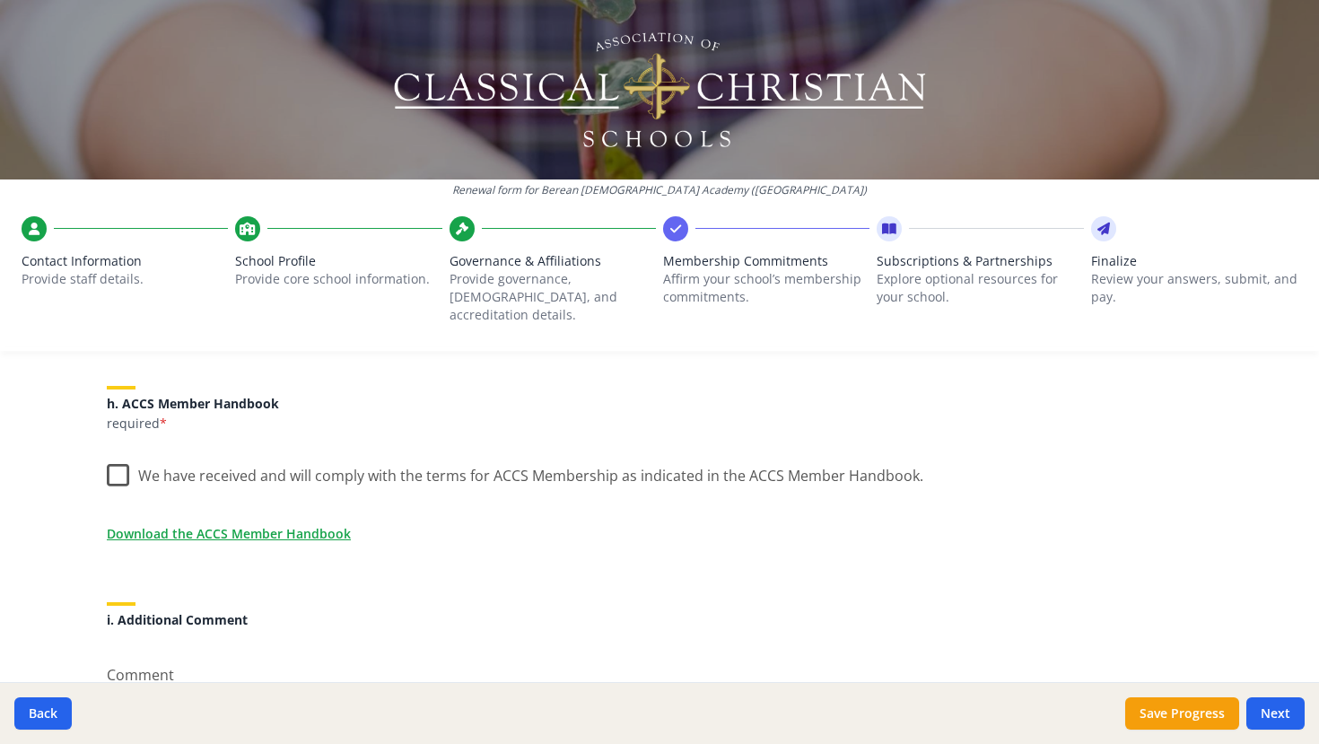
click at [127, 455] on label "We have received and will comply with the terms for ACCS Membership as indicate…" at bounding box center [515, 471] width 817 height 39
click at [0, 0] on input "We have received and will comply with the terms for ACCS Membership as indicate…" at bounding box center [0, 0] width 0 height 0
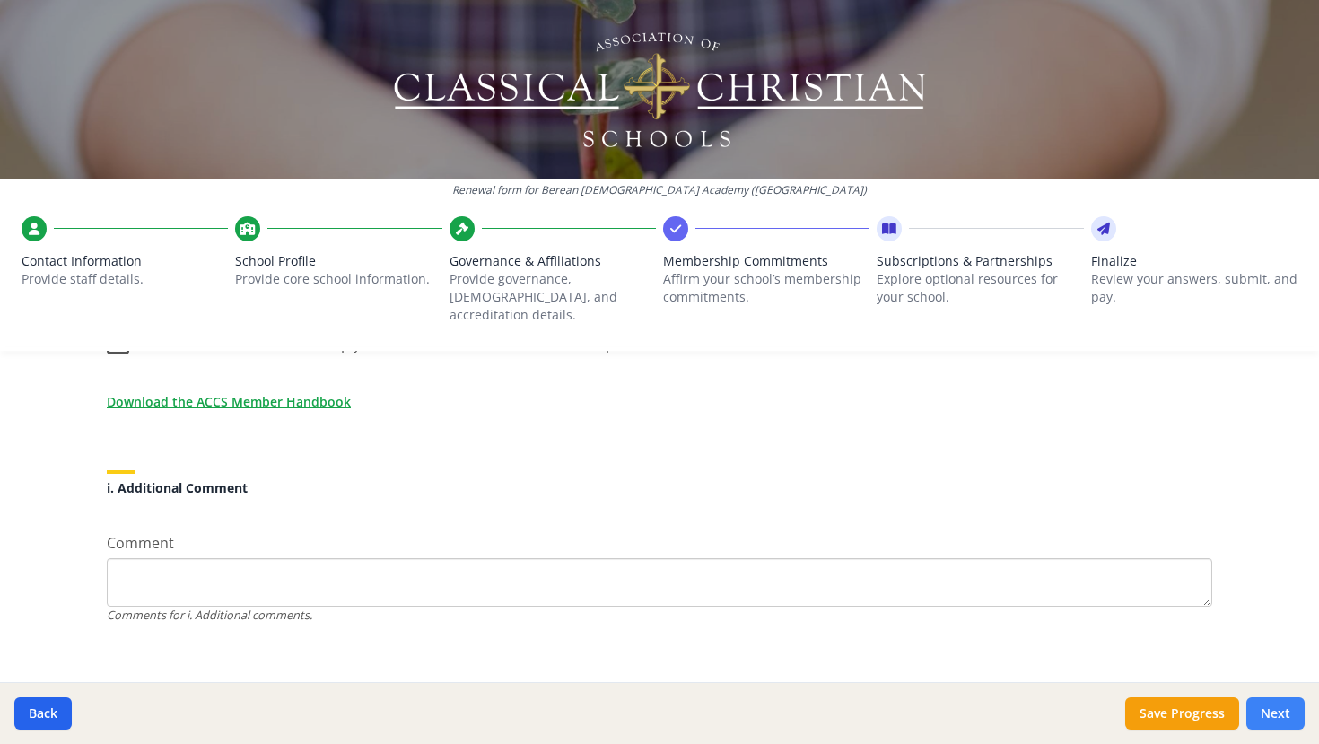
click at [1275, 714] on button "Next" at bounding box center [1276, 713] width 58 height 32
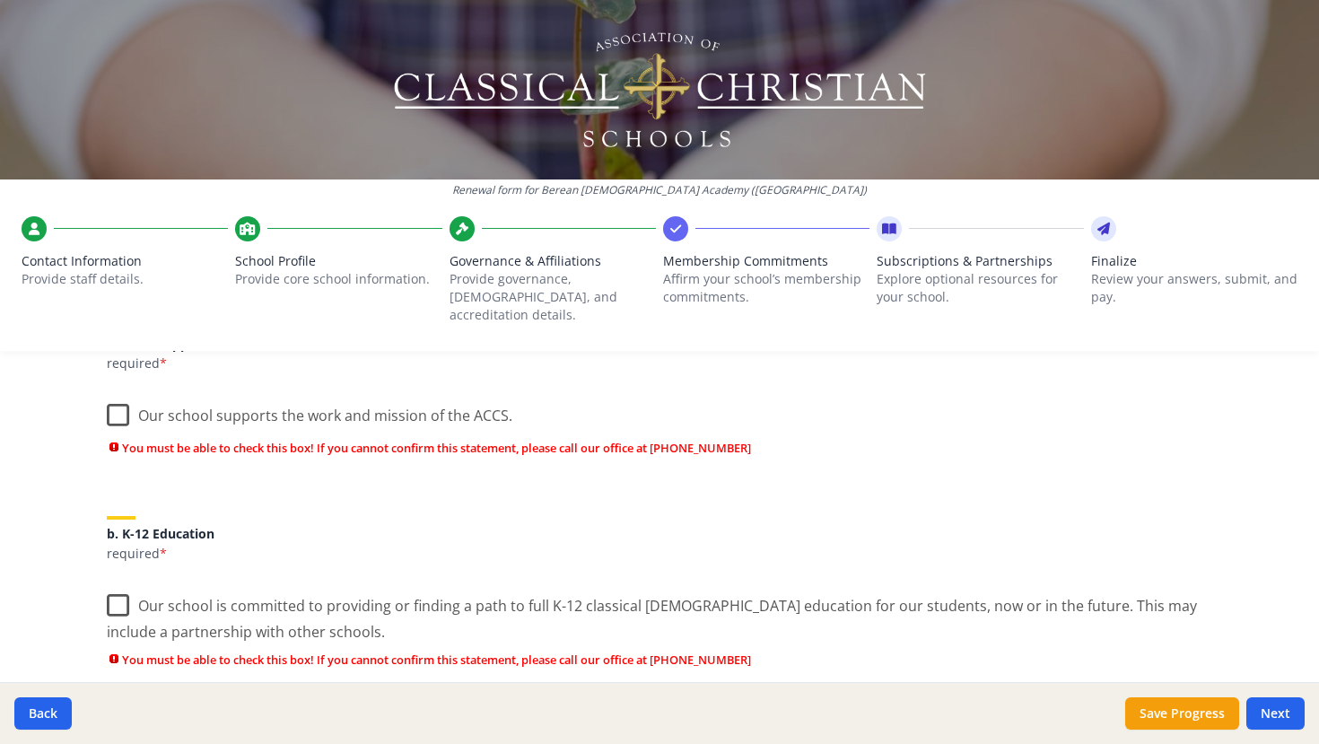
scroll to position [209, 0]
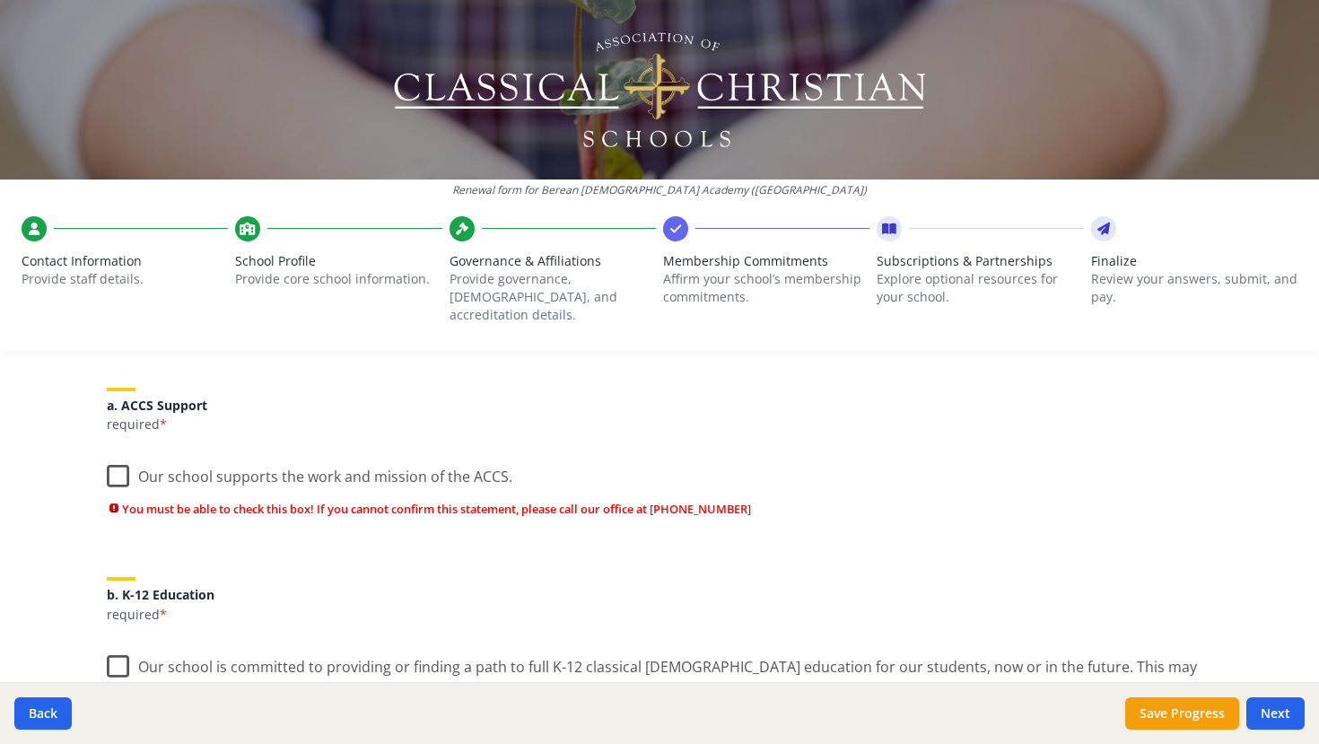
click at [114, 453] on label "Our school supports the work and mission of the ACCS." at bounding box center [310, 472] width 406 height 39
click at [0, 0] on input "Our school supports the work and mission of the ACCS." at bounding box center [0, 0] width 0 height 0
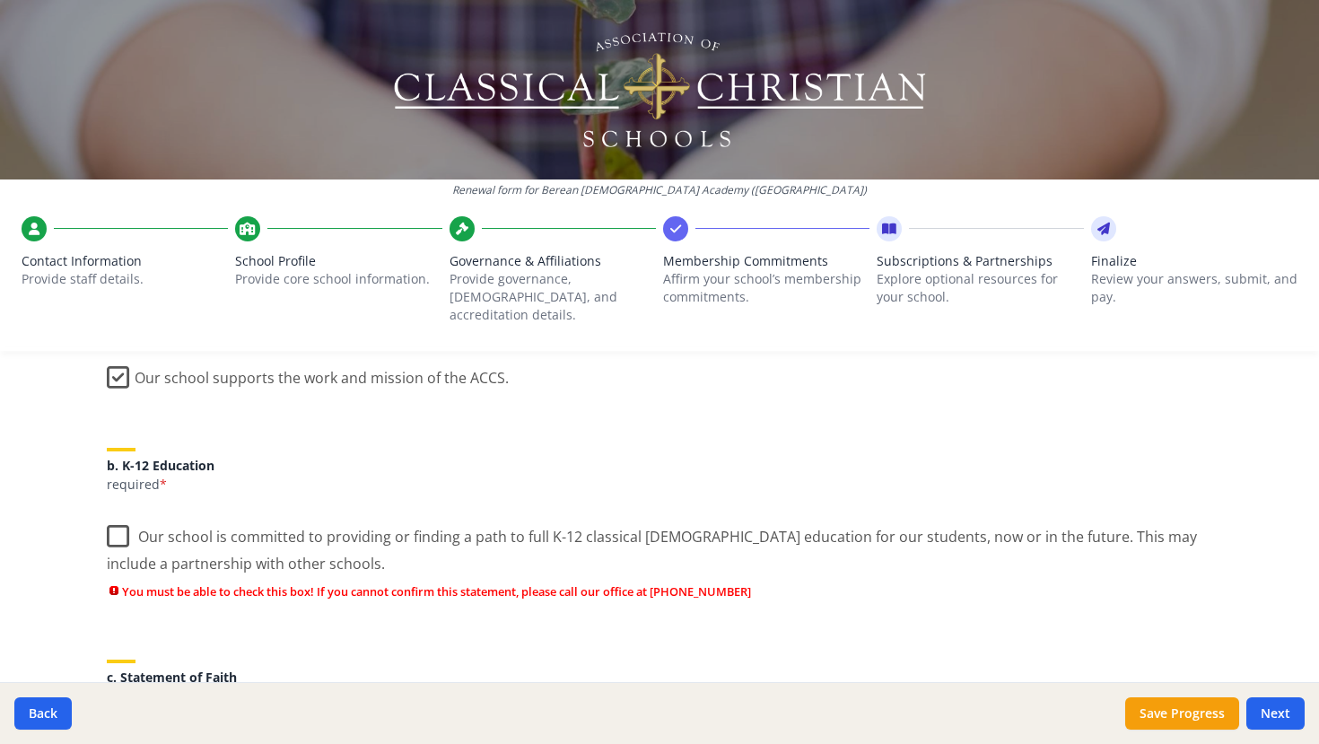
scroll to position [309, 0]
click at [122, 519] on label "Our school is committed to providing or finding a path to full K-12 classical […" at bounding box center [660, 543] width 1106 height 60
click at [0, 0] on input "Our school is committed to providing or finding a path to full K-12 classical […" at bounding box center [0, 0] width 0 height 0
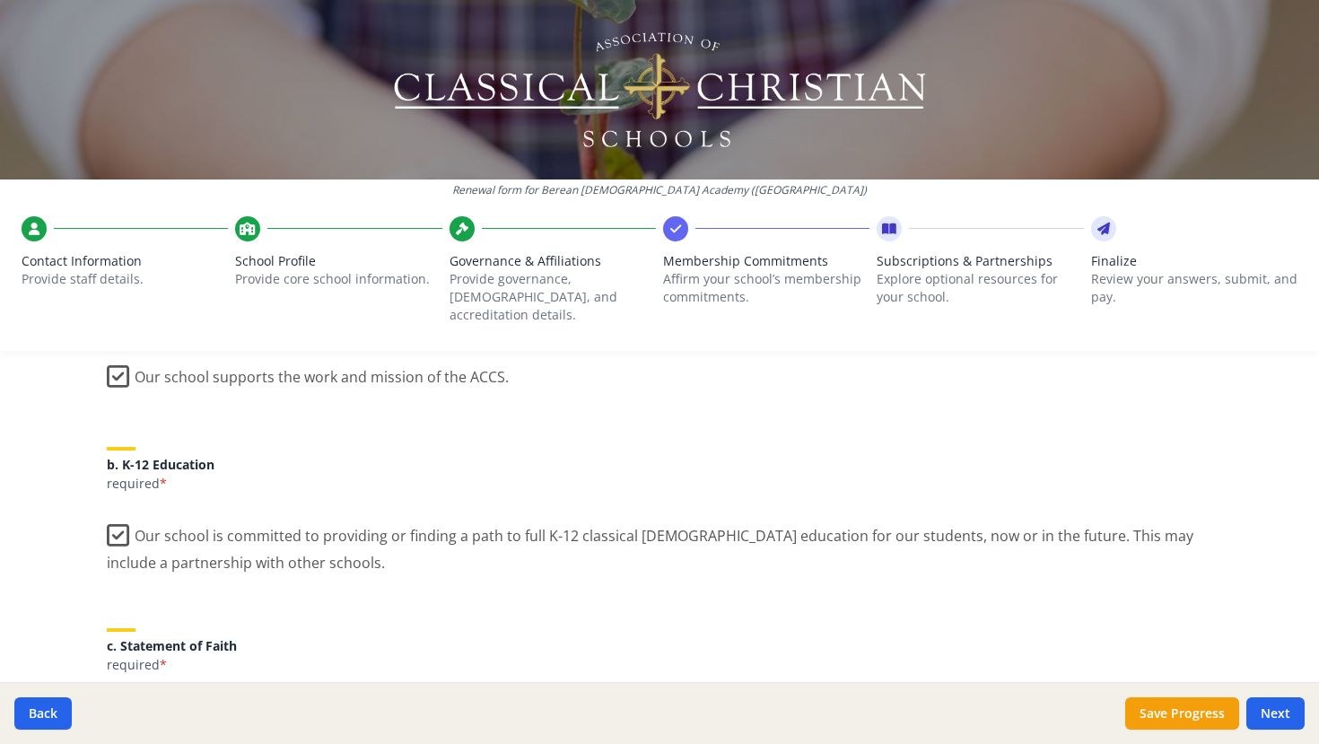
scroll to position [533, 0]
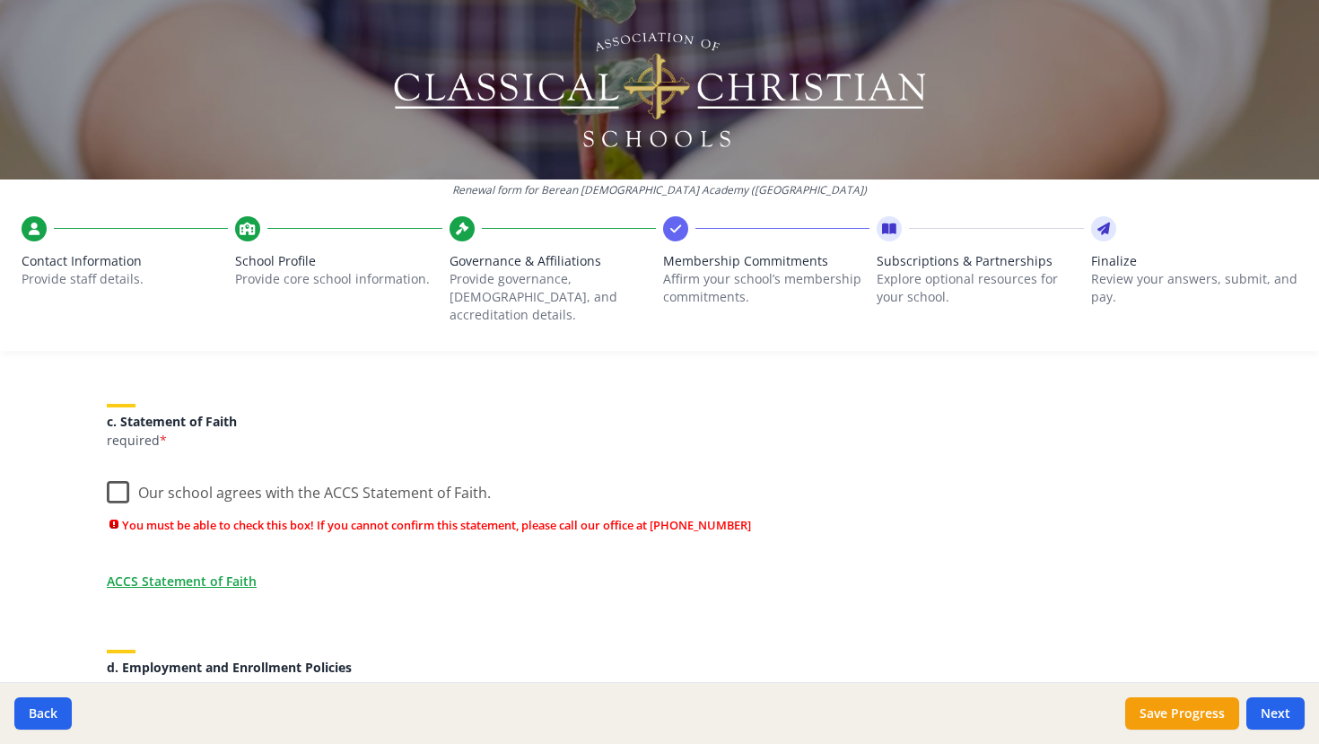
click at [119, 478] on label "Our school agrees with the ACCS Statement of Faith." at bounding box center [299, 488] width 384 height 39
click at [0, 0] on input "Our school agrees with the ACCS Statement of Faith." at bounding box center [0, 0] width 0 height 0
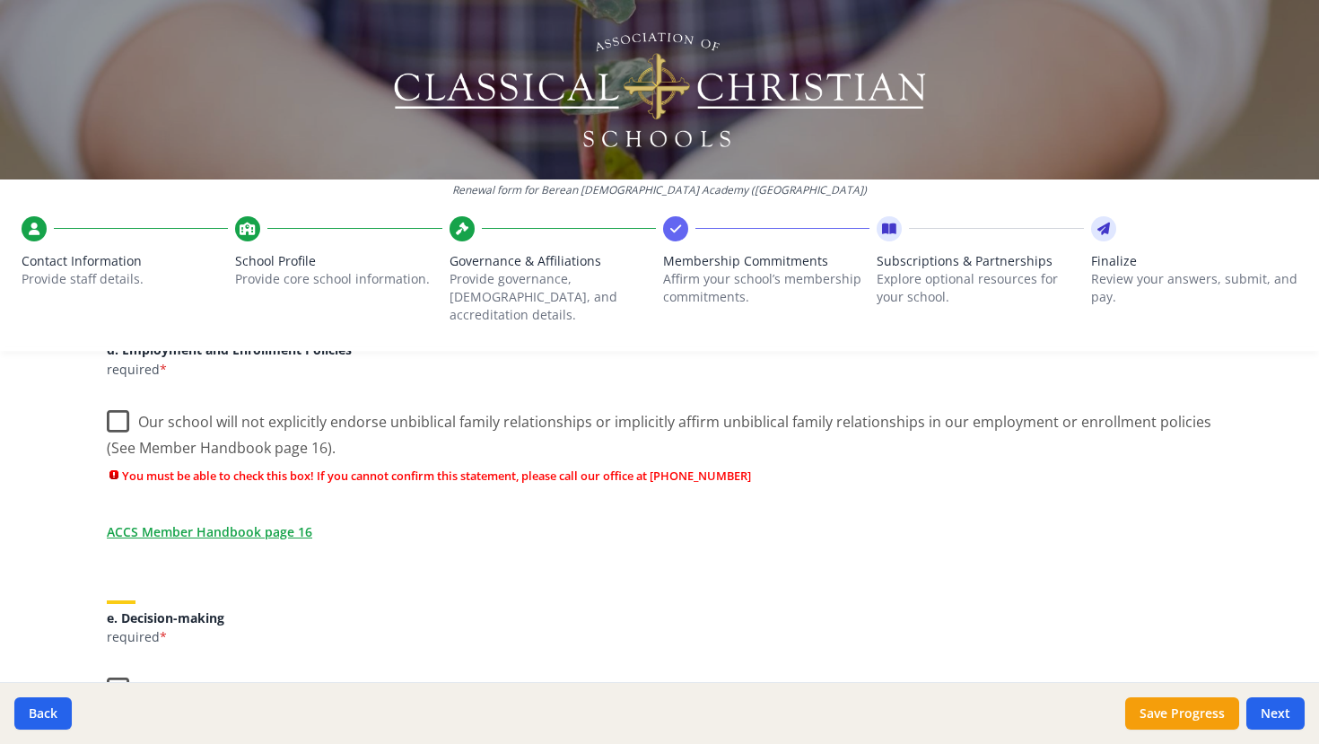
scroll to position [789, 0]
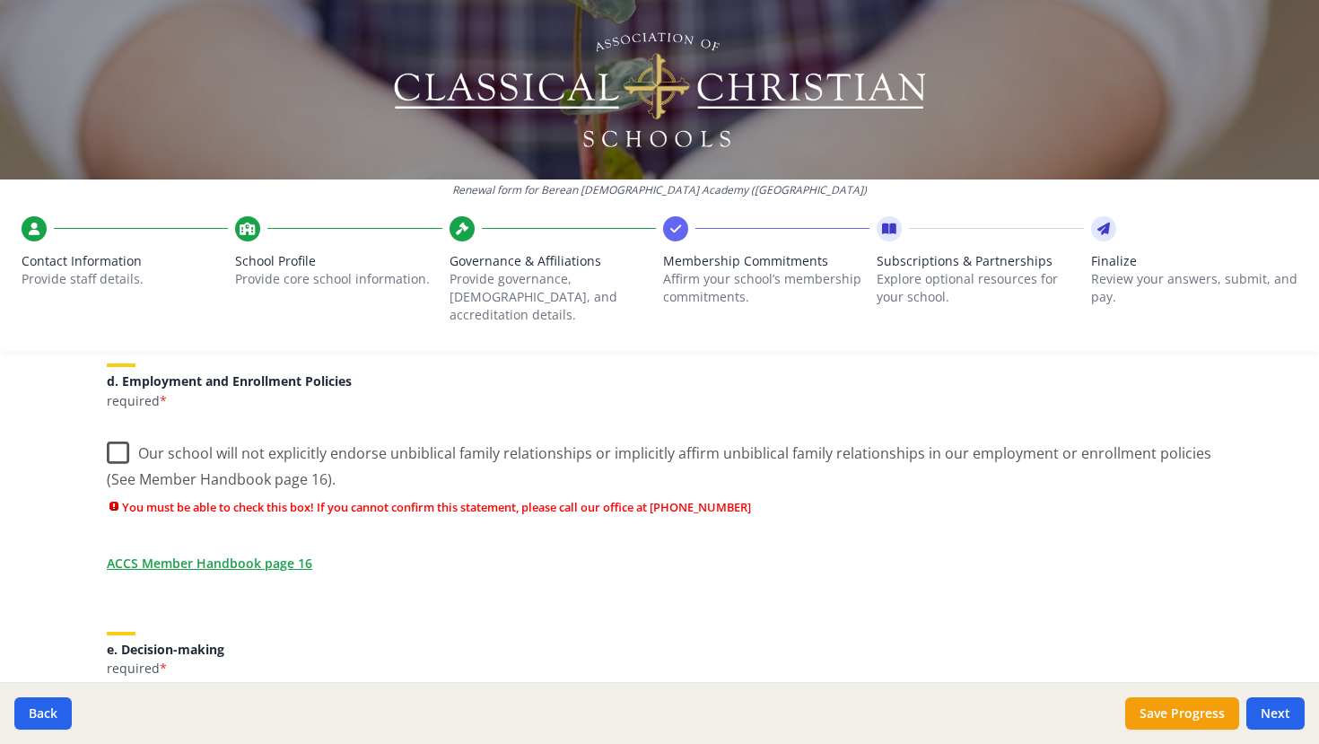
click at [118, 433] on label "Our school will not explicitly endorse unbiblical family relationships or impli…" at bounding box center [660, 460] width 1106 height 60
click at [0, 0] on input "Our school will not explicitly endorse unbiblical family relationships or impli…" at bounding box center [0, 0] width 0 height 0
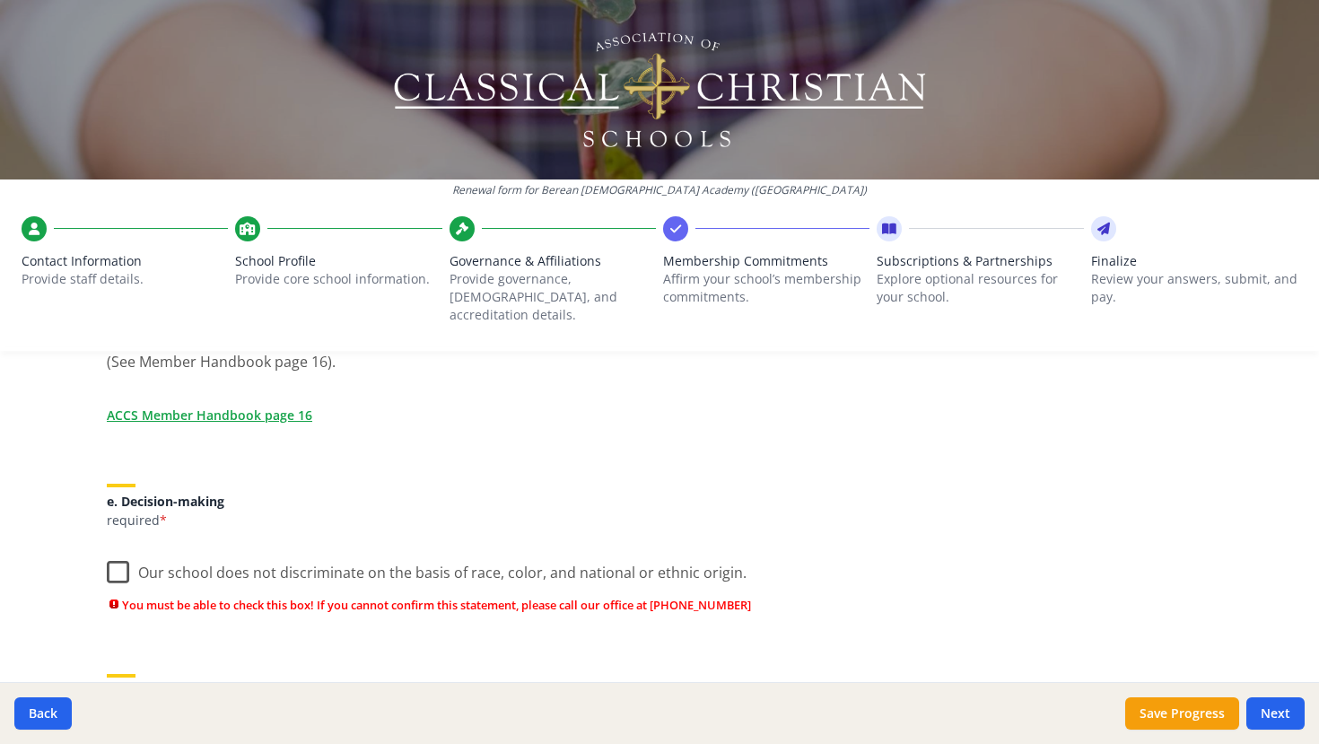
scroll to position [910, 0]
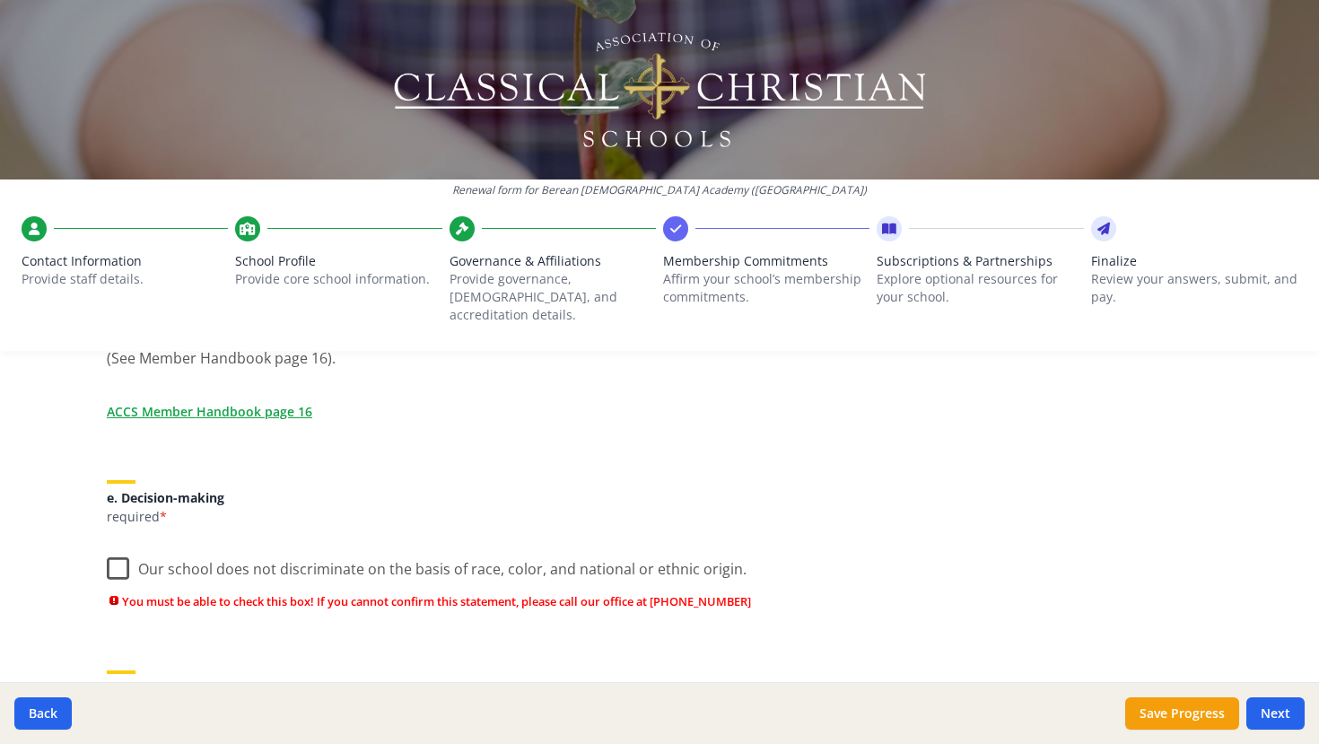
click at [114, 551] on label "Our school does not discriminate on the basis of race, color, and national or e…" at bounding box center [427, 565] width 640 height 39
click at [0, 0] on input "Our school does not discriminate on the basis of race, color, and national or e…" at bounding box center [0, 0] width 0 height 0
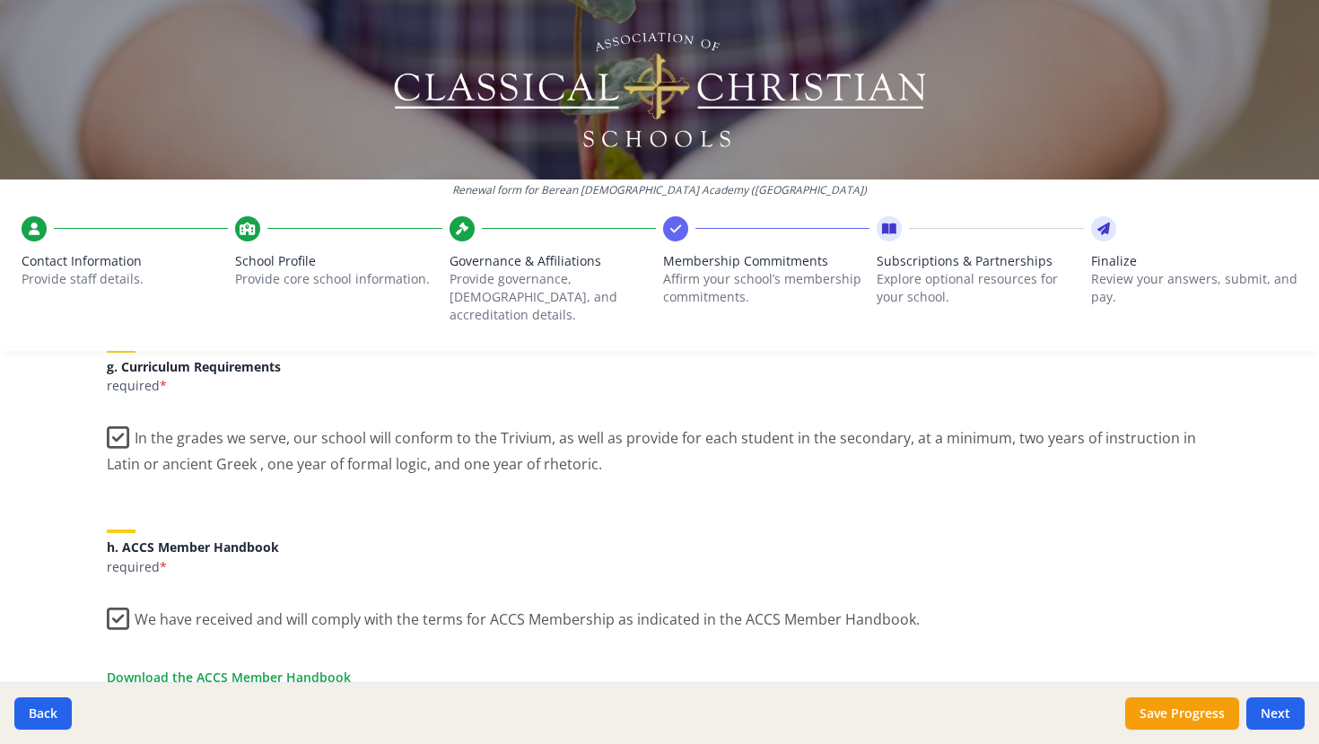
scroll to position [1607, 0]
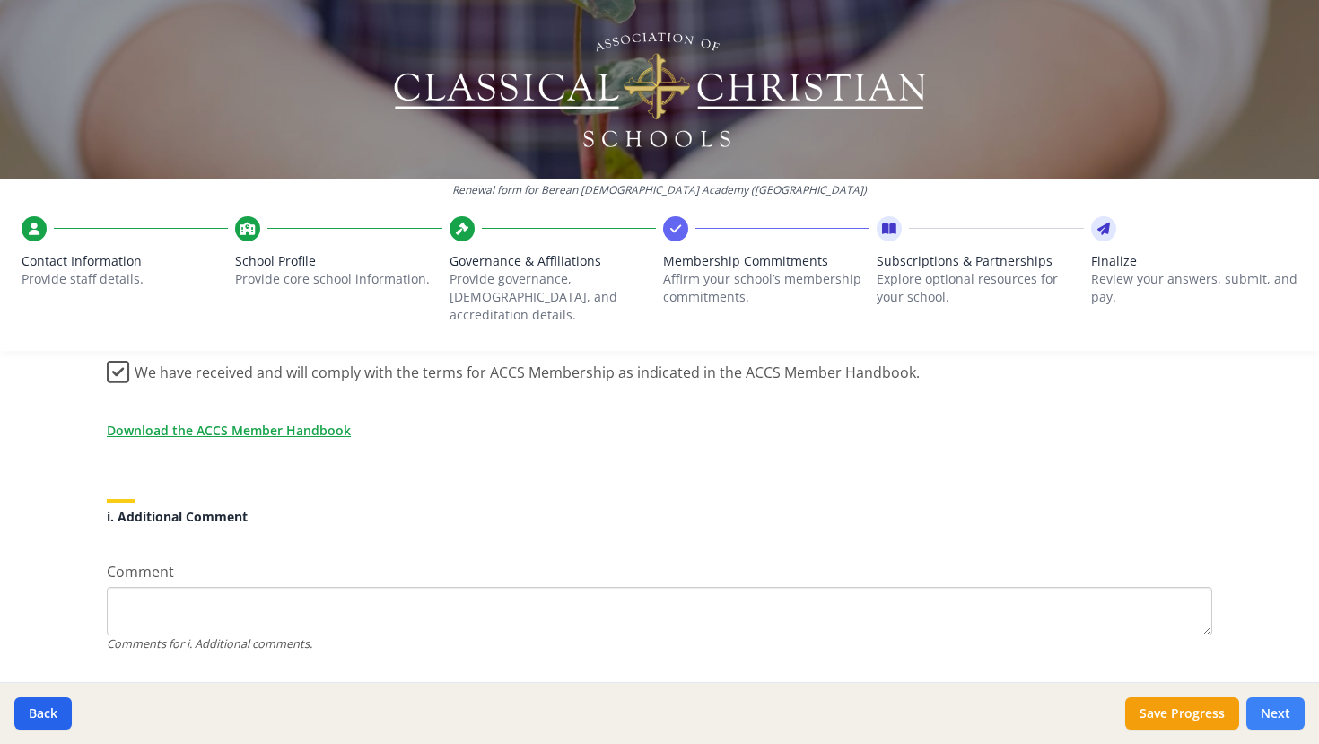
click at [1276, 710] on button "Next" at bounding box center [1276, 713] width 58 height 32
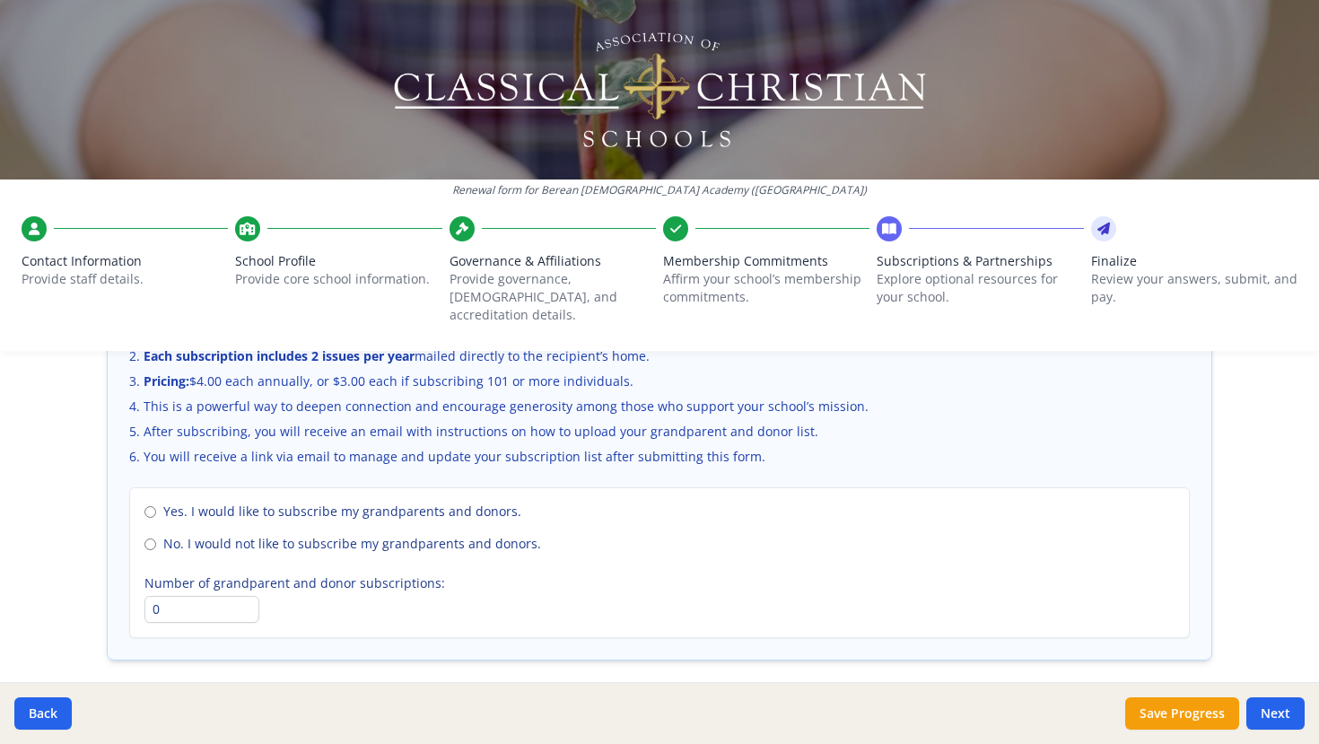
scroll to position [1253, 0]
click at [147, 536] on input "No. I would not like to subscribe my grandparents and donors." at bounding box center [151, 542] width 12 height 12
radio input "true"
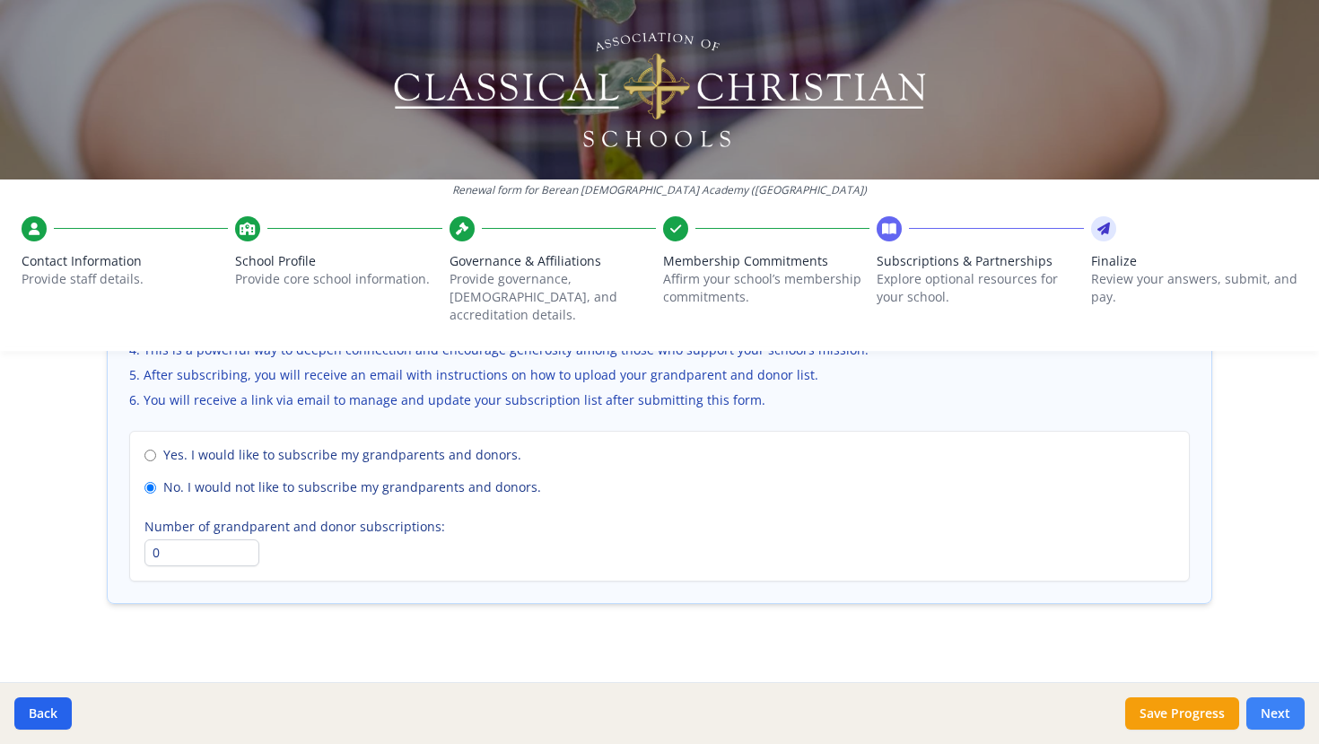
click at [1276, 709] on button "Next" at bounding box center [1276, 713] width 58 height 32
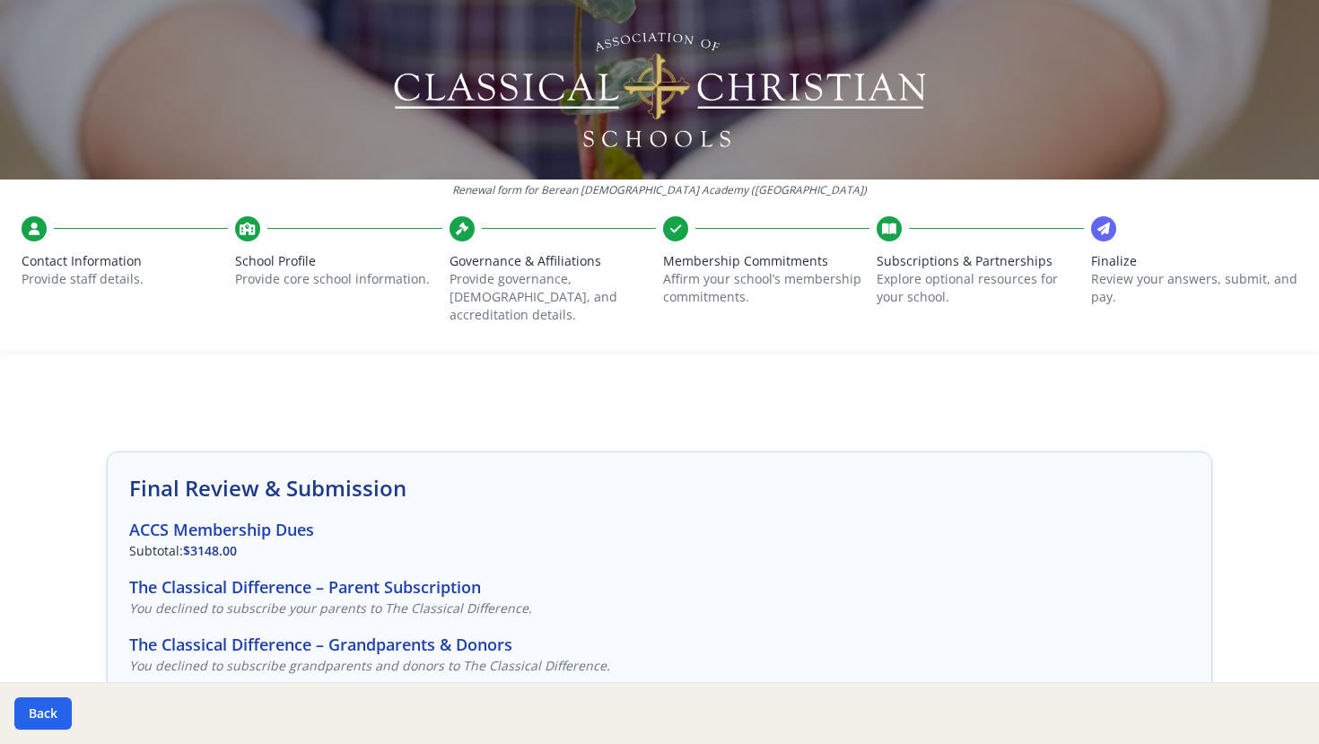
scroll to position [548, 0]
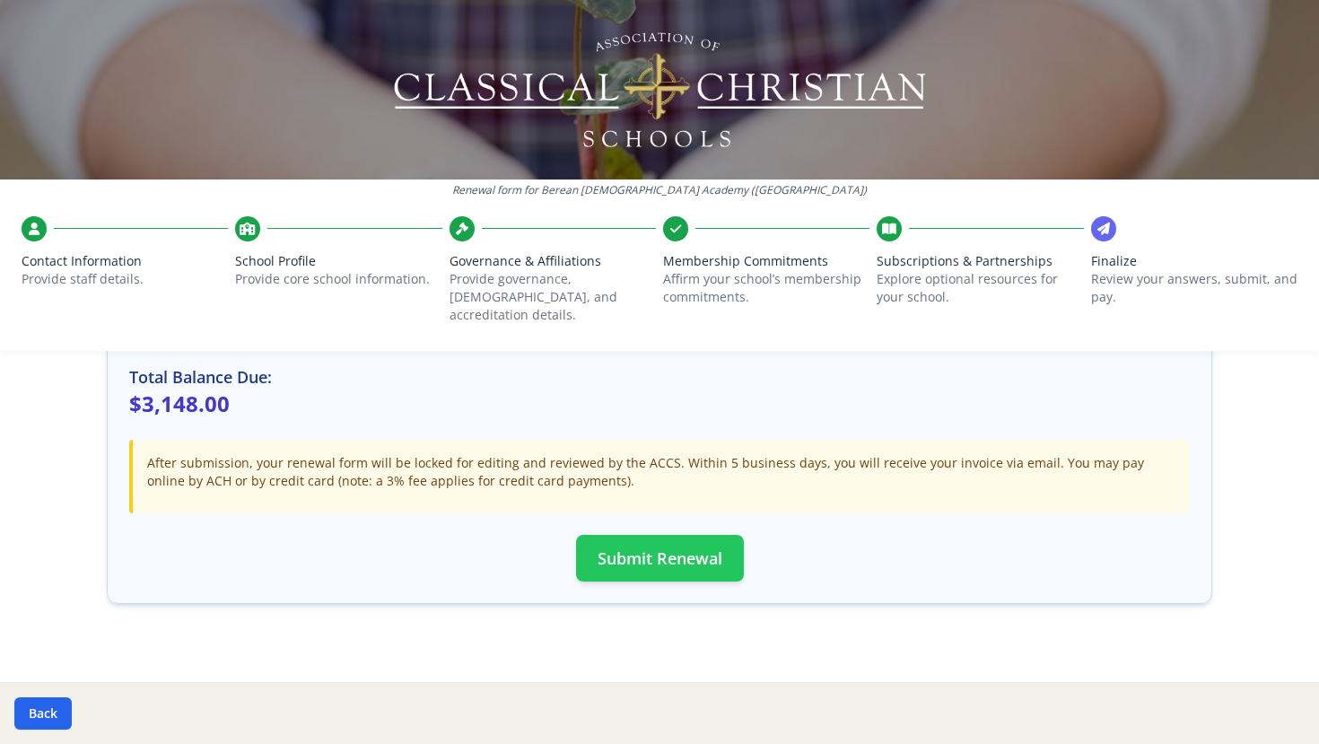
click at [639, 538] on button "Submit Renewal" at bounding box center [660, 558] width 168 height 47
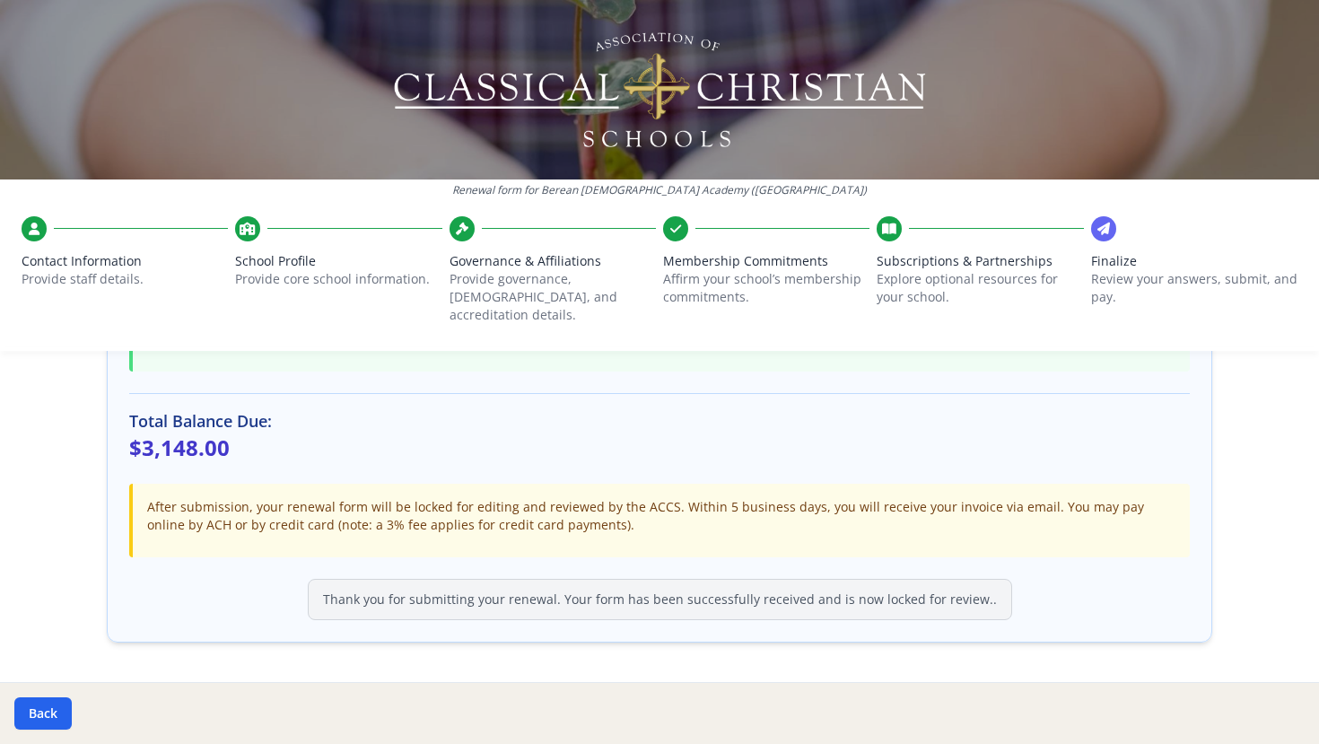
scroll to position [543, 0]
